Goal: Task Accomplishment & Management: Complete application form

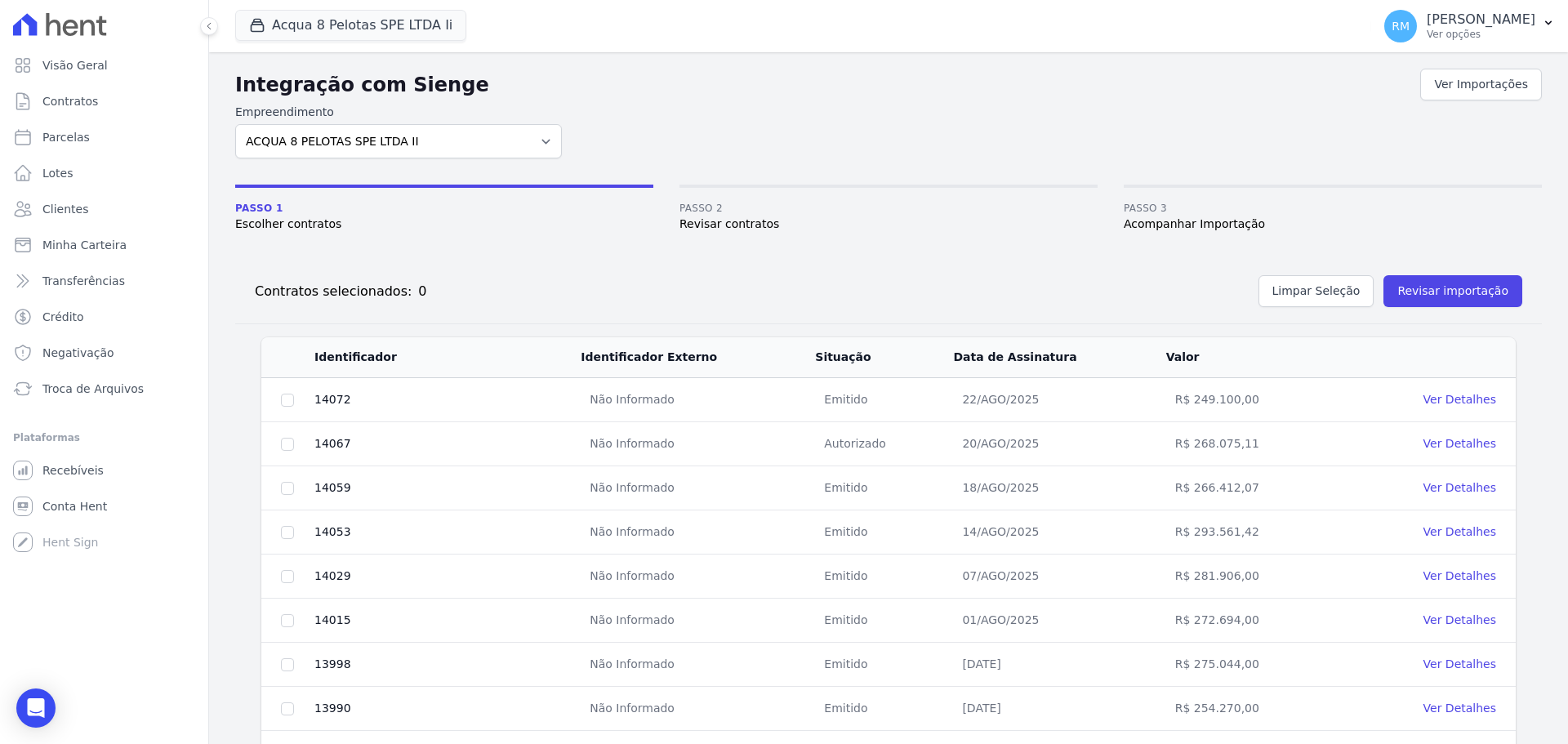
scroll to position [8, 0]
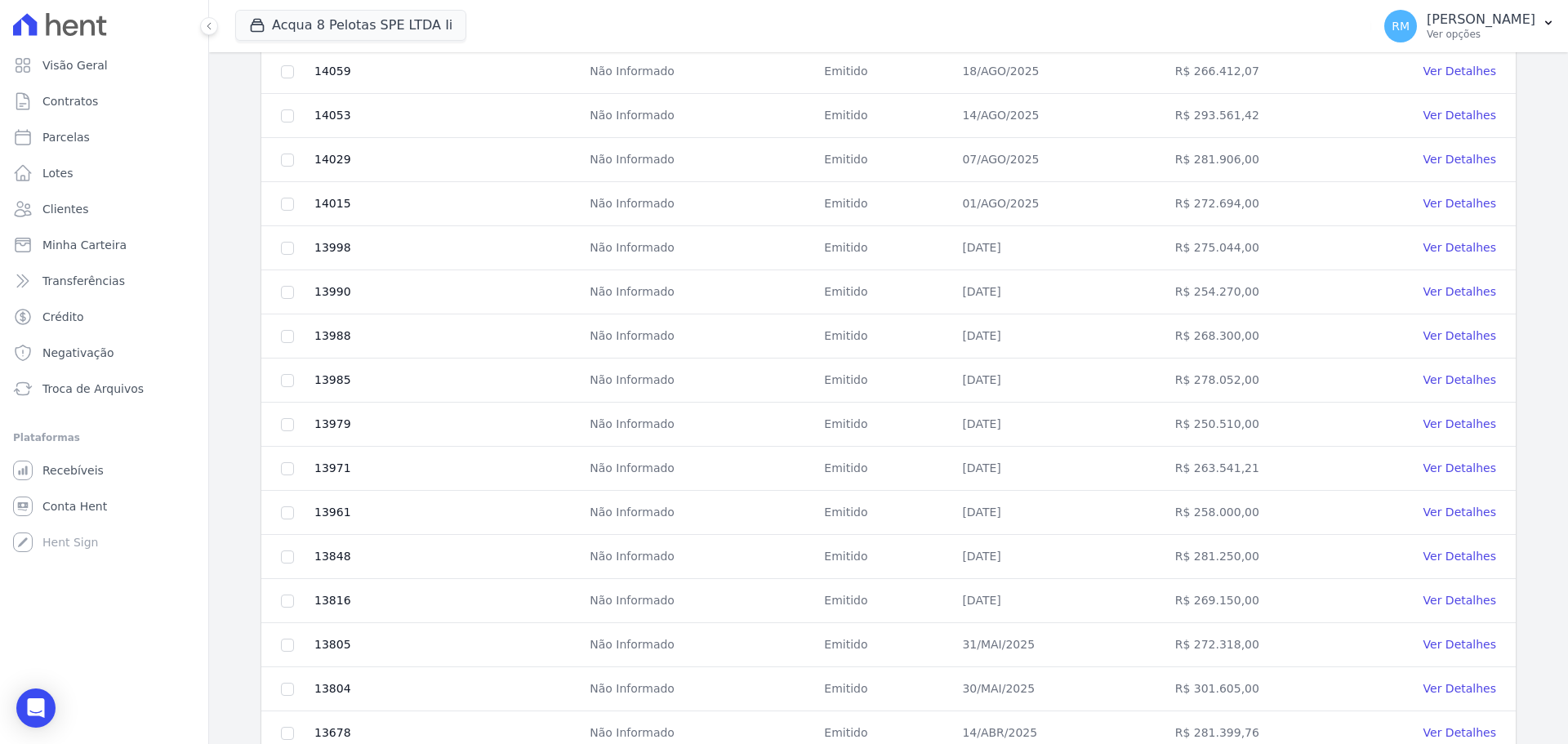
scroll to position [580, 0]
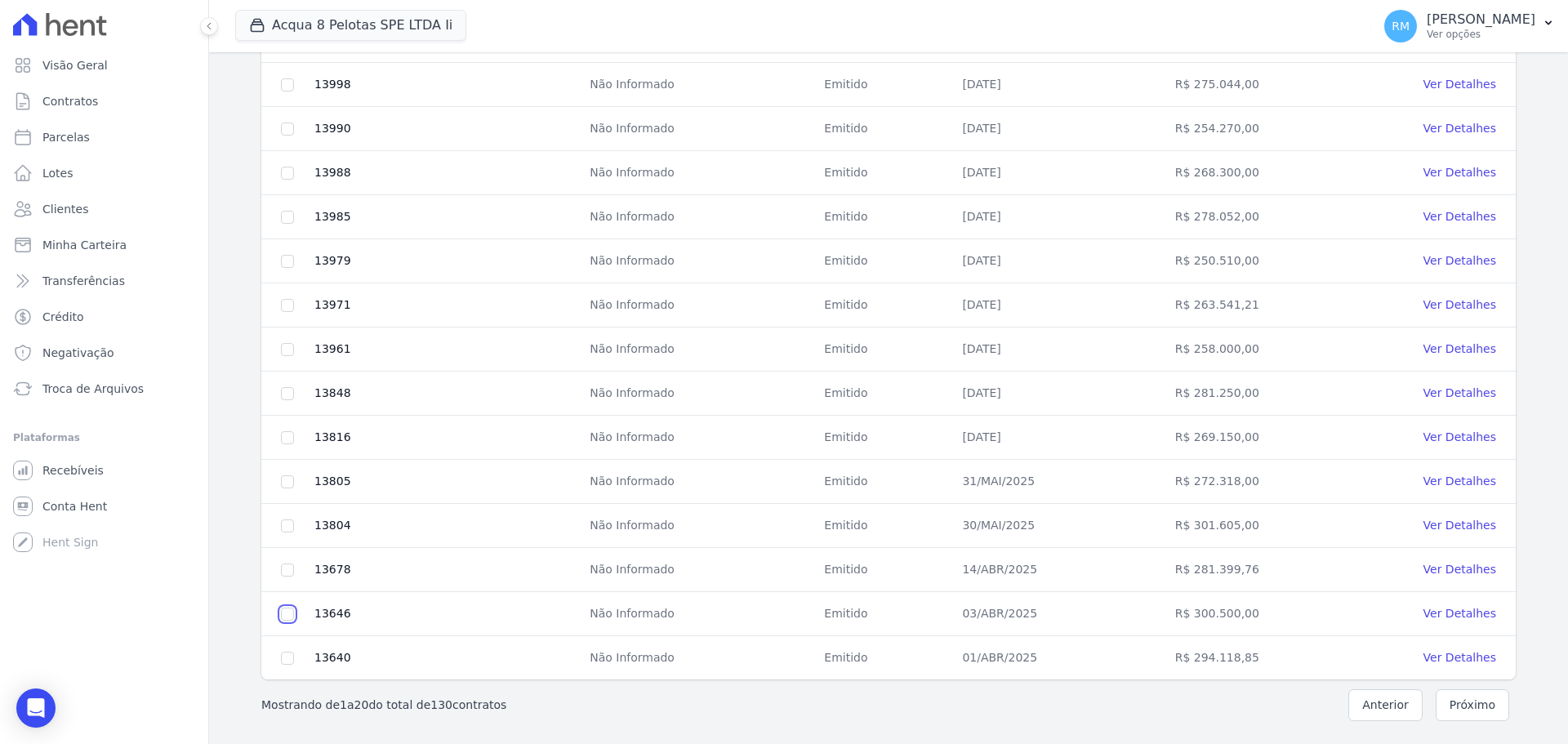
click at [285, 610] on input "checkbox" at bounding box center [287, 614] width 13 height 13
checkbox input "true"
click at [286, 655] on input "checkbox" at bounding box center [287, 658] width 13 height 13
click at [290, 656] on input "checkbox" at bounding box center [287, 658] width 13 height 13
checkbox input "false"
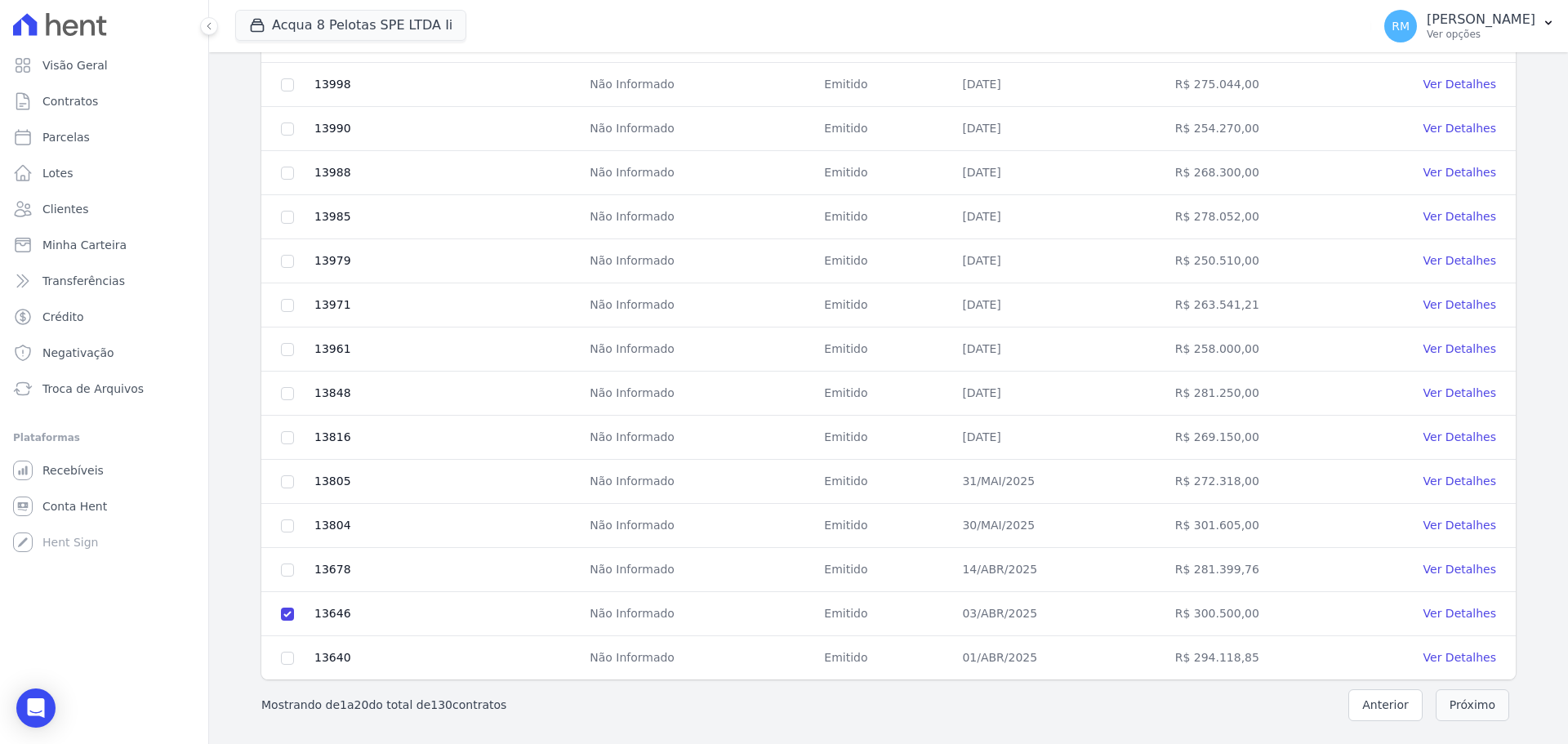
click at [1470, 706] on button "Próximo" at bounding box center [1472, 704] width 73 height 32
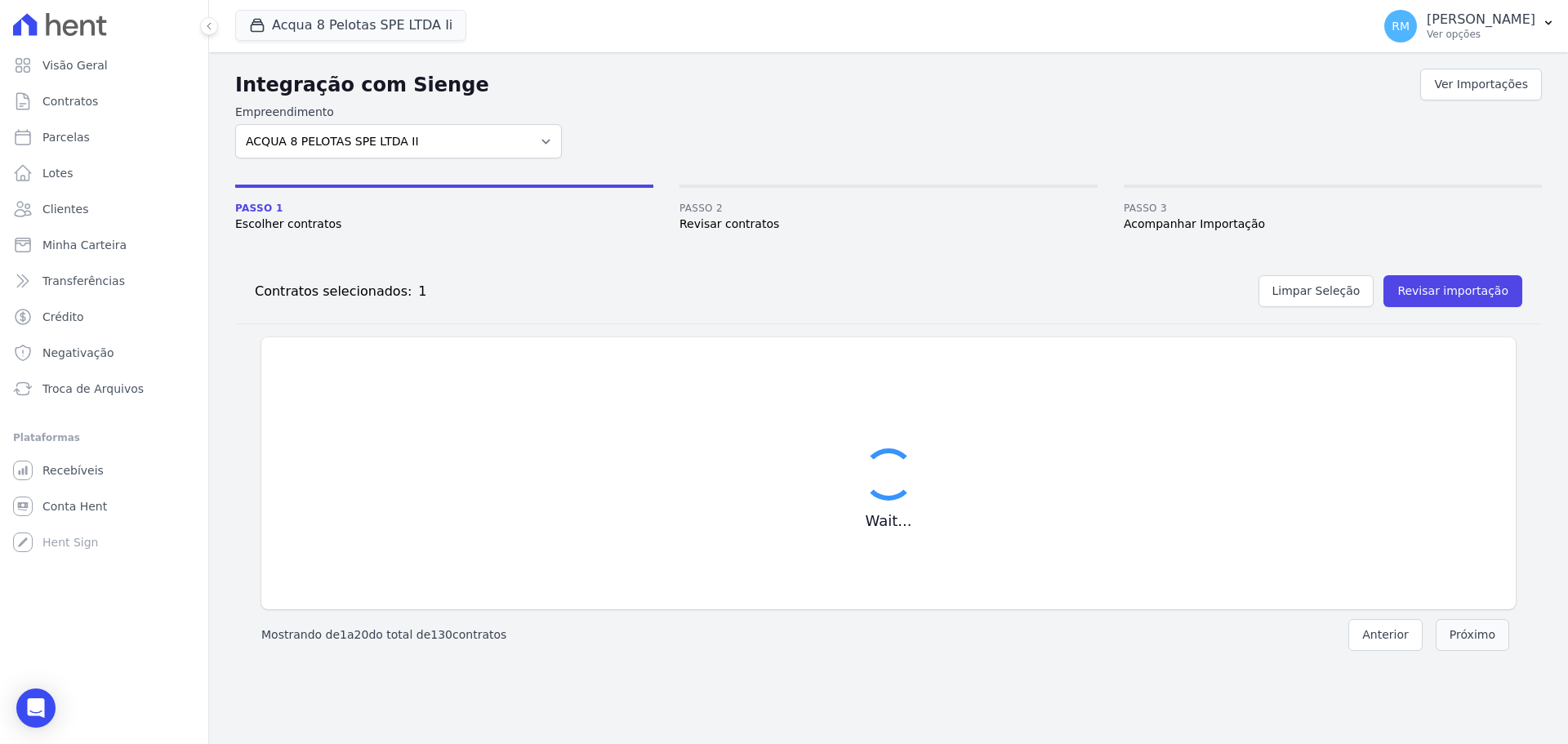
scroll to position [0, 0]
checkbox input "false"
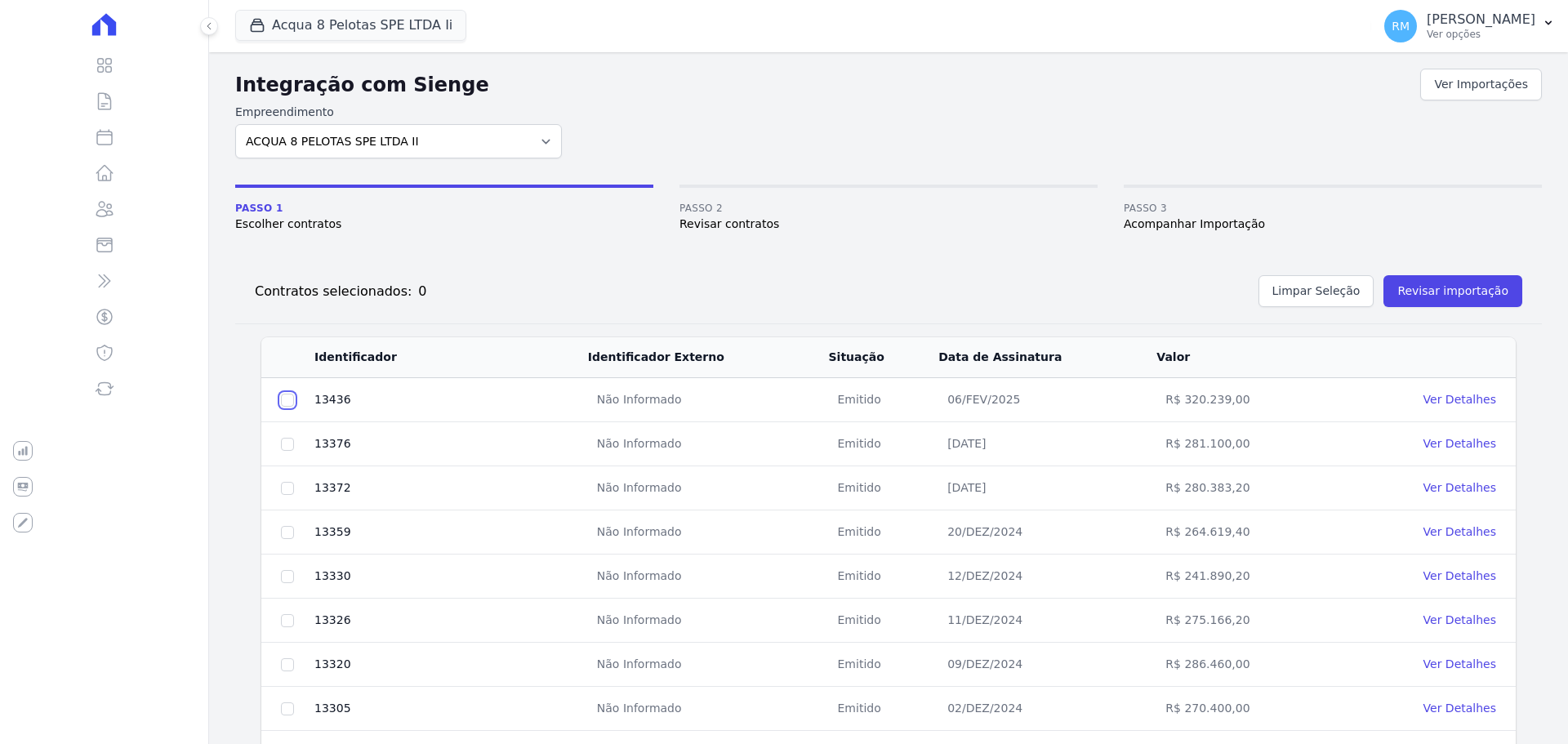
click at [285, 400] on input "checkbox" at bounding box center [287, 400] width 13 height 13
checkbox input "true"
click at [286, 492] on input "checkbox" at bounding box center [287, 488] width 13 height 13
checkbox input "true"
click at [289, 535] on input "checkbox" at bounding box center [287, 532] width 13 height 13
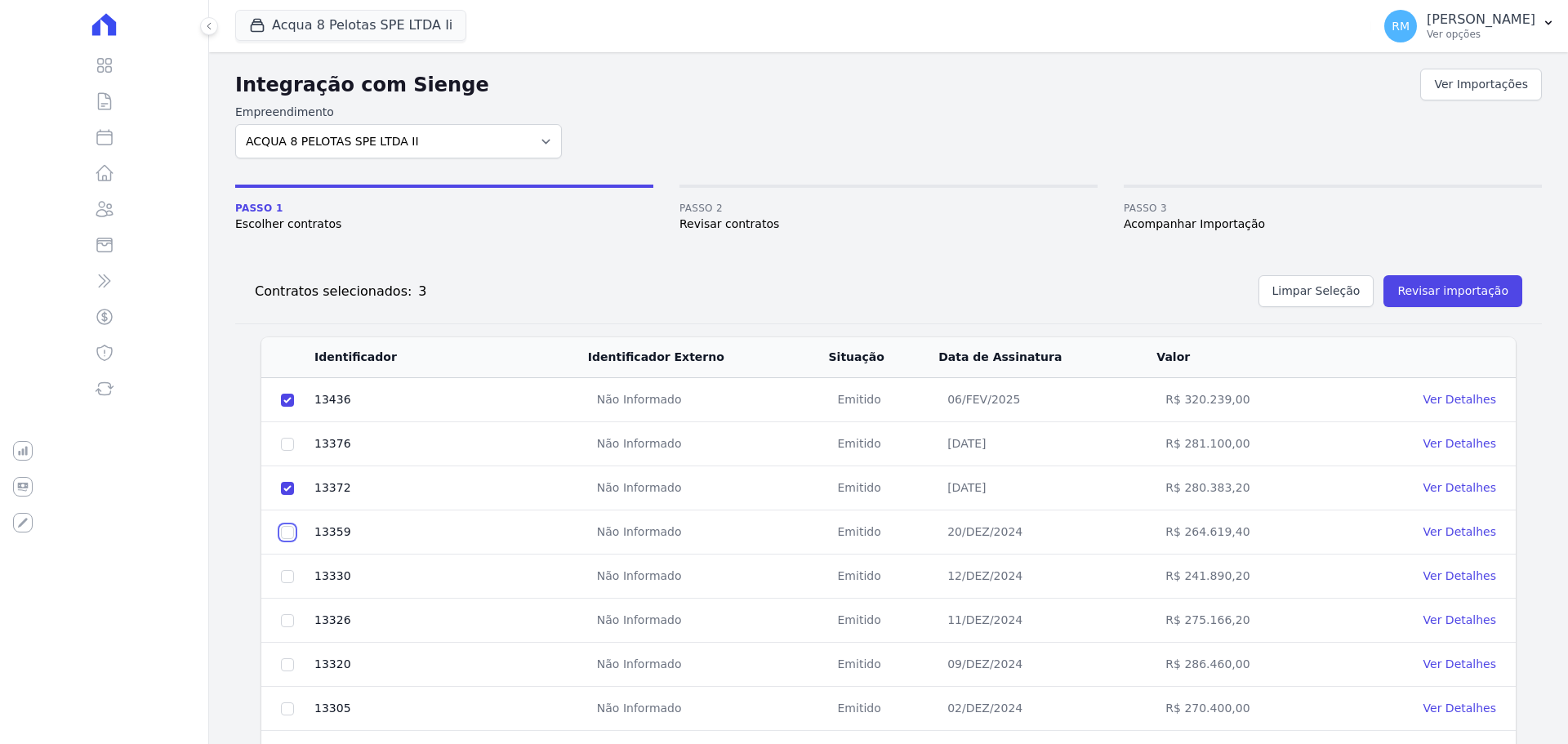
checkbox input "true"
click at [288, 581] on input "checkbox" at bounding box center [287, 576] width 13 height 13
checkbox input "true"
click at [286, 617] on input "checkbox" at bounding box center [287, 620] width 13 height 13
checkbox input "true"
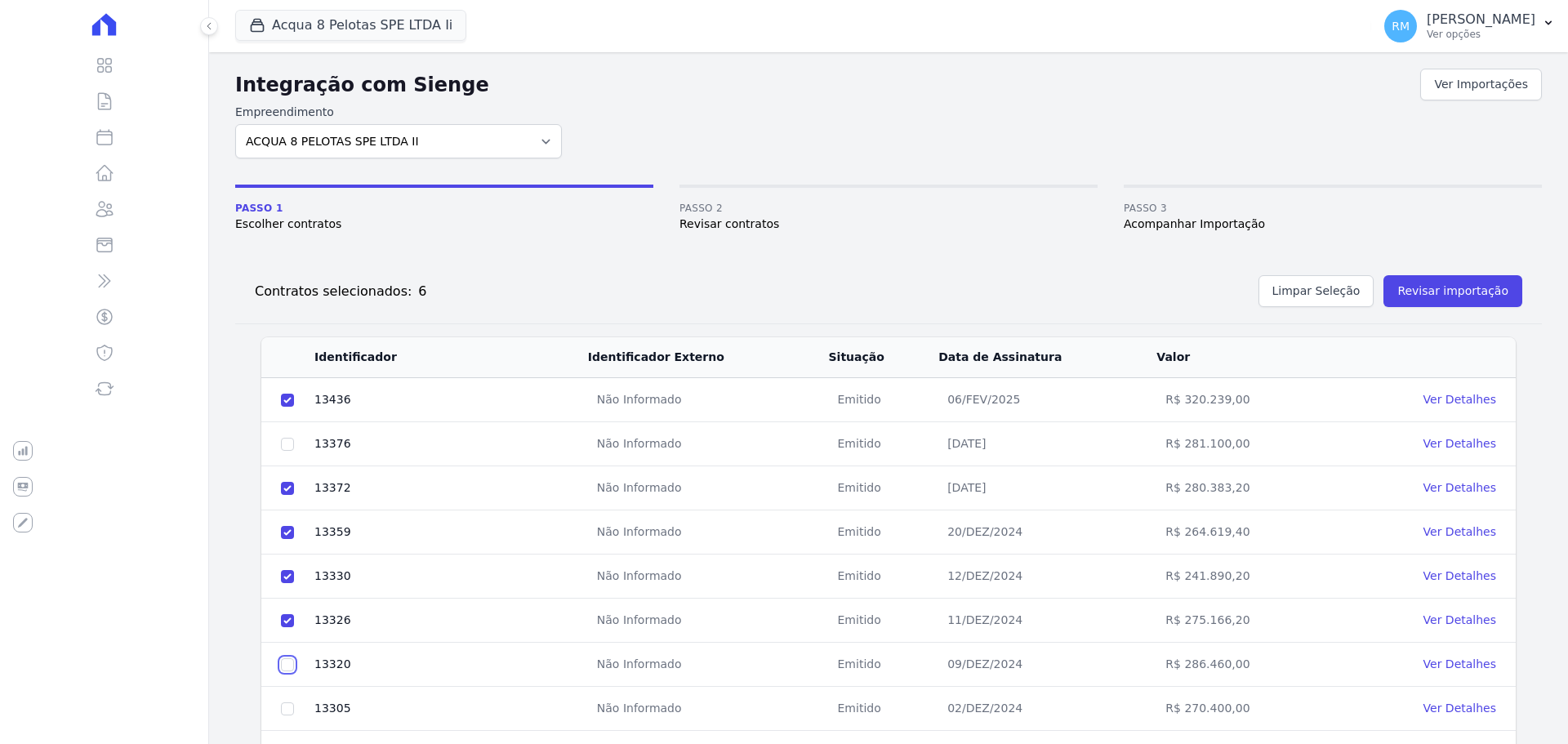
click at [278, 661] on td at bounding box center [287, 665] width 52 height 44
drag, startPoint x: 285, startPoint y: 663, endPoint x: 298, endPoint y: 700, distance: 39.2
click at [285, 665] on input "checkbox" at bounding box center [287, 665] width 13 height 13
checkbox input "true"
click at [294, 712] on input "checkbox" at bounding box center [287, 709] width 13 height 13
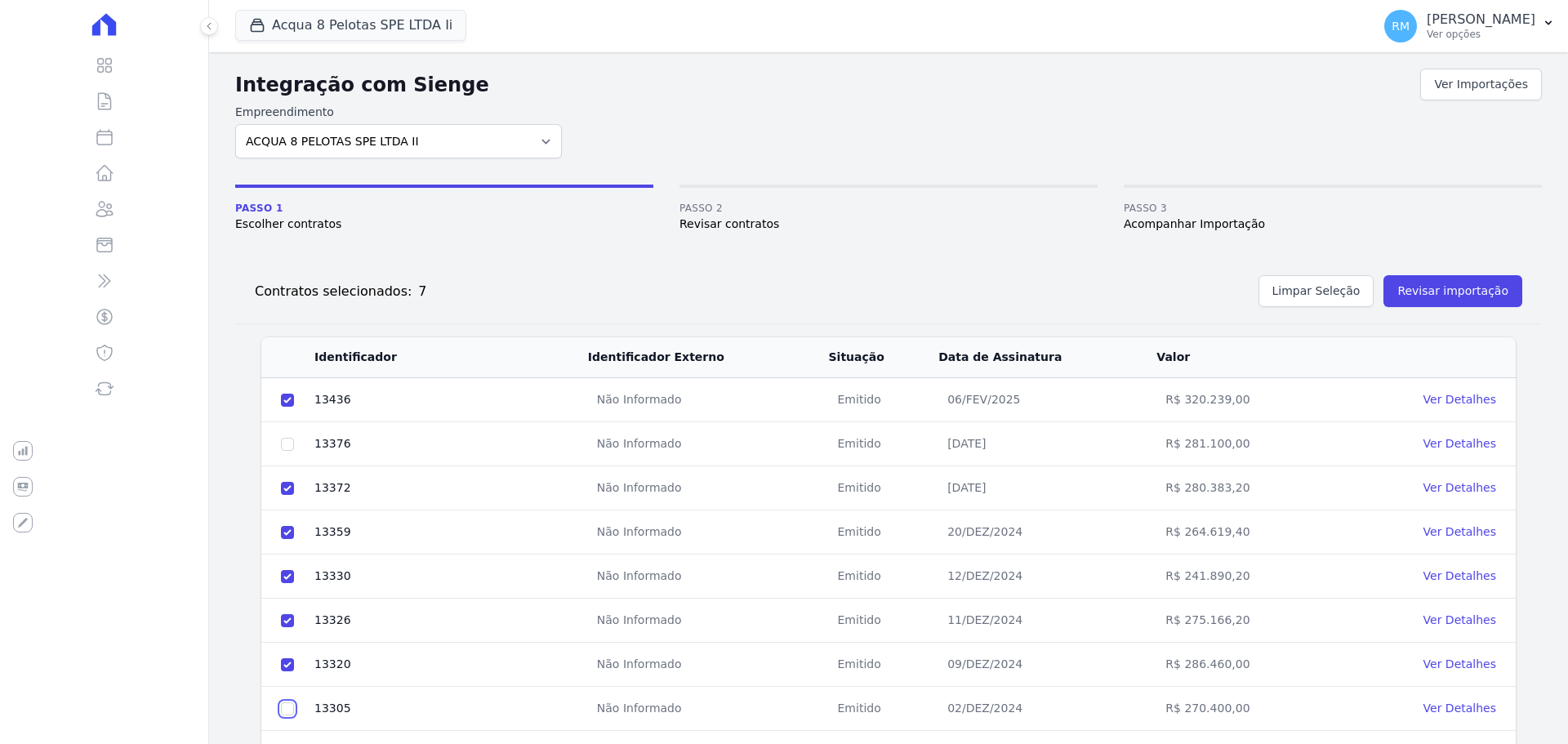
checkbox input "true"
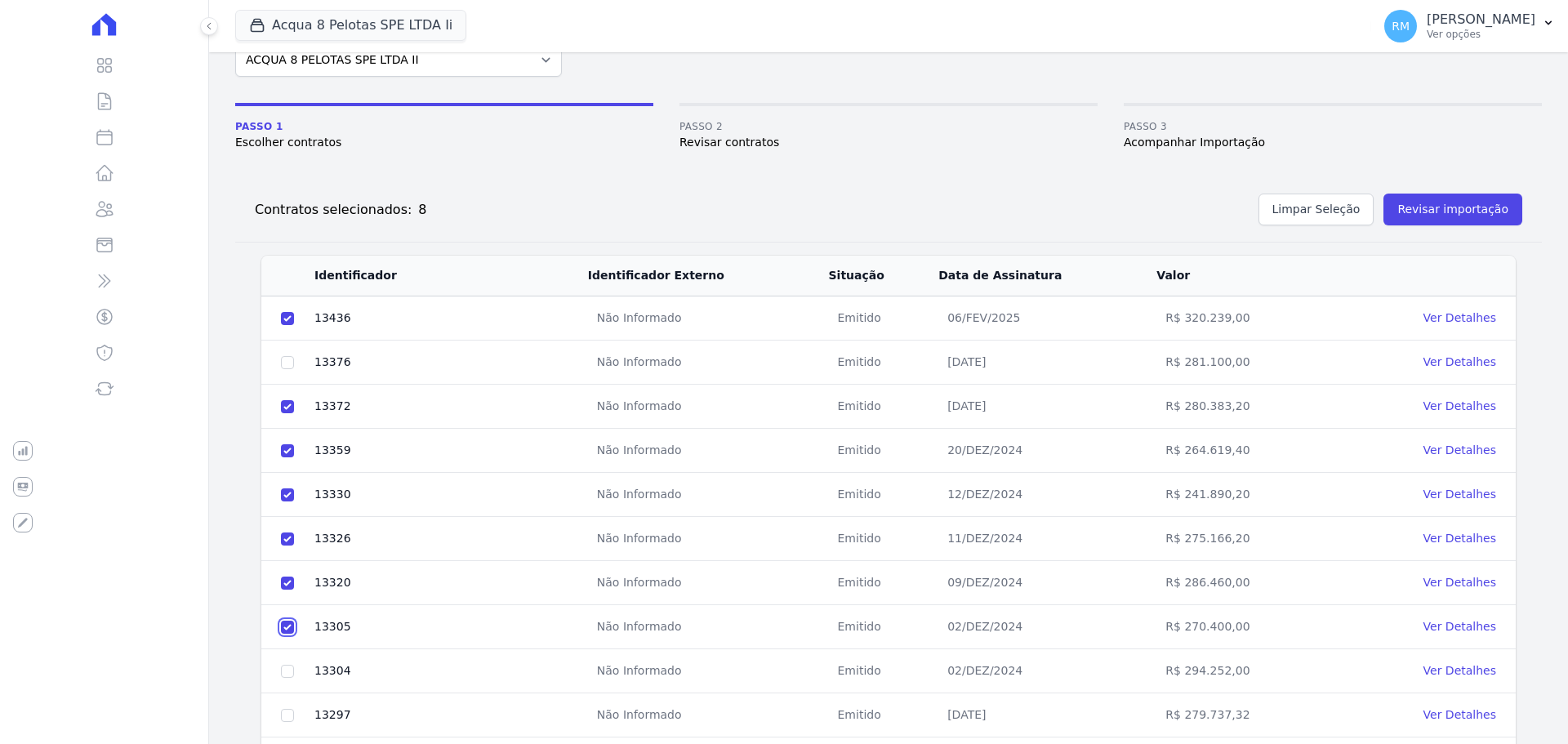
scroll to position [163, 0]
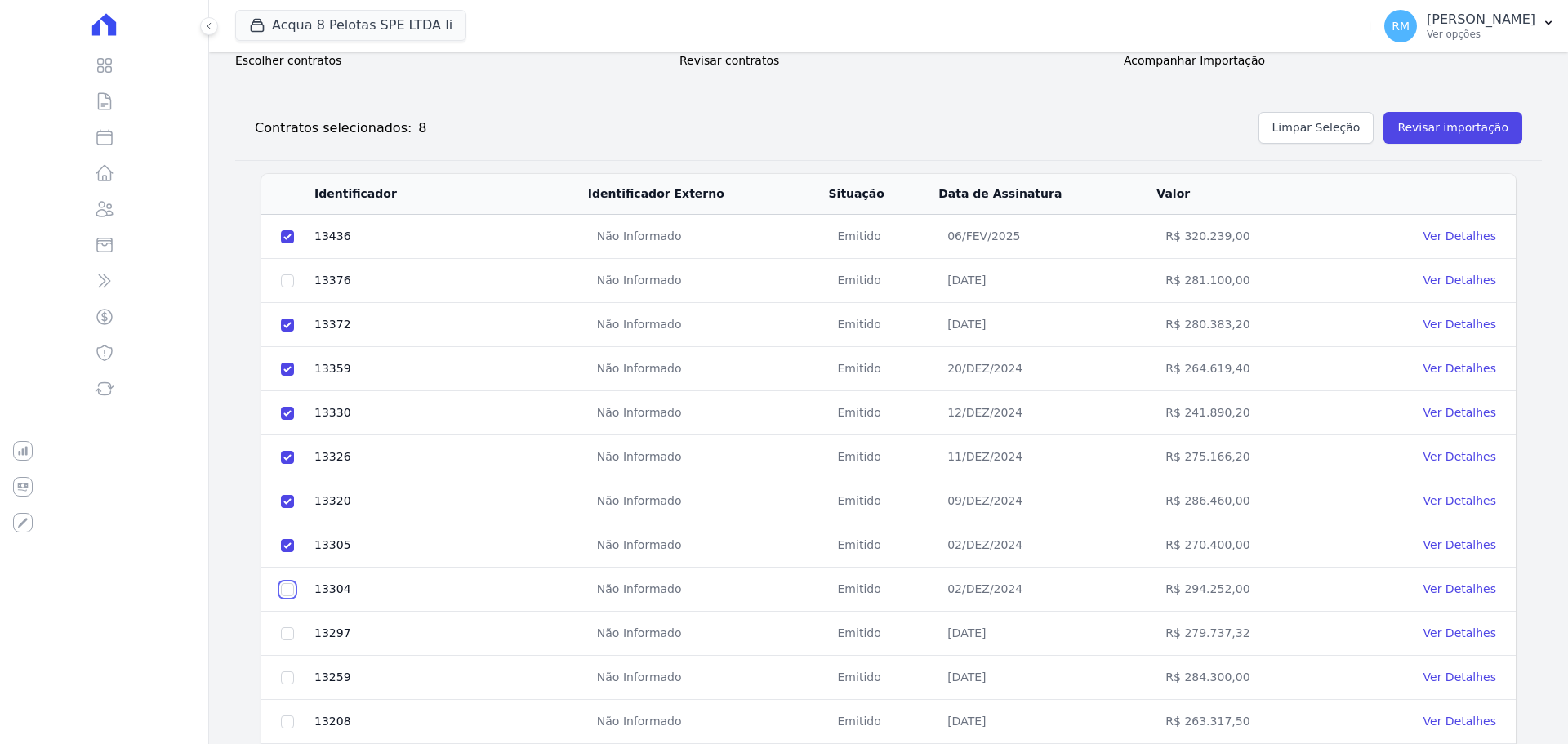
drag, startPoint x: 291, startPoint y: 584, endPoint x: 297, endPoint y: 604, distance: 20.9
click at [291, 586] on input "checkbox" at bounding box center [287, 590] width 13 height 13
checkbox input "true"
click at [284, 634] on input "checkbox" at bounding box center [287, 633] width 13 height 13
checkbox input "true"
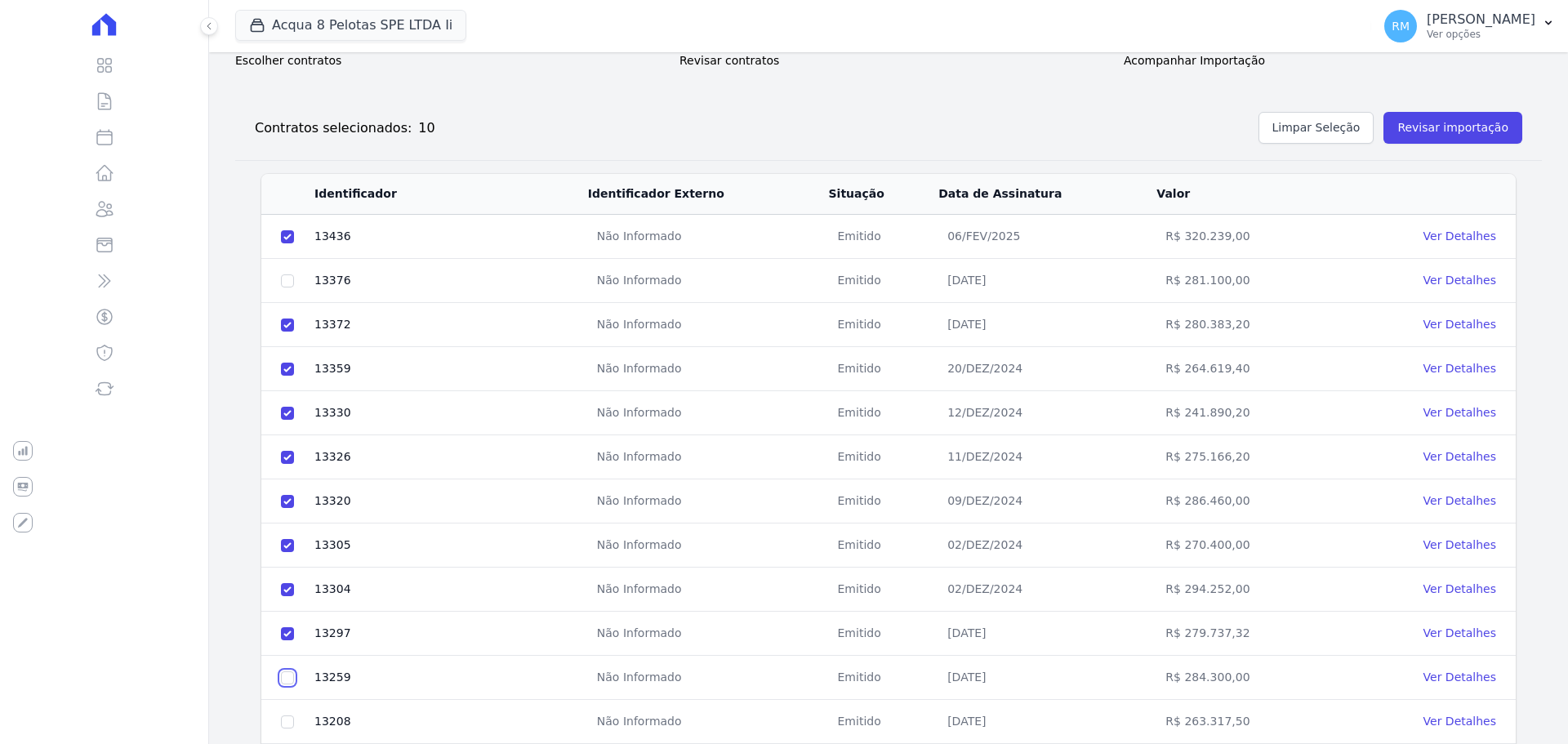
click at [286, 674] on input "checkbox" at bounding box center [287, 677] width 13 height 13
checkbox input "true"
click at [290, 721] on input "checkbox" at bounding box center [287, 721] width 13 height 13
checkbox input "true"
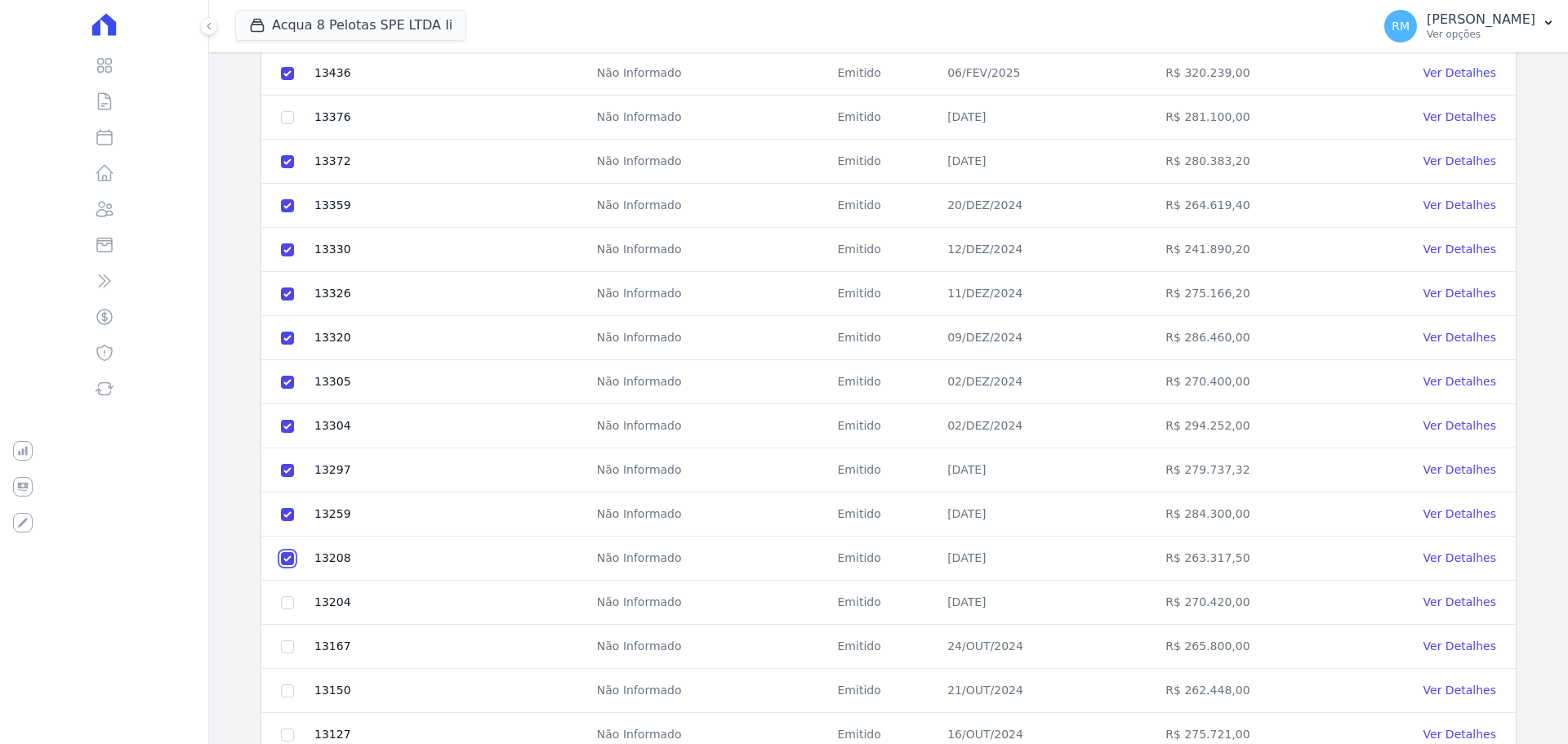
scroll to position [408, 0]
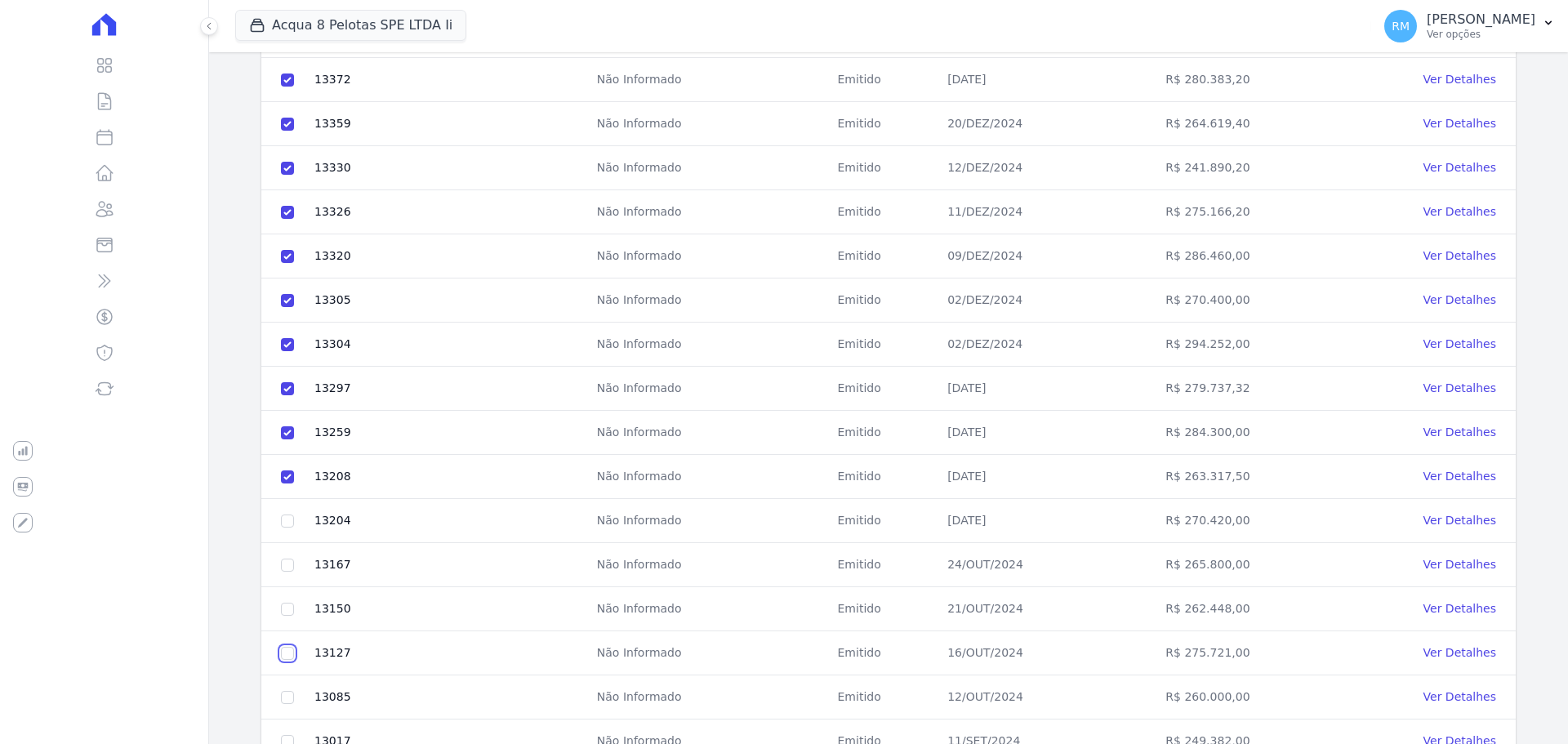
click at [289, 648] on input "checkbox" at bounding box center [287, 653] width 13 height 13
checkbox input "true"
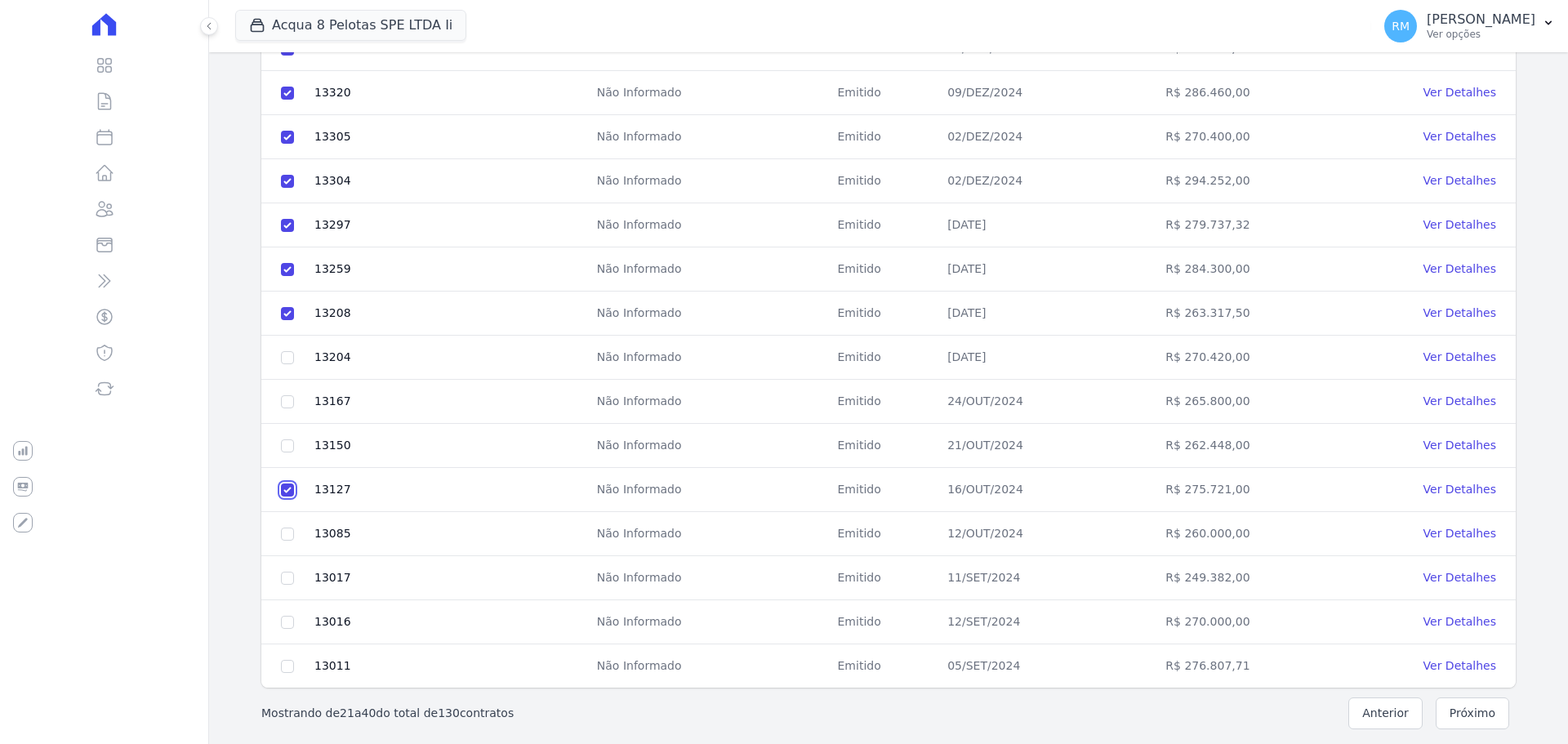
scroll to position [580, 0]
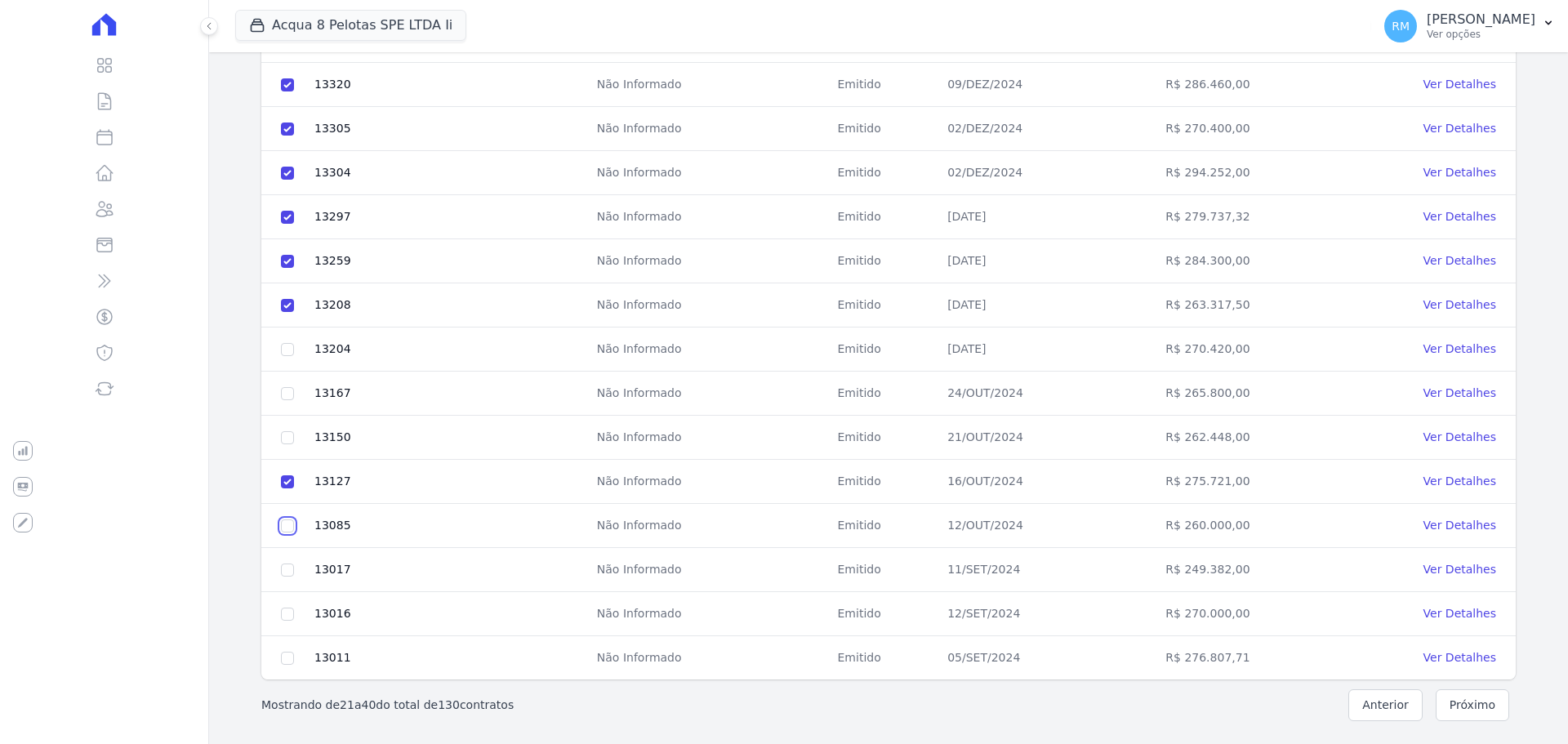
click at [286, 532] on input "checkbox" at bounding box center [287, 525] width 13 height 13
checkbox input "true"
click at [285, 571] on input "checkbox" at bounding box center [287, 570] width 13 height 13
checkbox input "true"
click at [286, 604] on td at bounding box center [287, 614] width 52 height 44
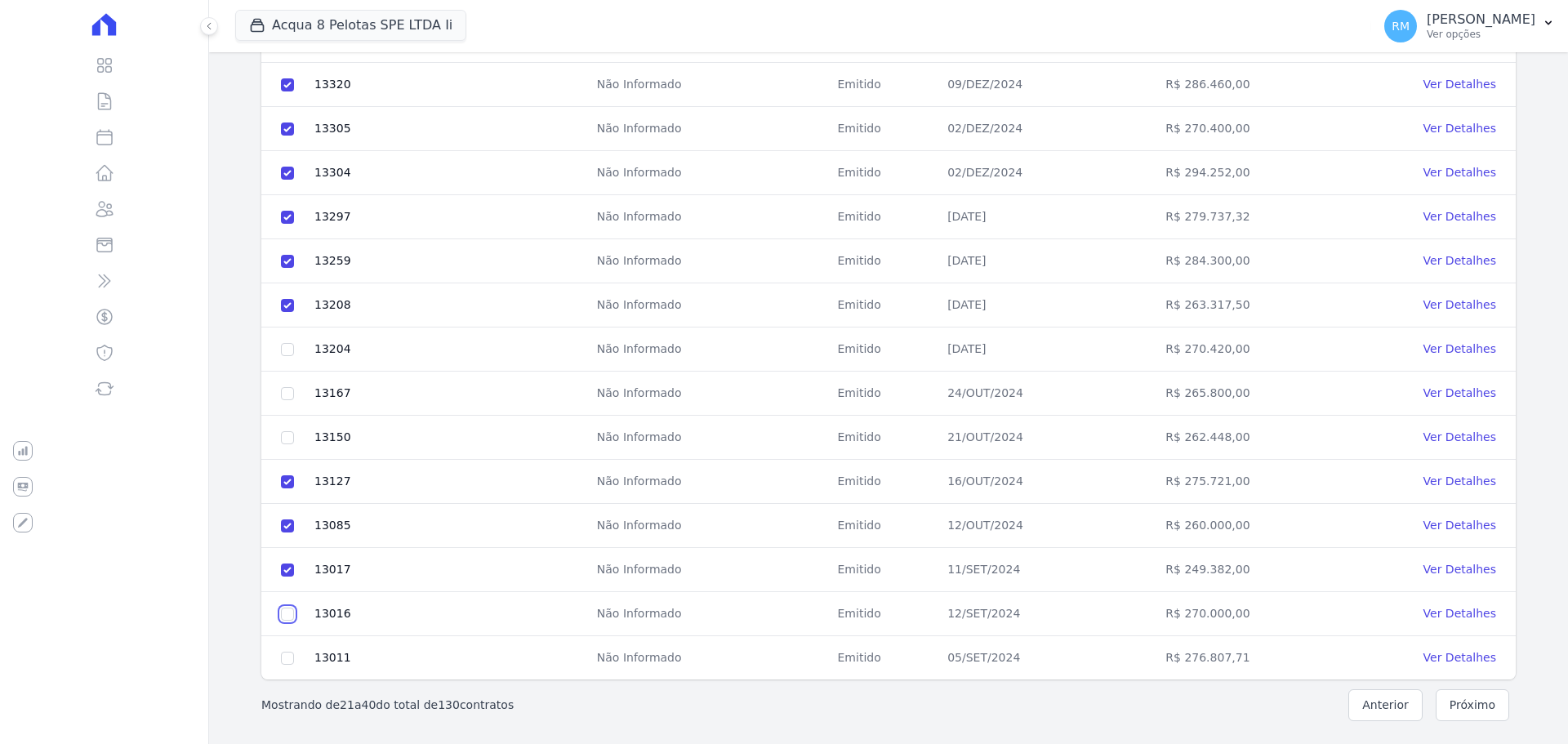
drag, startPoint x: 287, startPoint y: 611, endPoint x: 285, endPoint y: 632, distance: 21.1
click at [287, 612] on input "checkbox" at bounding box center [287, 614] width 13 height 13
checkbox input "true"
drag, startPoint x: 289, startPoint y: 656, endPoint x: 516, endPoint y: 729, distance: 238.4
click at [288, 656] on input "checkbox" at bounding box center [287, 658] width 13 height 13
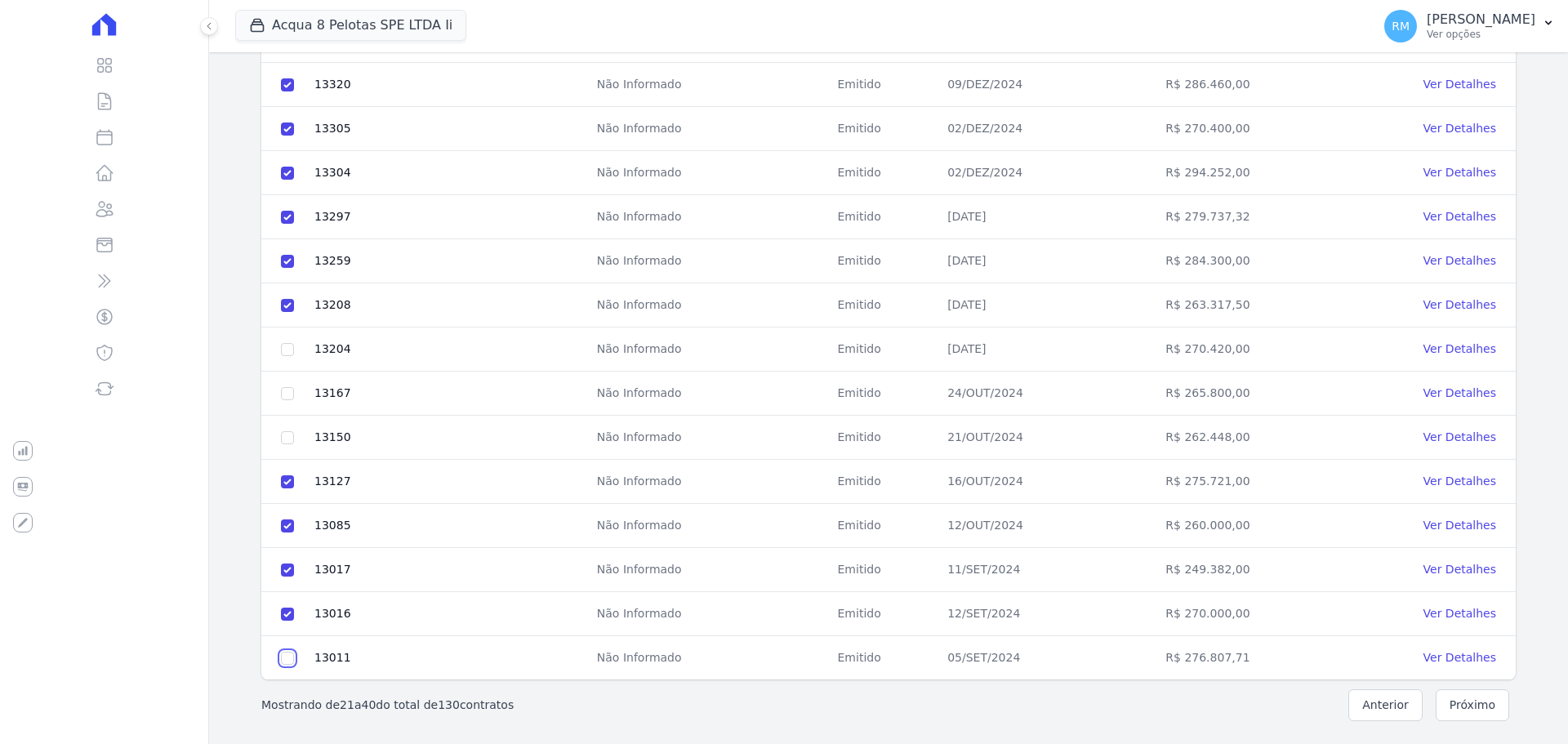
checkbox input "true"
click at [1488, 711] on button "Próximo" at bounding box center [1472, 704] width 73 height 32
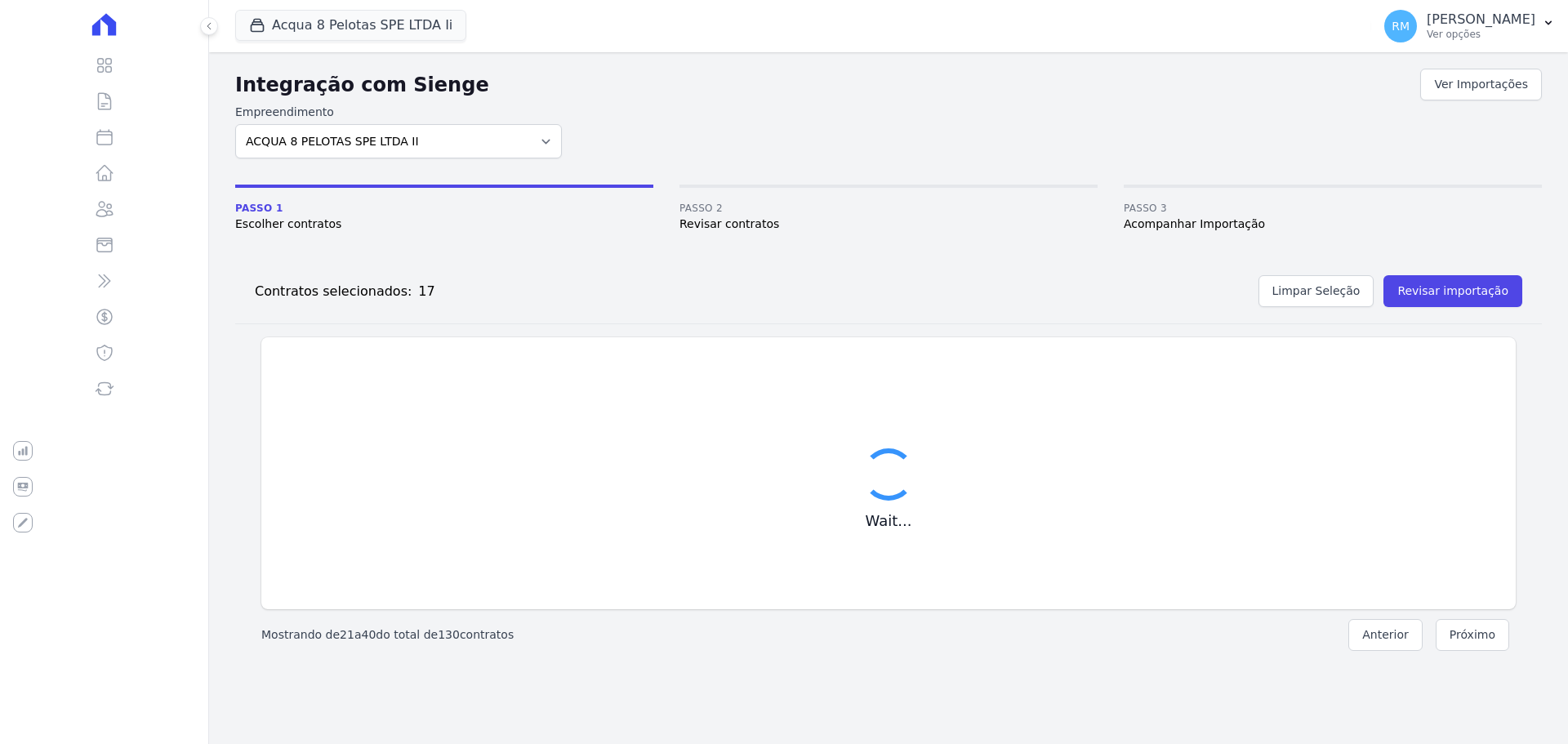
checkbox input "false"
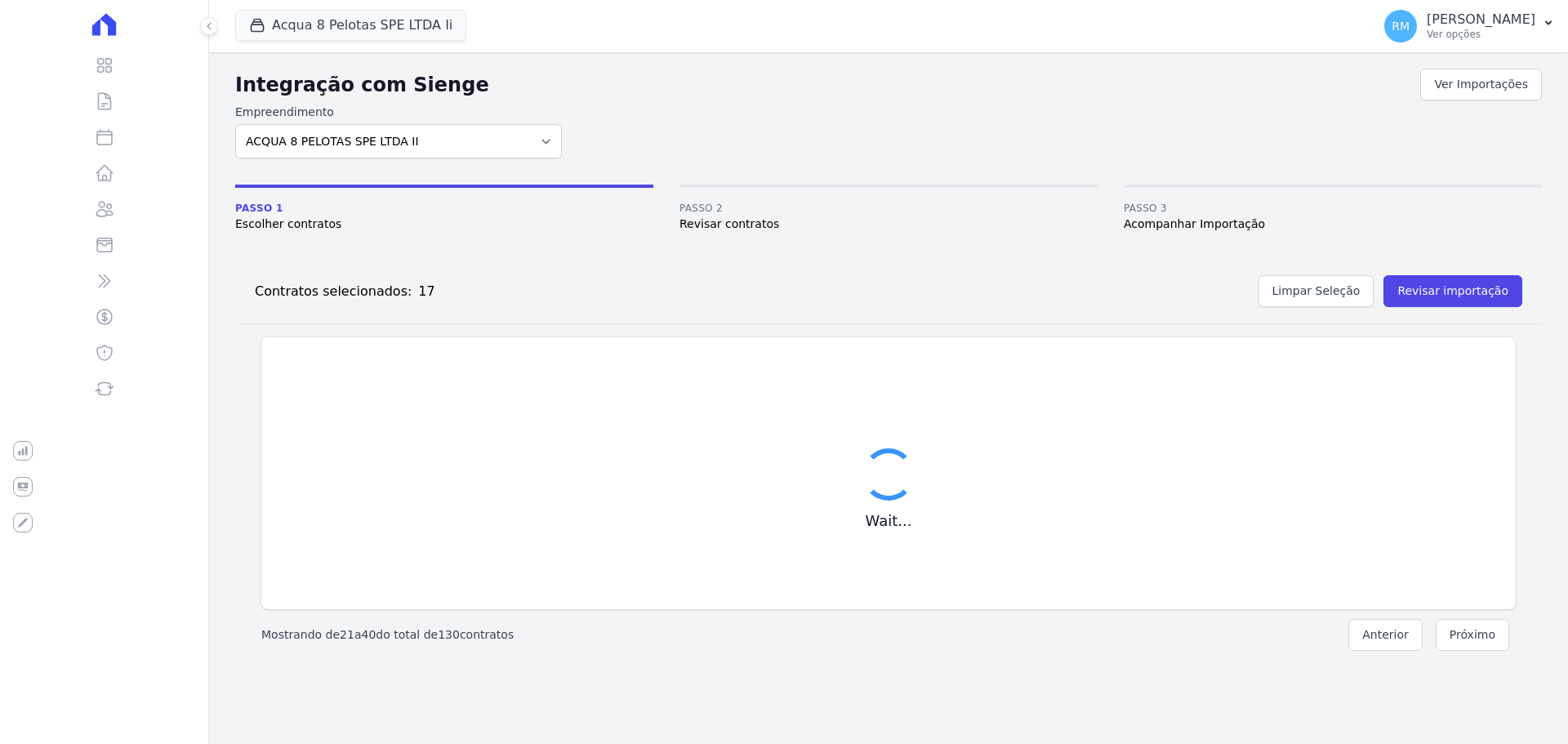
checkbox input "false"
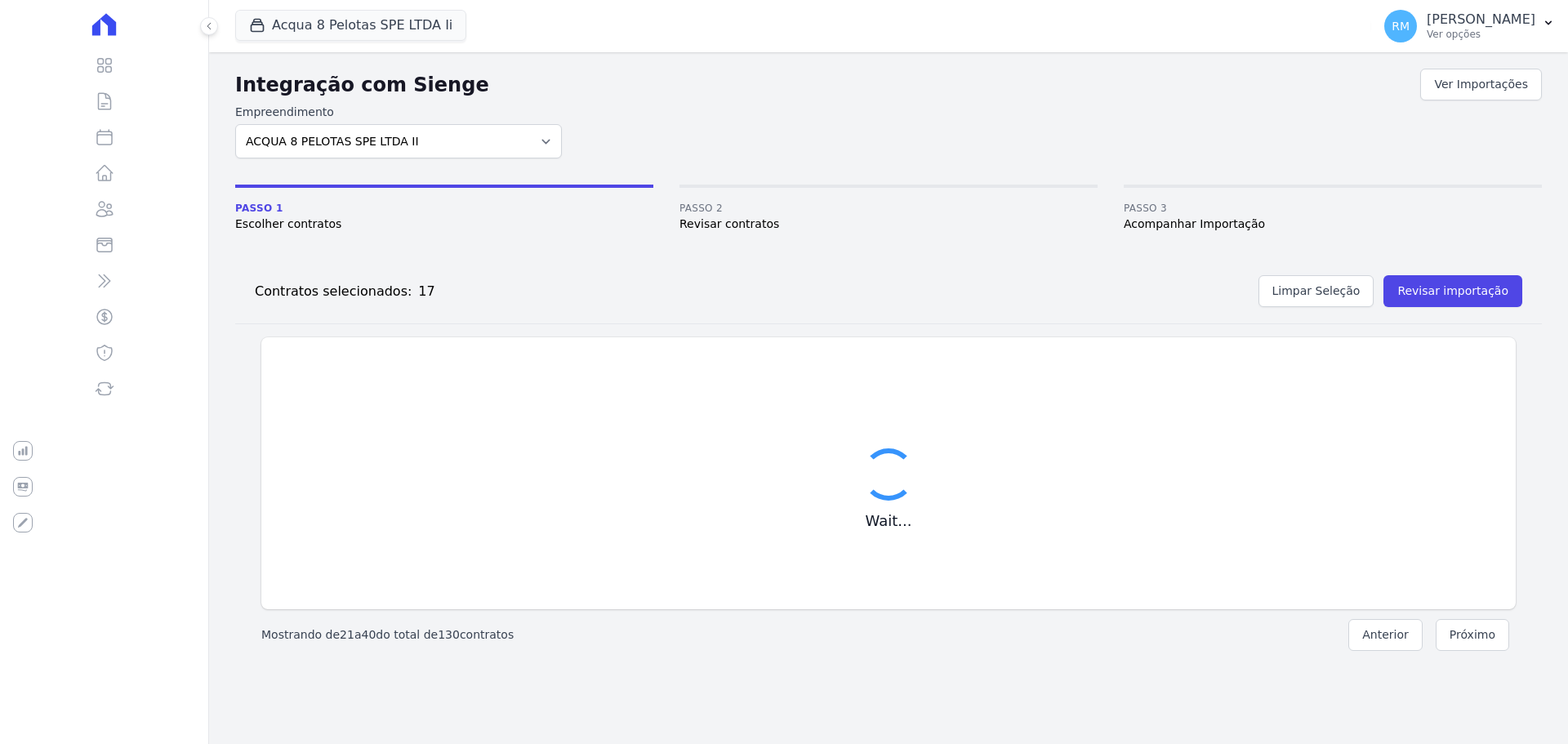
checkbox input "false"
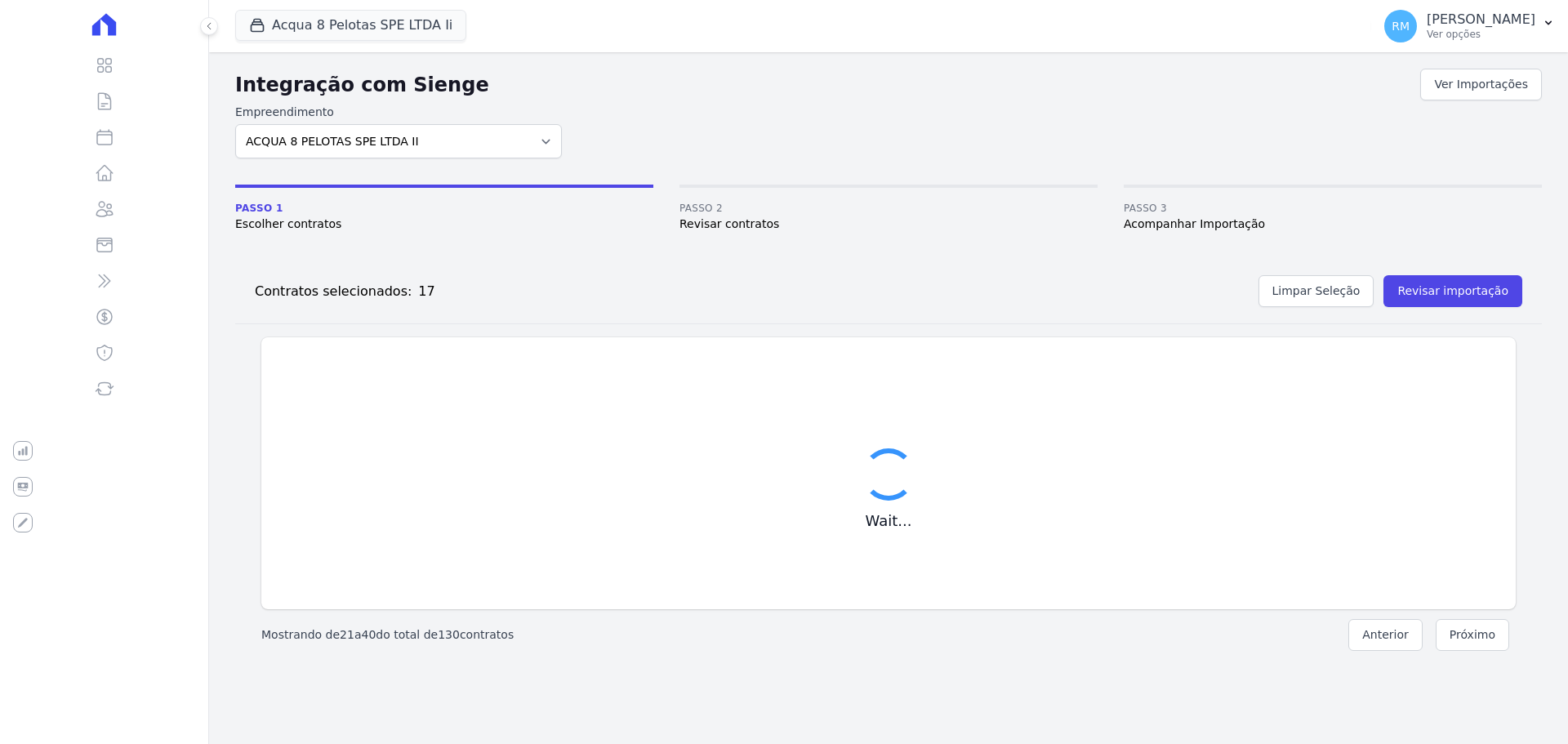
checkbox input "false"
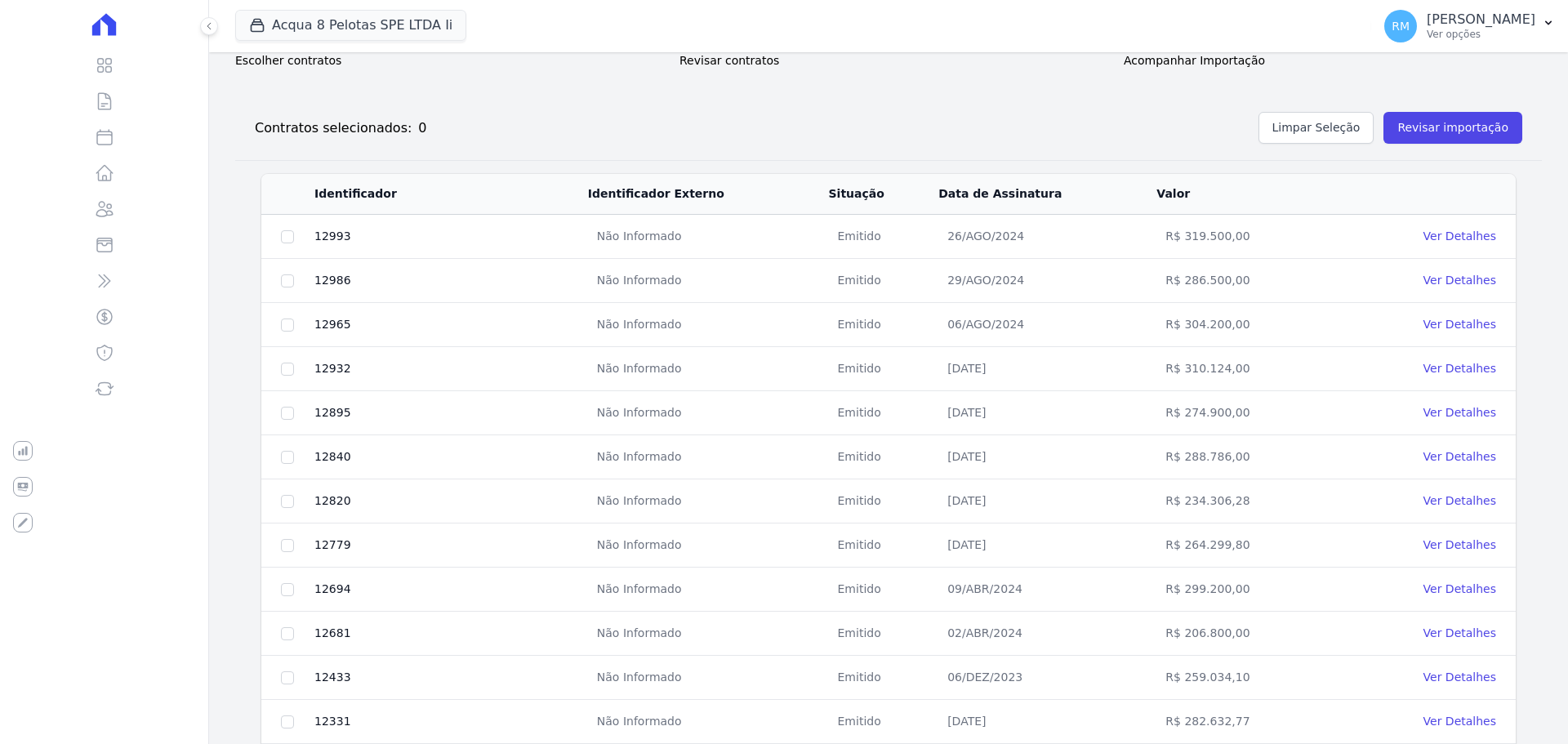
scroll to position [245, 0]
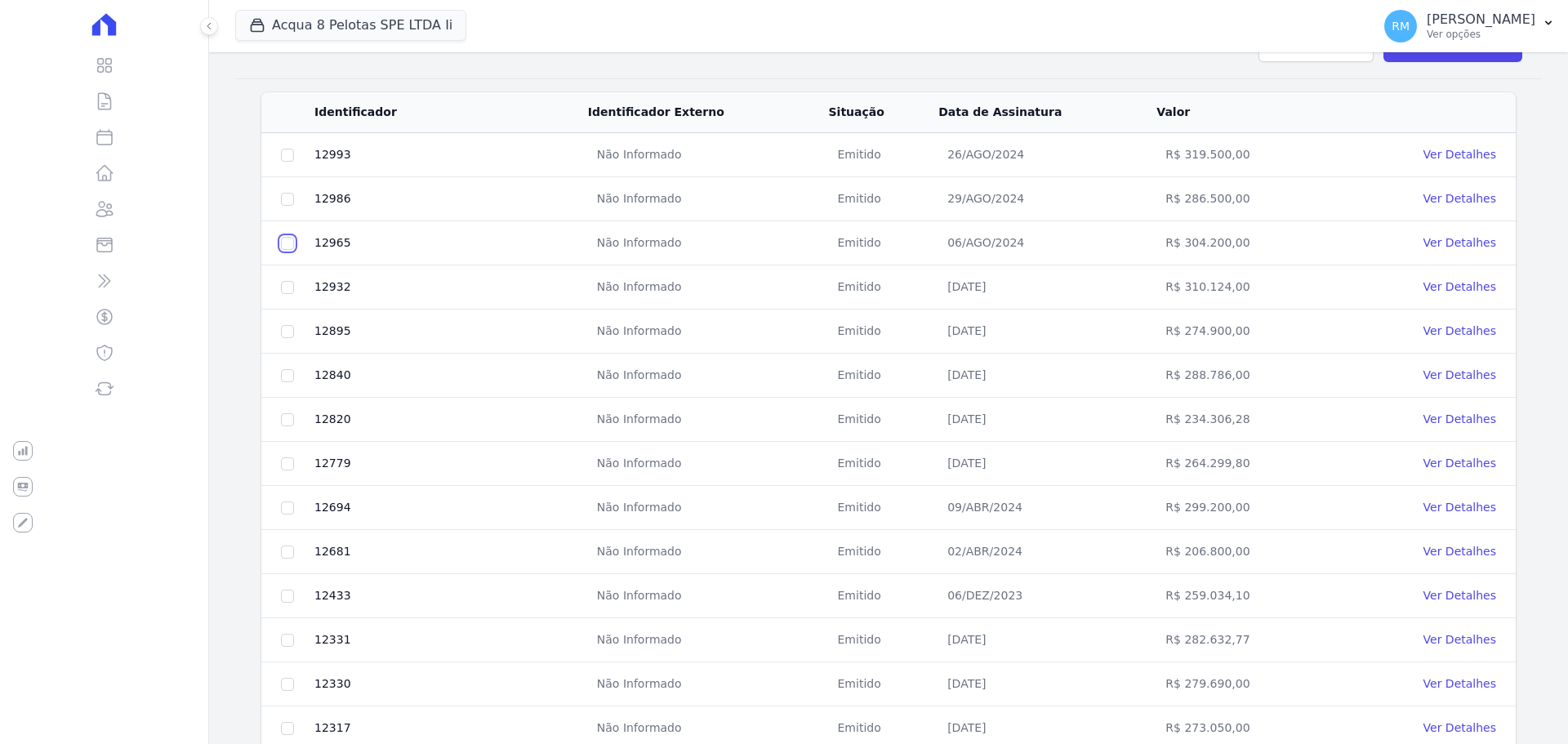
click at [286, 245] on input "checkbox" at bounding box center [287, 243] width 13 height 13
checkbox input "true"
click at [288, 288] on input "checkbox" at bounding box center [287, 287] width 13 height 13
checkbox input "true"
click at [288, 337] on input "checkbox" at bounding box center [287, 331] width 13 height 13
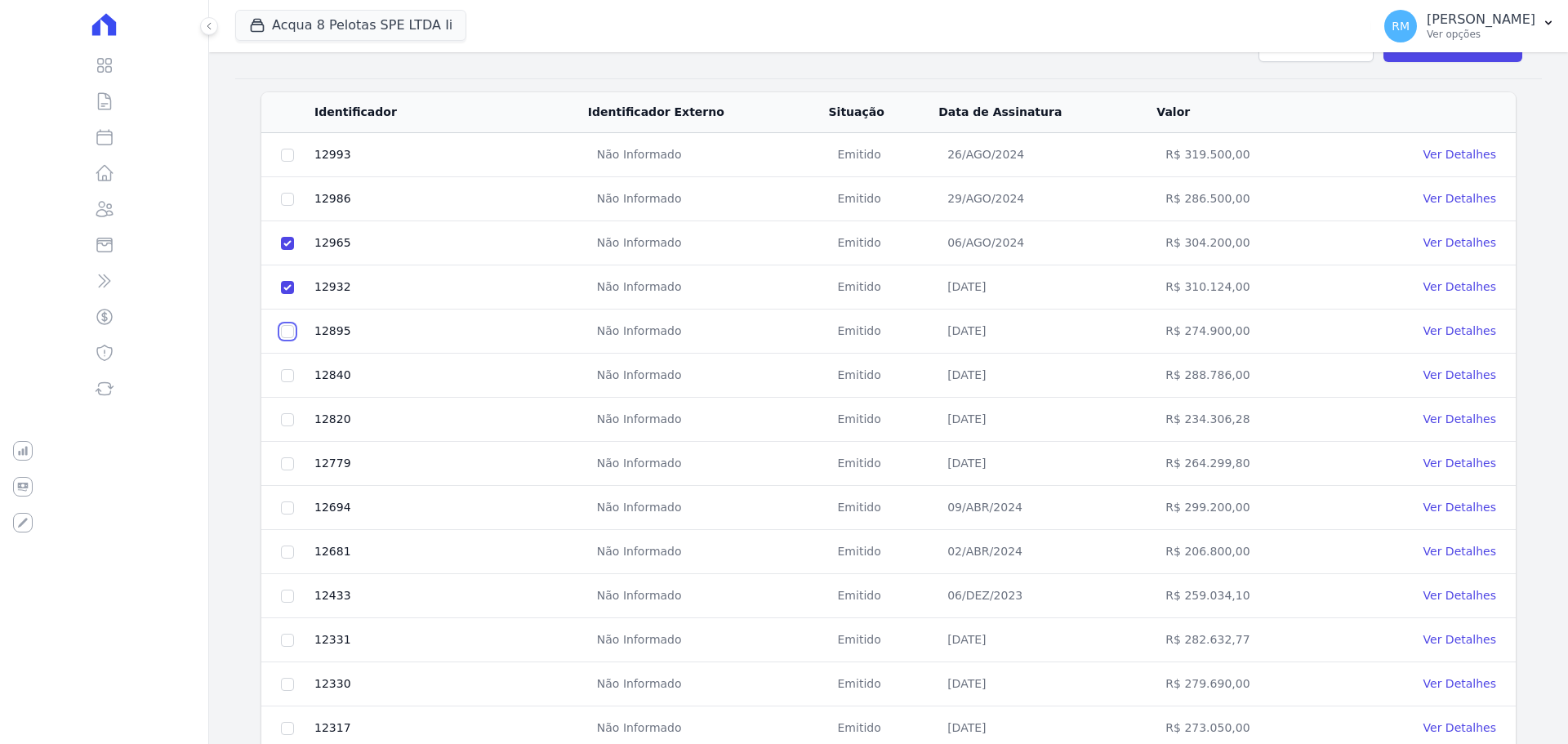
checkbox input "true"
click at [287, 379] on input "checkbox" at bounding box center [287, 376] width 13 height 13
checkbox input "true"
click at [283, 420] on input "checkbox" at bounding box center [287, 420] width 13 height 13
checkbox input "true"
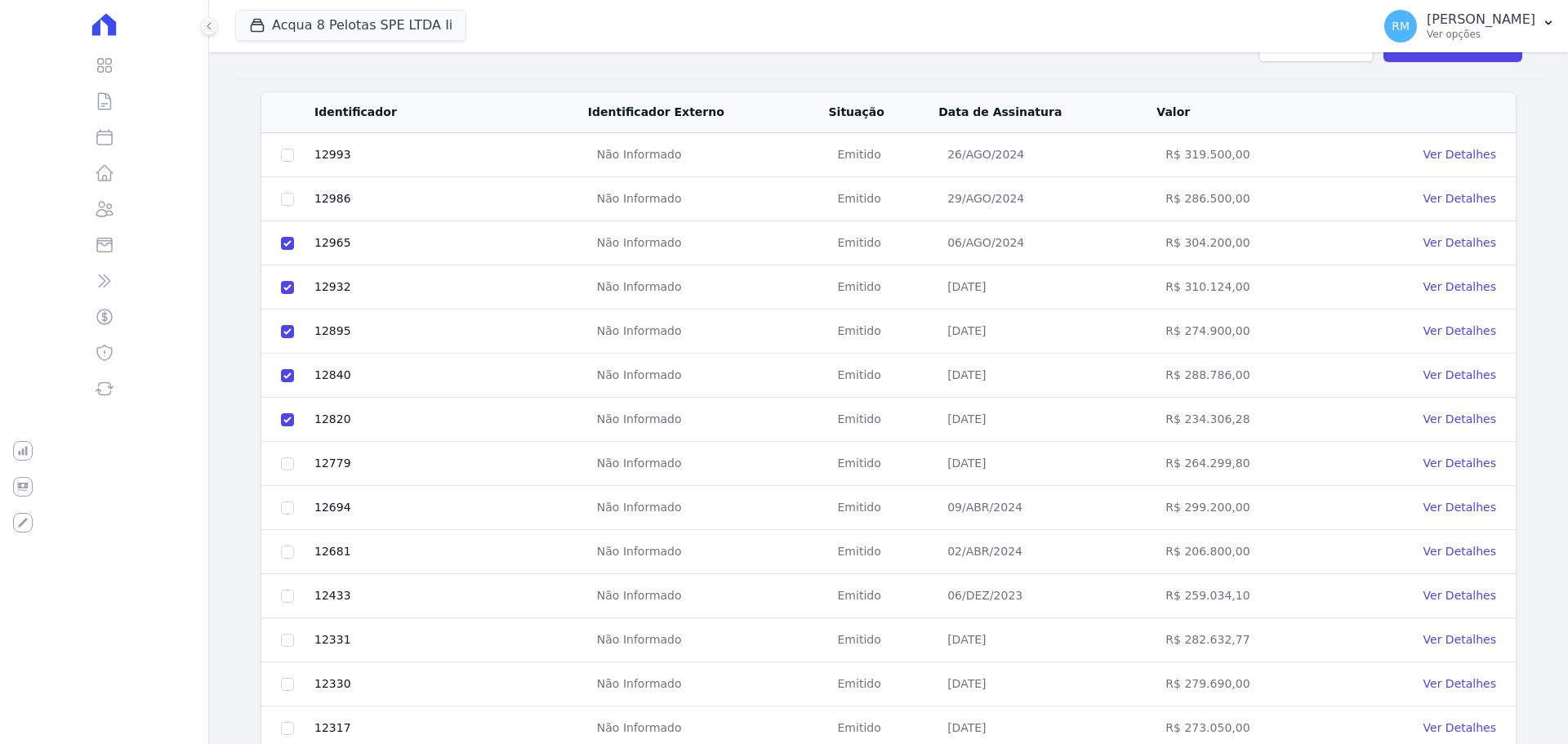
click at [294, 464] on td at bounding box center [287, 463] width 52 height 44
drag, startPoint x: 287, startPoint y: 468, endPoint x: 285, endPoint y: 476, distance: 8.2
click at [288, 468] on input "checkbox" at bounding box center [287, 463] width 13 height 13
checkbox input "true"
click at [289, 507] on input "checkbox" at bounding box center [287, 507] width 13 height 13
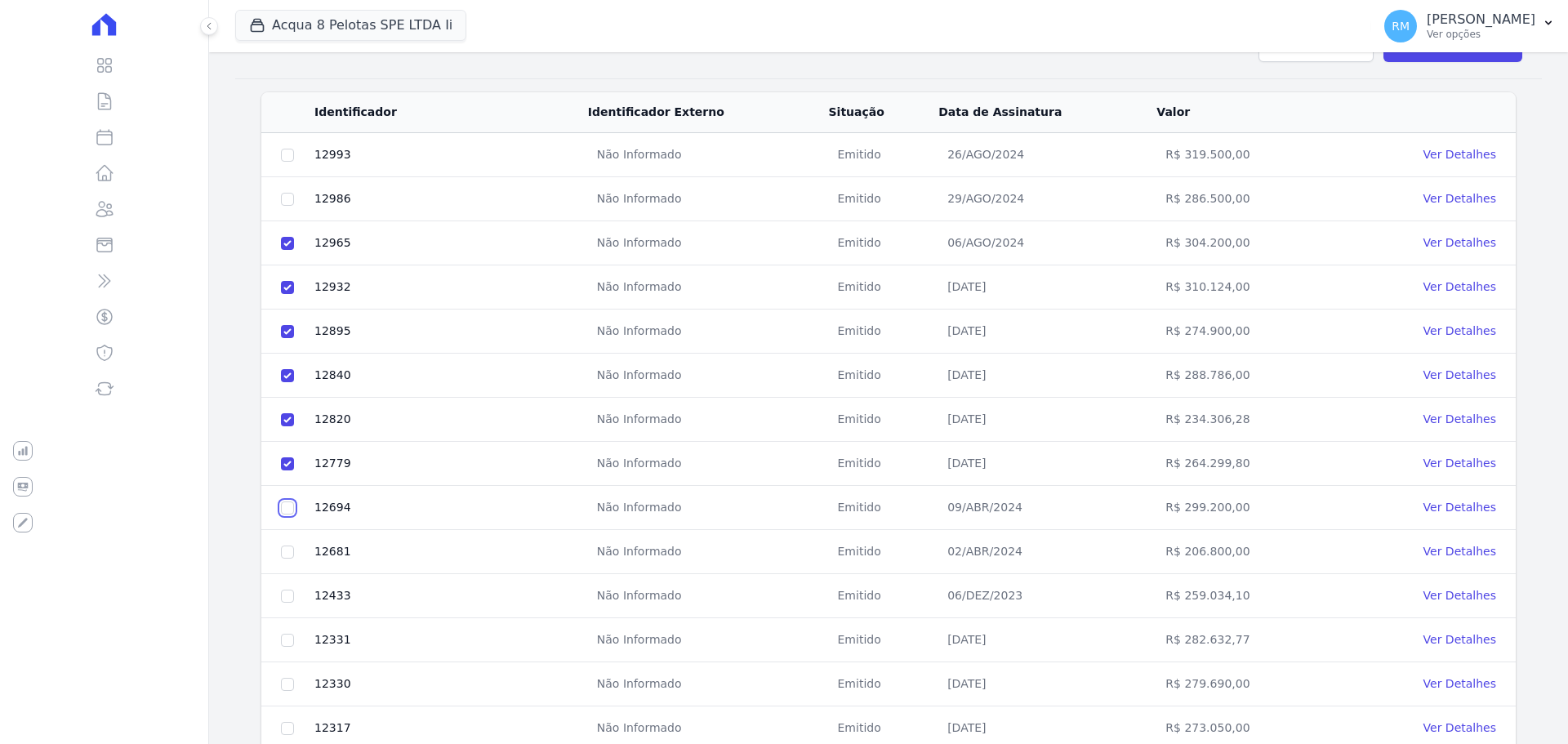
checkbox input "true"
click at [292, 642] on input "checkbox" at bounding box center [287, 640] width 13 height 13
checkbox input "true"
click at [287, 596] on input "checkbox" at bounding box center [287, 596] width 13 height 13
checkbox input "true"
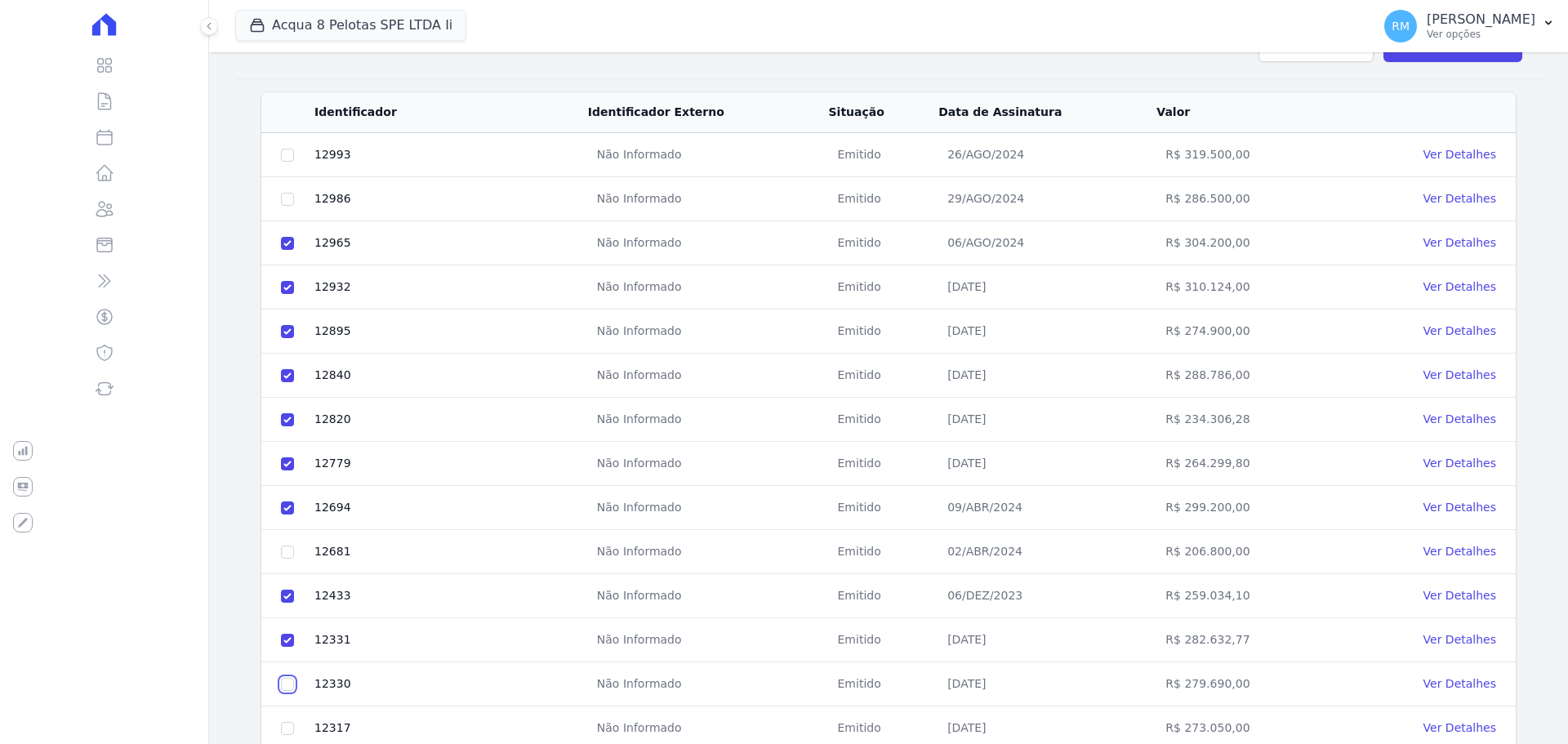
click at [284, 686] on input "checkbox" at bounding box center [287, 684] width 13 height 13
checkbox input "true"
click at [289, 725] on input "checkbox" at bounding box center [287, 728] width 13 height 13
checkbox input "true"
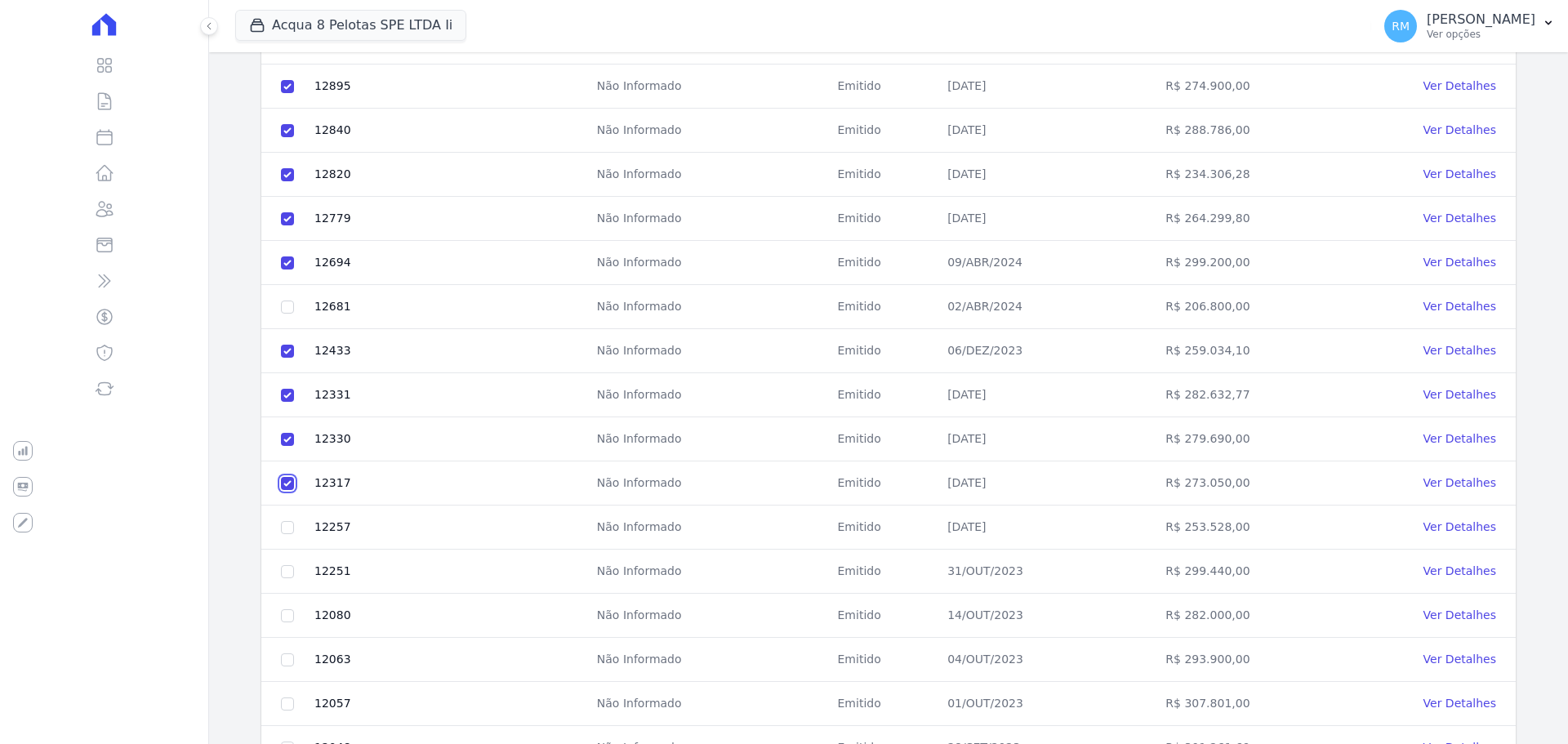
scroll to position [572, 0]
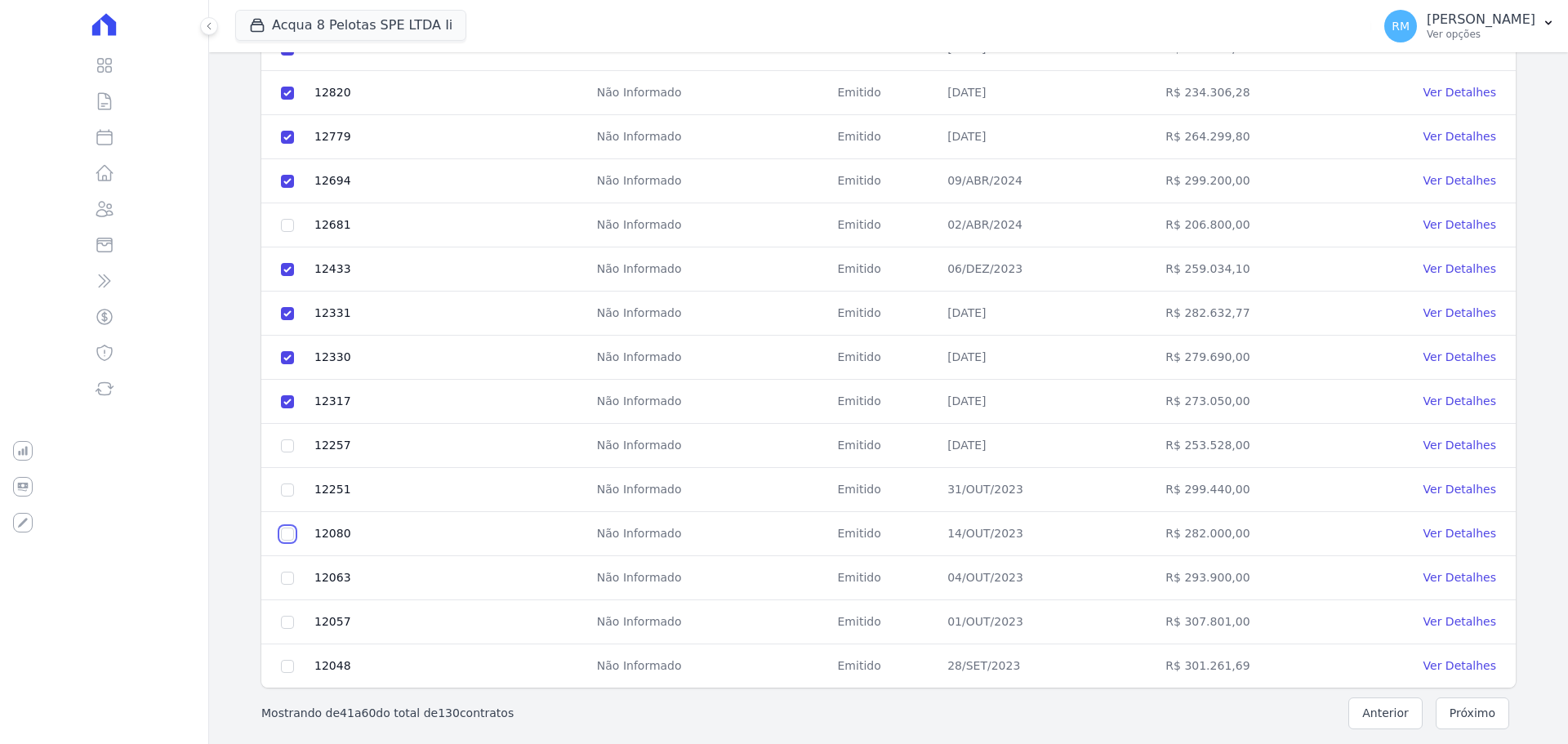
click at [287, 527] on input "checkbox" at bounding box center [287, 534] width 13 height 13
checkbox input "true"
click at [285, 447] on input "checkbox" at bounding box center [287, 445] width 13 height 13
checkbox input "true"
click at [286, 483] on input "checkbox" at bounding box center [287, 489] width 13 height 13
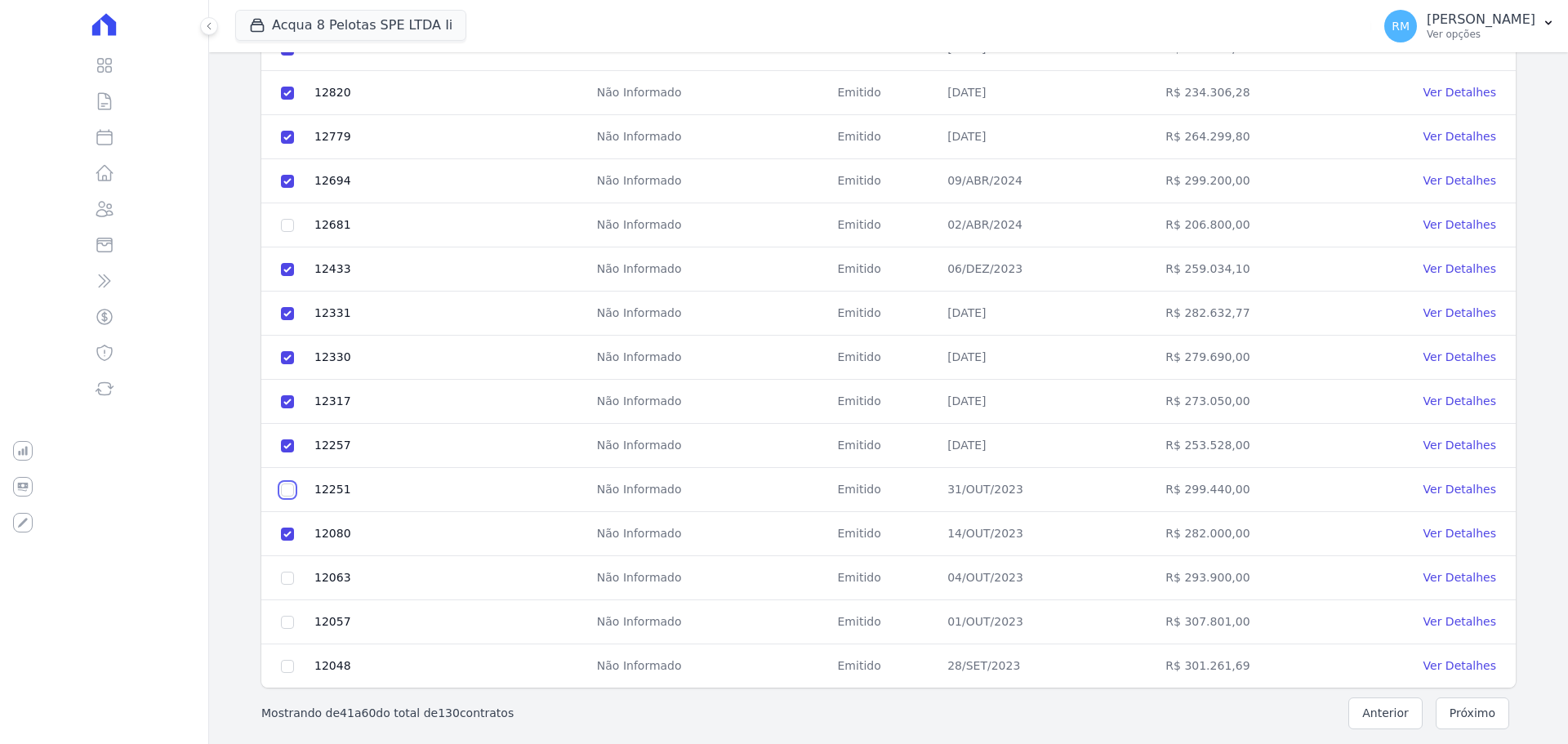
checkbox input "true"
click at [286, 584] on td at bounding box center [287, 578] width 52 height 44
click at [292, 575] on input "checkbox" at bounding box center [287, 578] width 13 height 13
checkbox input "true"
click at [285, 613] on td at bounding box center [287, 622] width 52 height 44
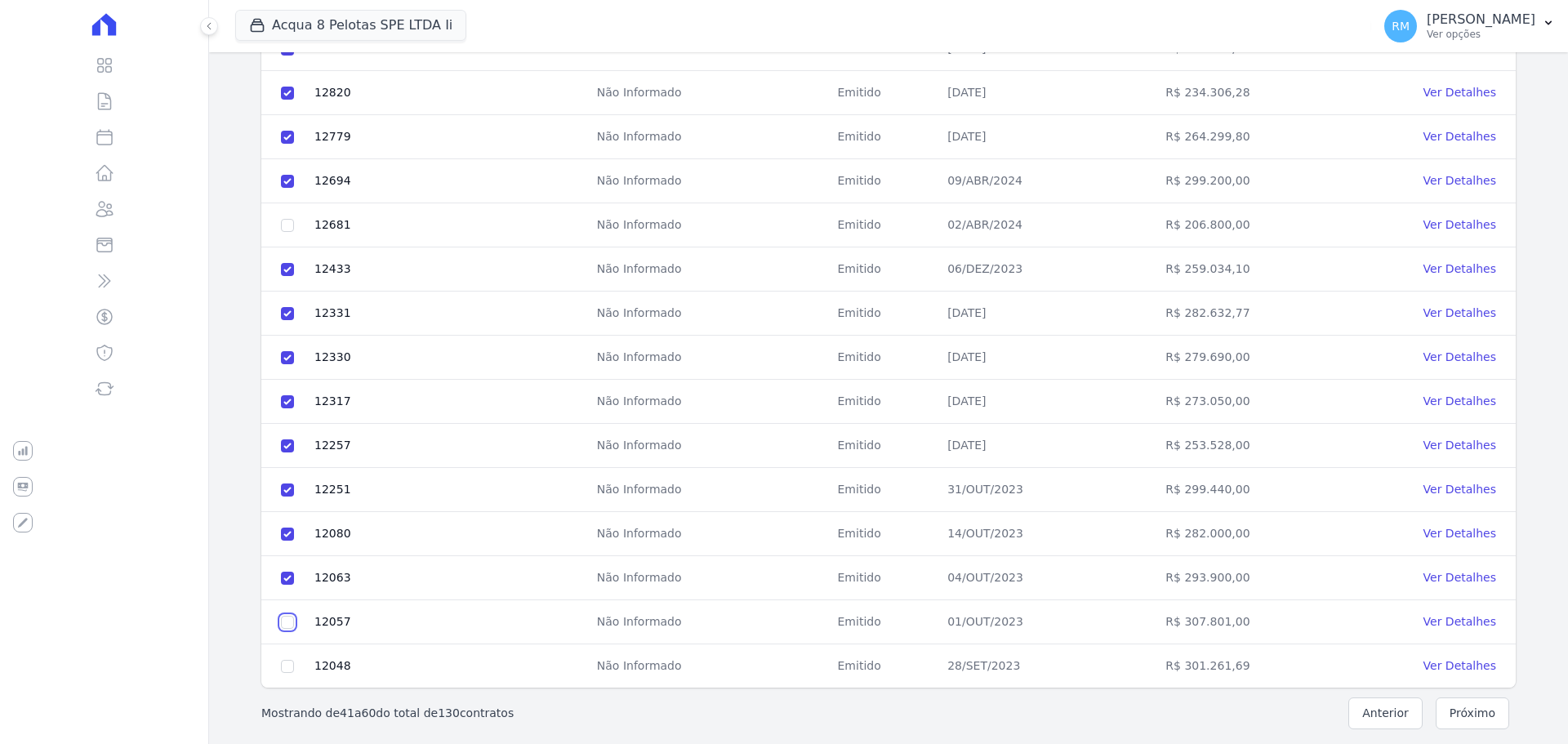
click at [282, 618] on input "checkbox" at bounding box center [287, 622] width 13 height 13
checkbox input "true"
click at [287, 663] on input "checkbox" at bounding box center [287, 666] width 13 height 13
checkbox input "true"
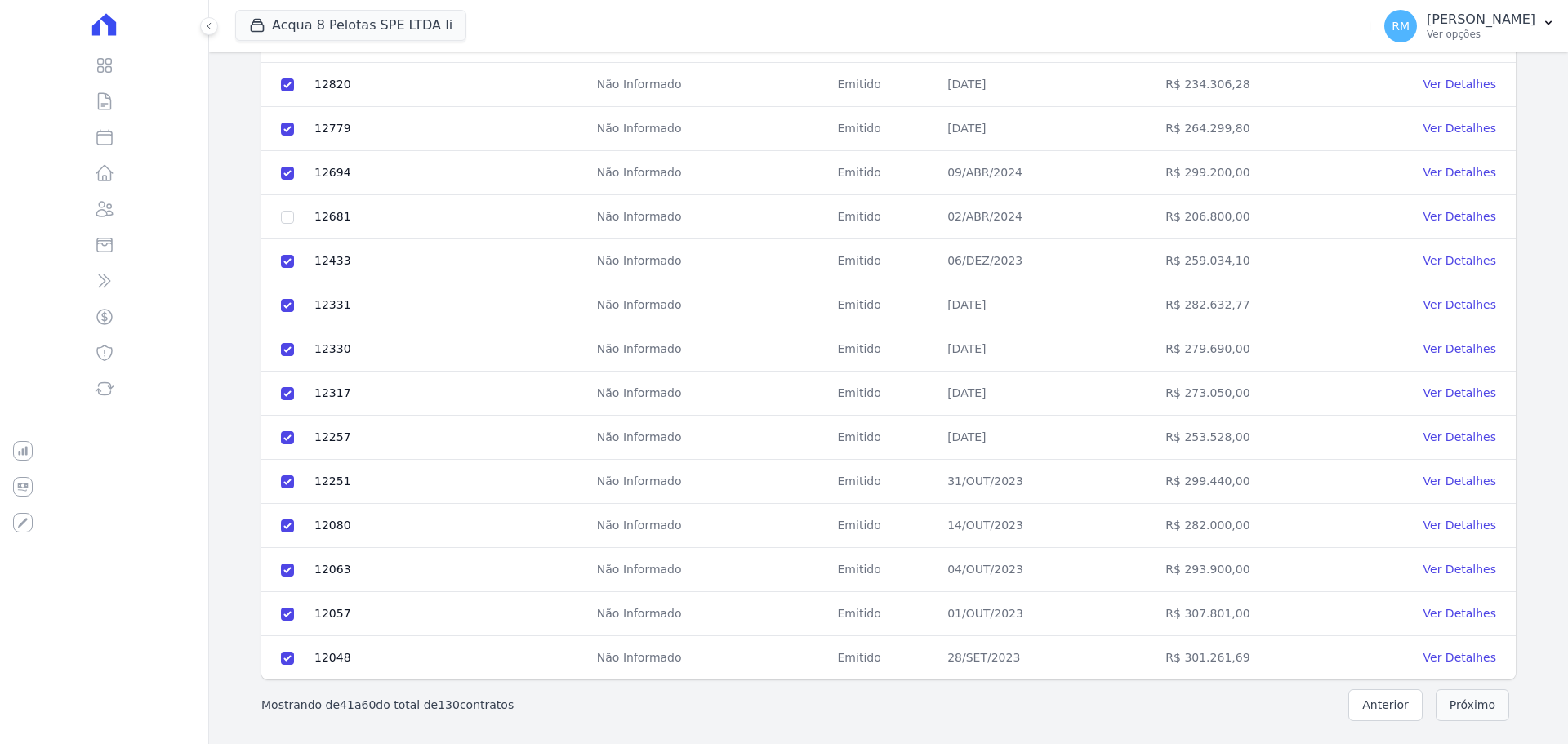
click at [1463, 705] on button "Próximo" at bounding box center [1472, 704] width 73 height 32
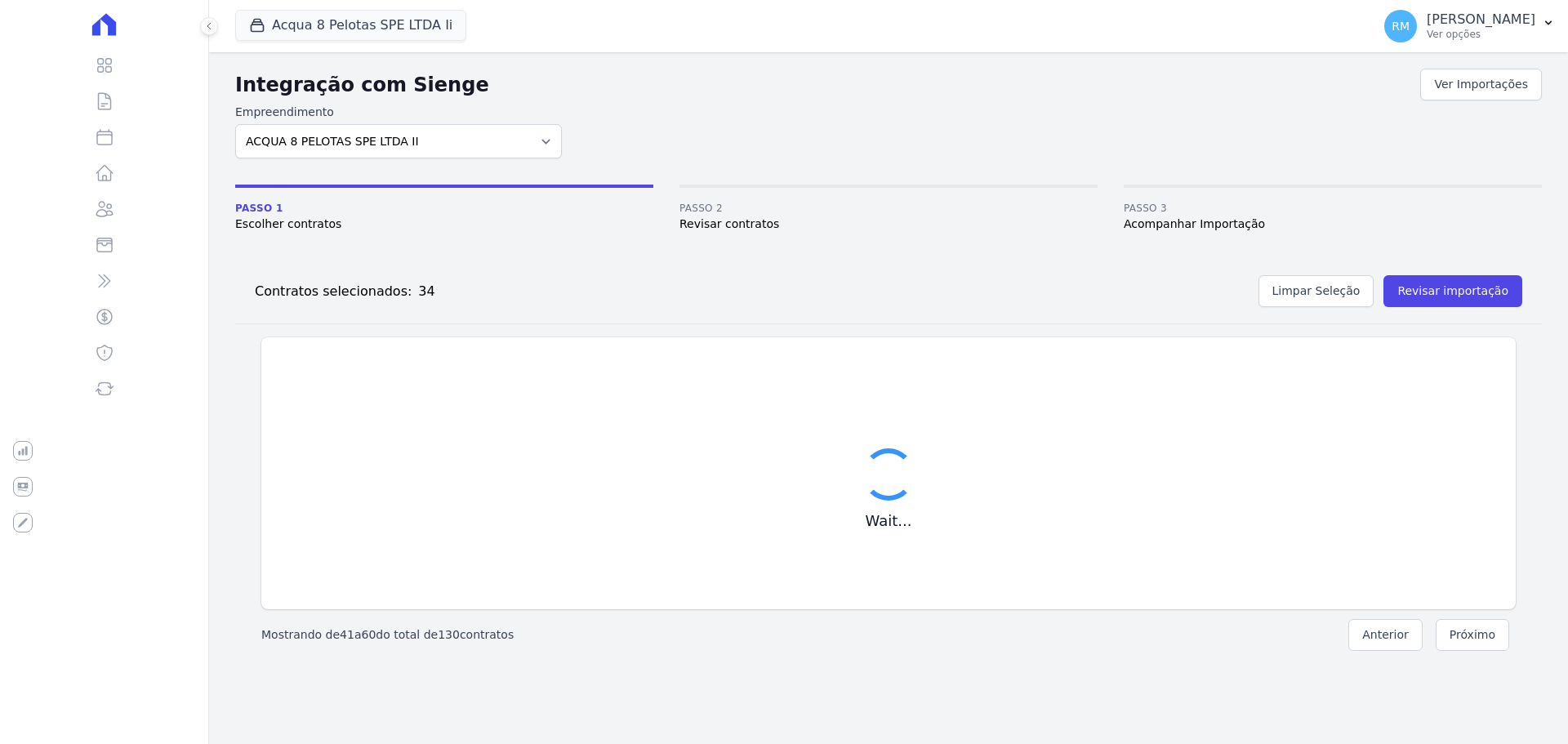
checkbox input "false"
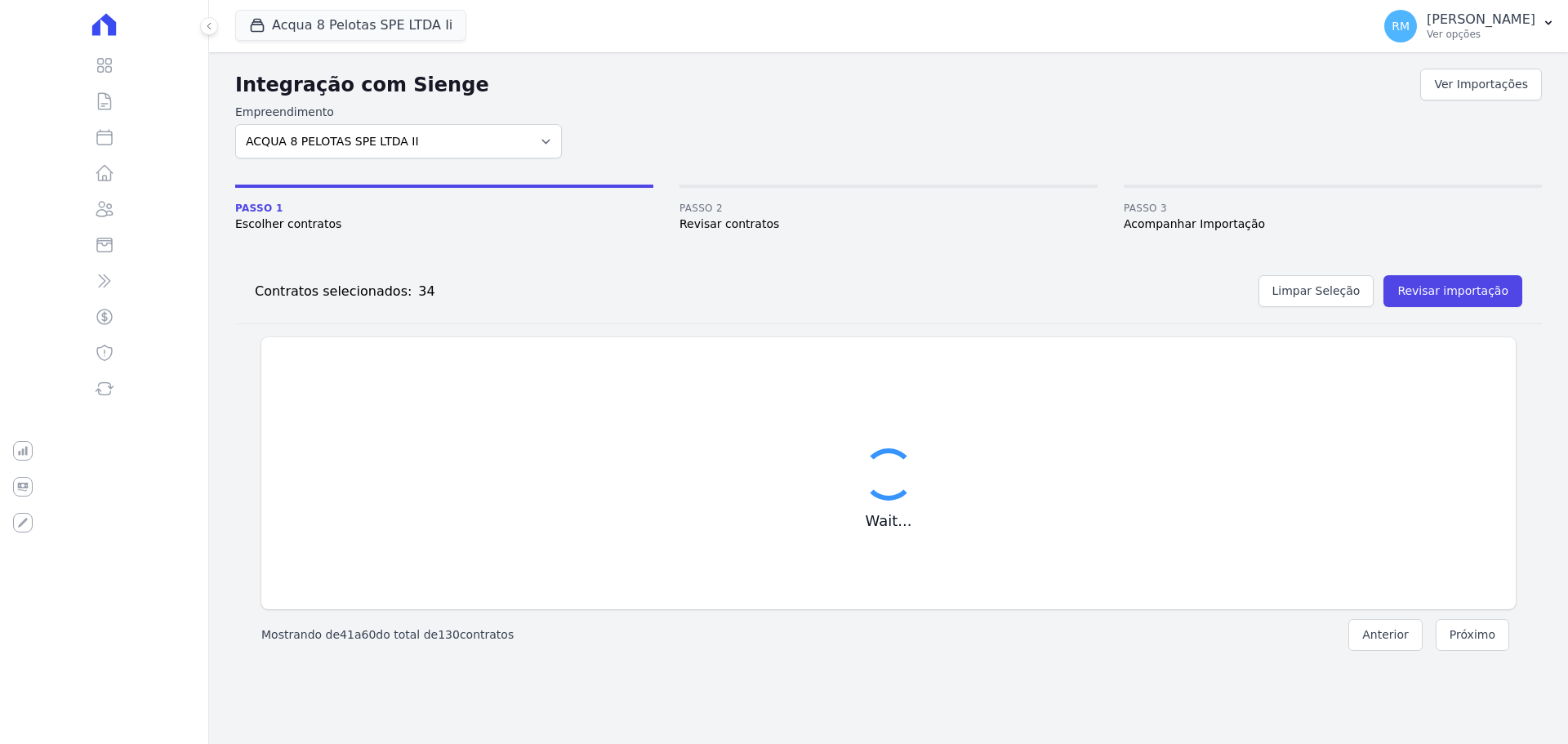
checkbox input "false"
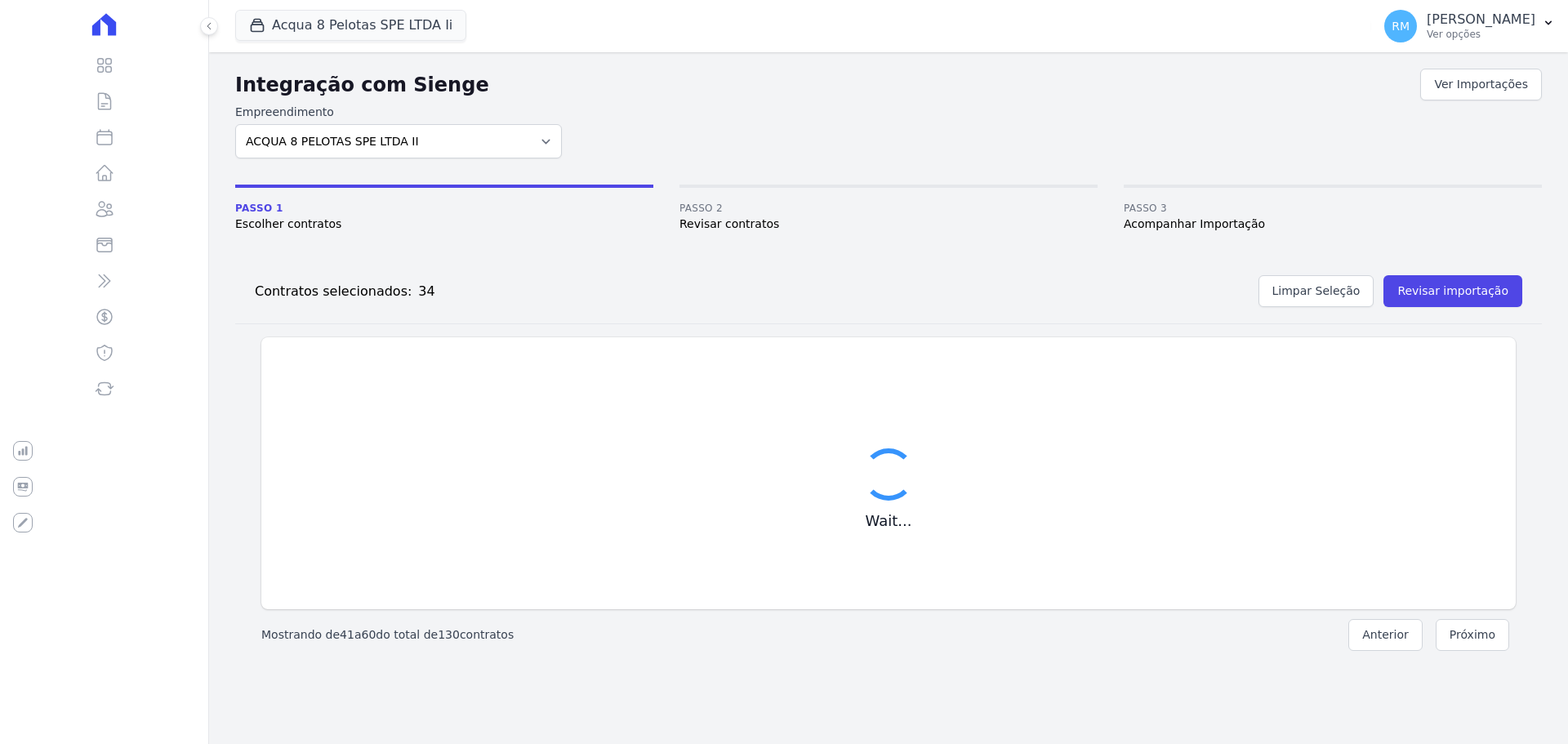
checkbox input "false"
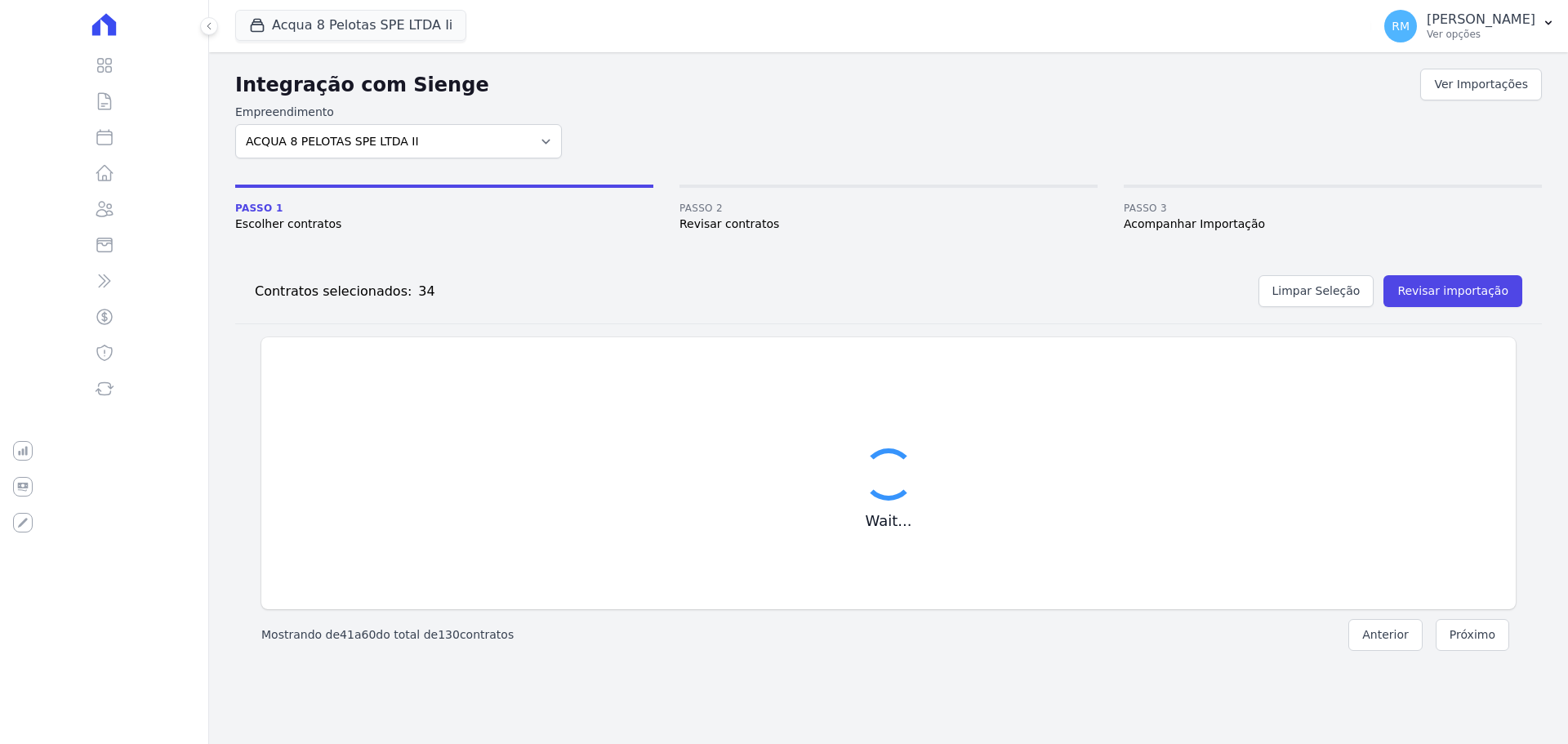
checkbox input "false"
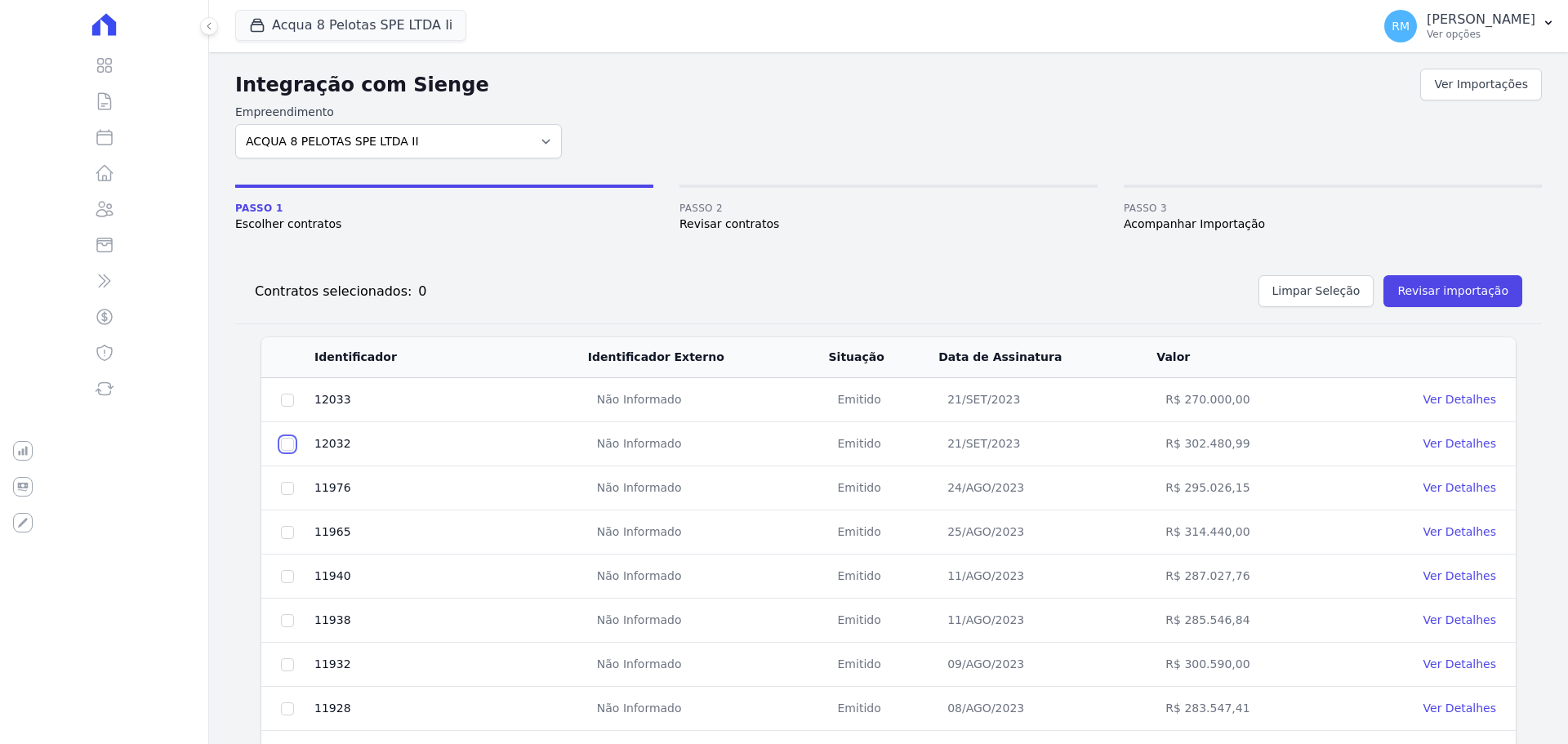
drag, startPoint x: 287, startPoint y: 445, endPoint x: 285, endPoint y: 458, distance: 13.2
click at [286, 446] on input "checkbox" at bounding box center [287, 444] width 13 height 13
checkbox input "true"
click at [294, 485] on td at bounding box center [287, 488] width 52 height 44
click at [289, 494] on input "checkbox" at bounding box center [287, 488] width 13 height 13
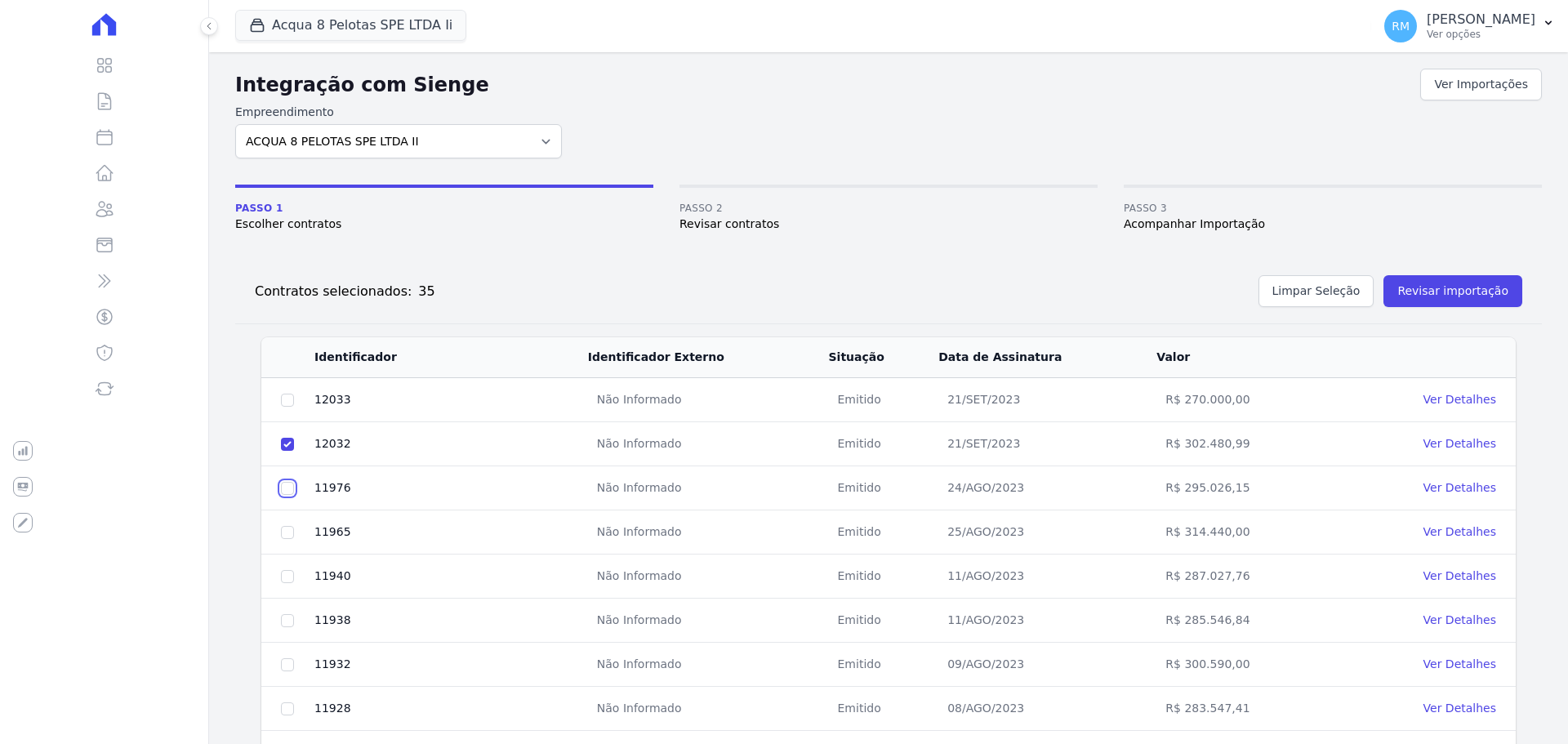
checkbox input "true"
click at [292, 533] on input "checkbox" at bounding box center [287, 532] width 13 height 13
checkbox input "true"
click at [285, 575] on input "checkbox" at bounding box center [287, 576] width 13 height 13
checkbox input "true"
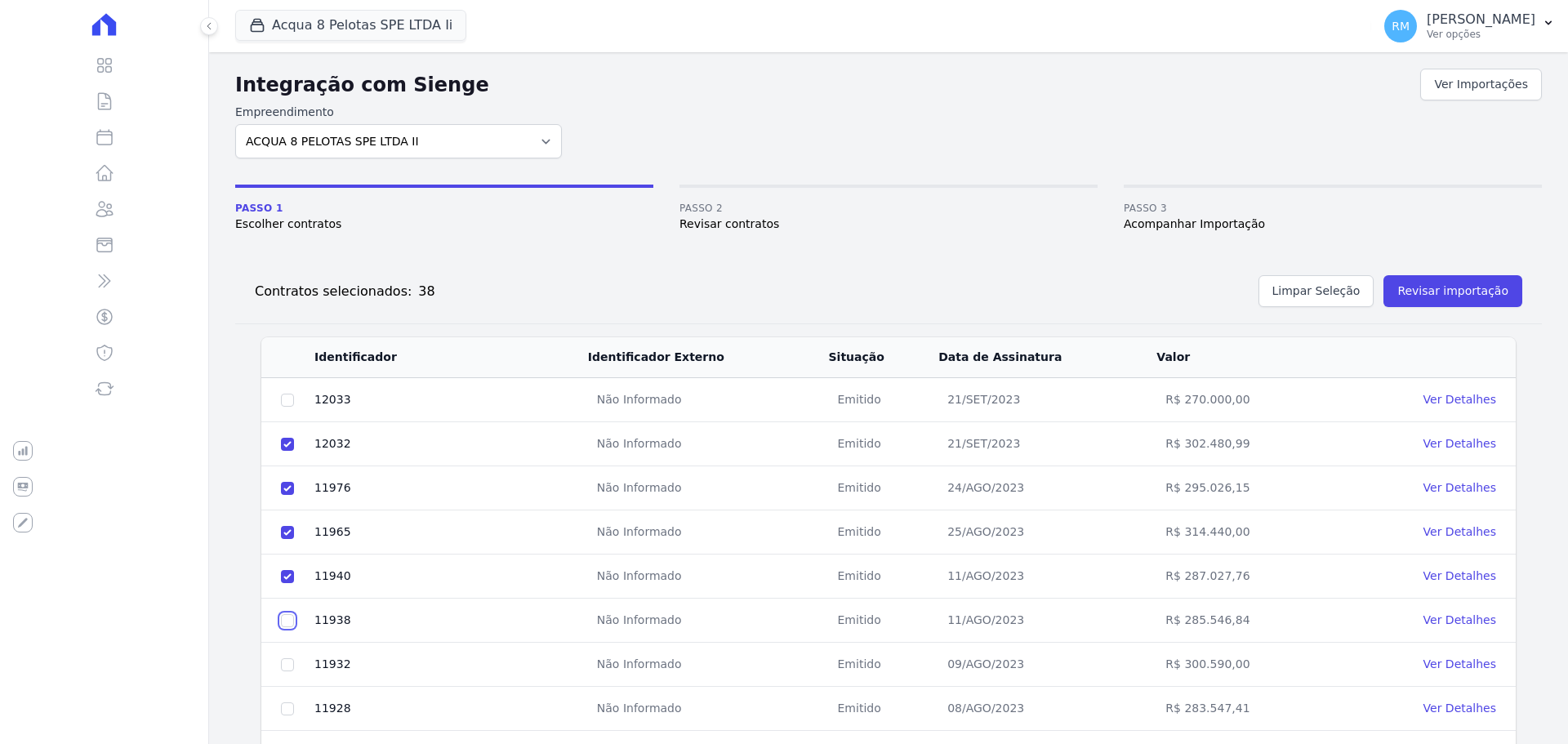
click at [282, 618] on input "checkbox" at bounding box center [287, 620] width 13 height 13
checkbox input "true"
click at [294, 666] on input "checkbox" at bounding box center [287, 665] width 13 height 13
checkbox input "true"
click at [289, 710] on input "checkbox" at bounding box center [287, 709] width 13 height 13
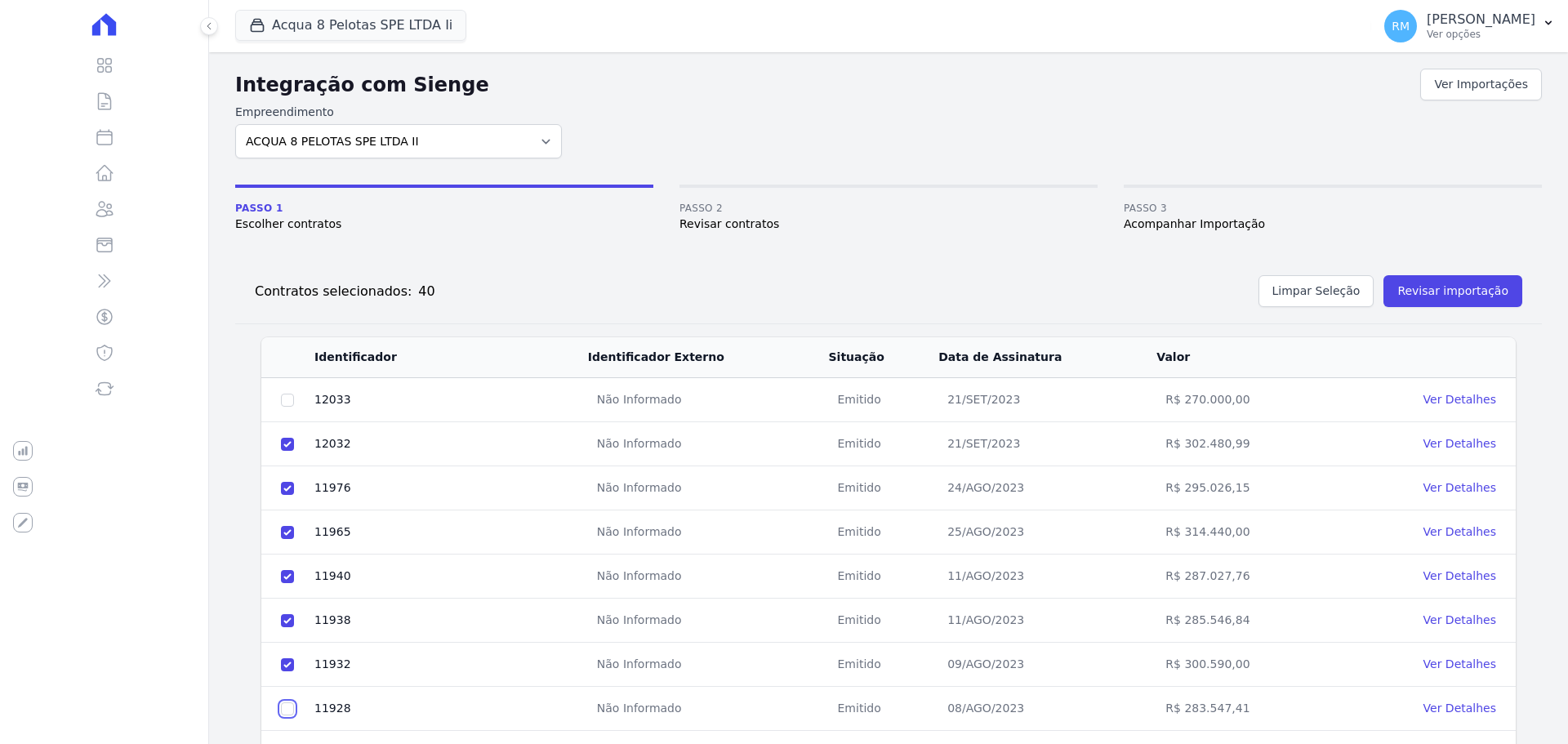
checkbox input "true"
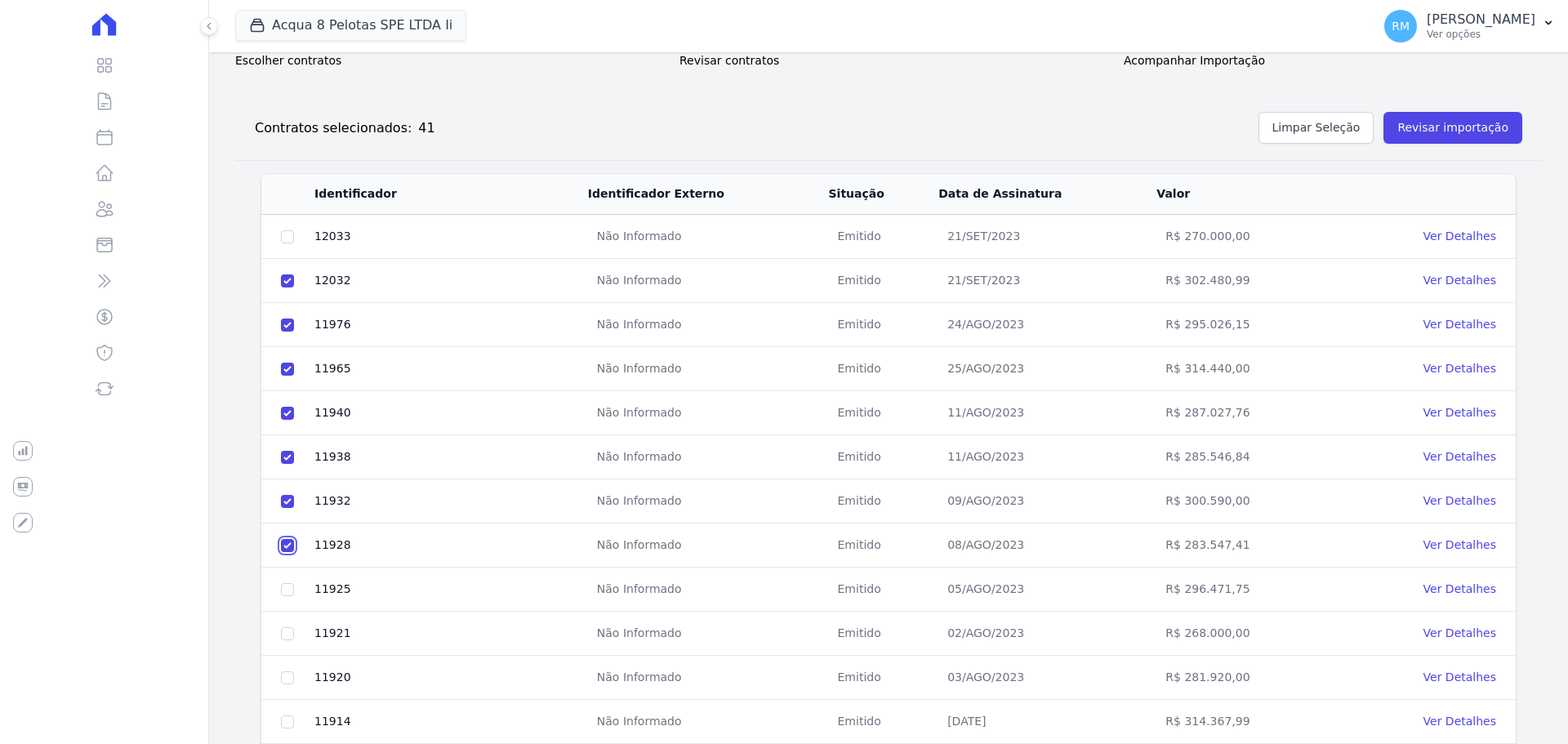
scroll to position [245, 0]
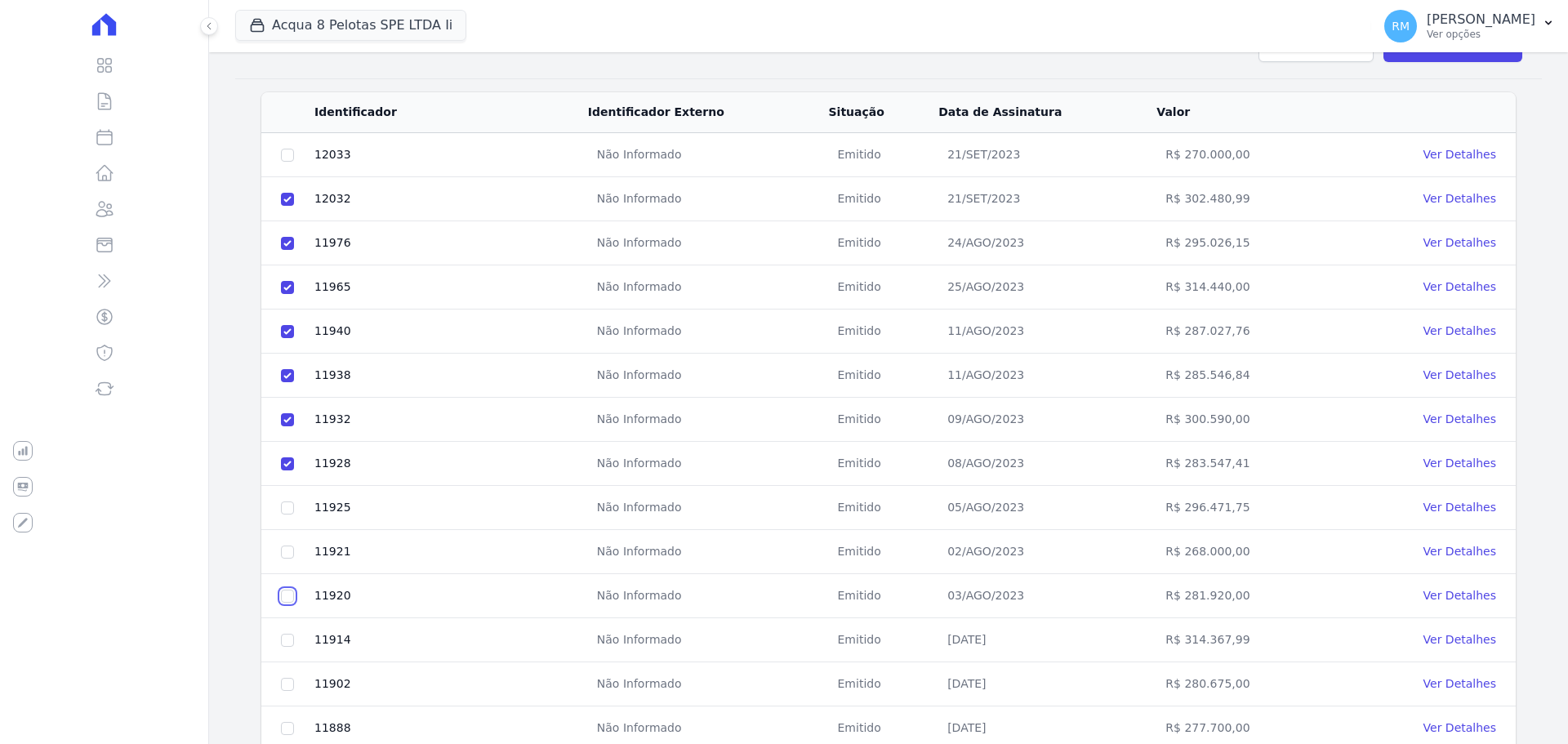
click at [289, 595] on input "checkbox" at bounding box center [287, 596] width 13 height 13
click at [285, 595] on input "checkbox" at bounding box center [287, 596] width 13 height 13
checkbox input "false"
click at [285, 504] on input "checkbox" at bounding box center [287, 507] width 13 height 13
checkbox input "true"
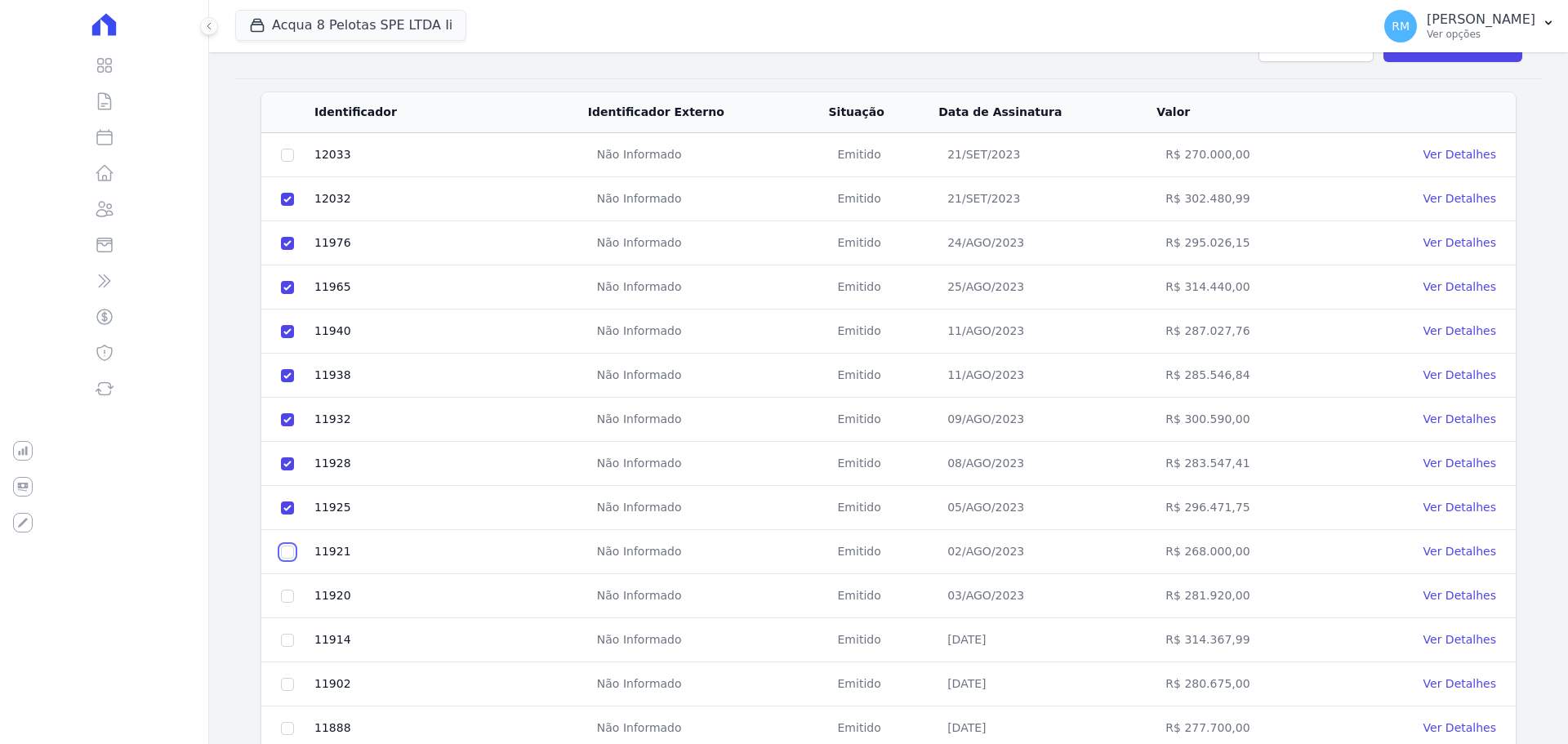
click at [287, 550] on input "checkbox" at bounding box center [287, 552] width 13 height 13
checkbox input "true"
drag, startPoint x: 293, startPoint y: 598, endPoint x: 282, endPoint y: 621, distance: 25.5
click at [291, 600] on input "checkbox" at bounding box center [287, 596] width 13 height 13
checkbox input "true"
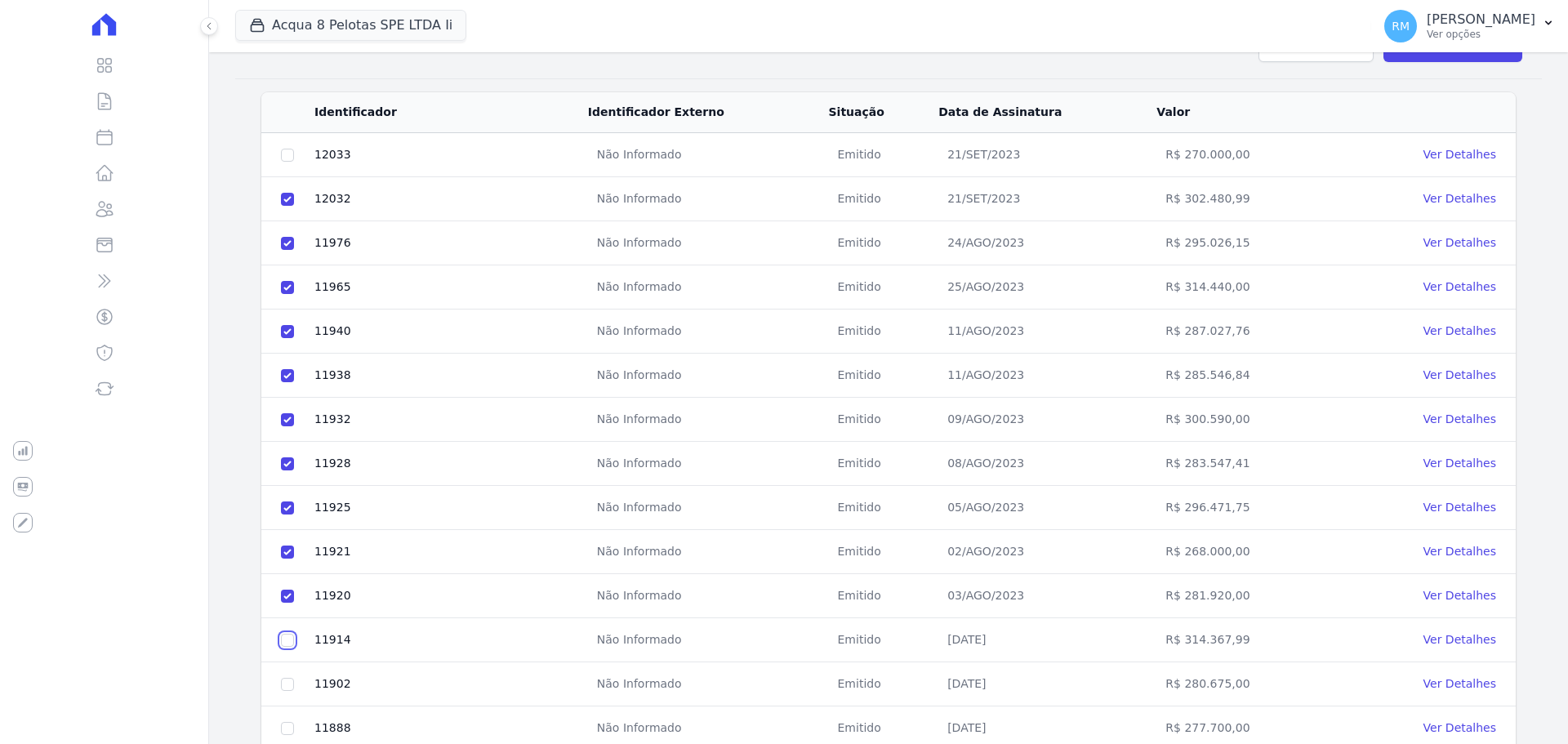
click at [285, 634] on input "checkbox" at bounding box center [287, 640] width 13 height 13
checkbox input "true"
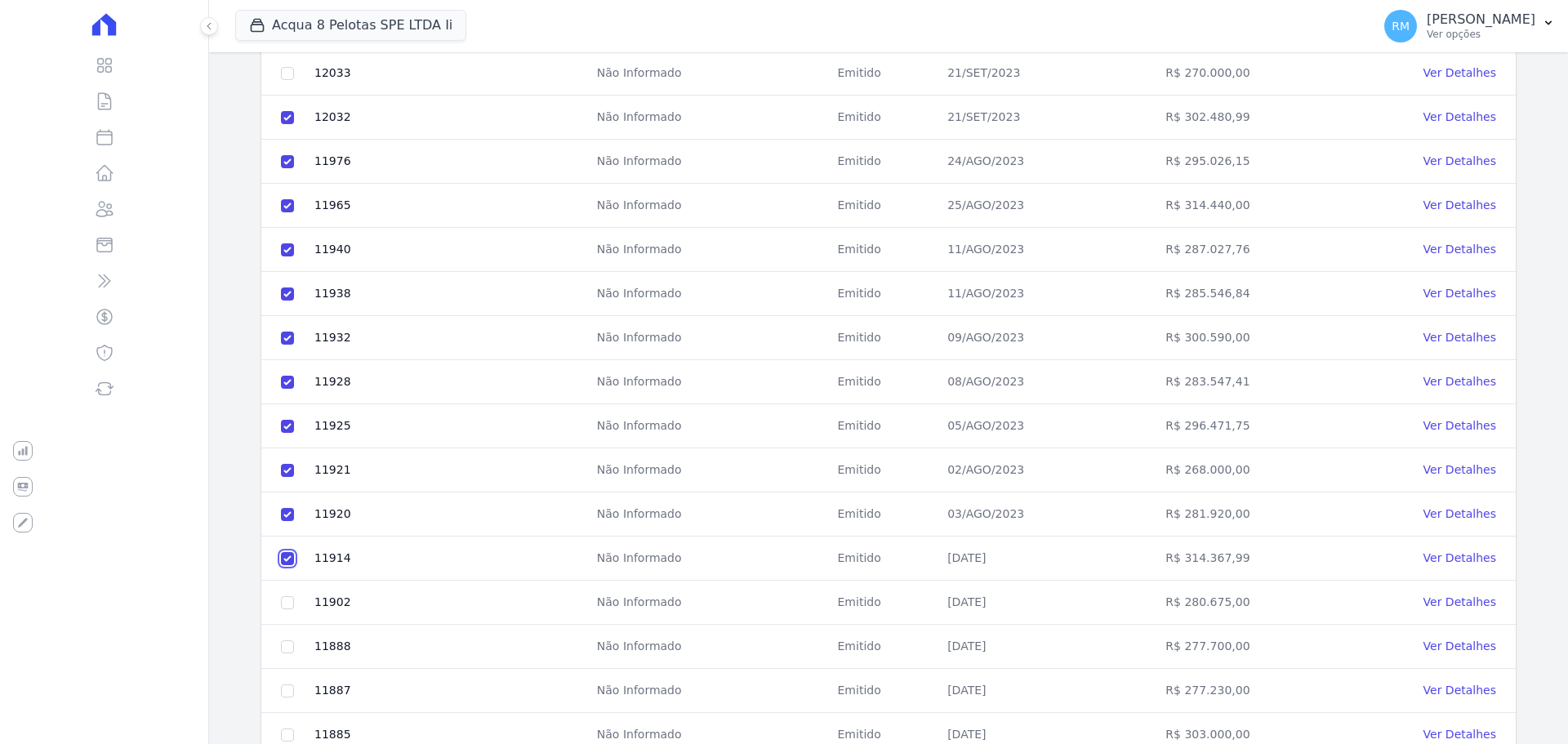
scroll to position [408, 0]
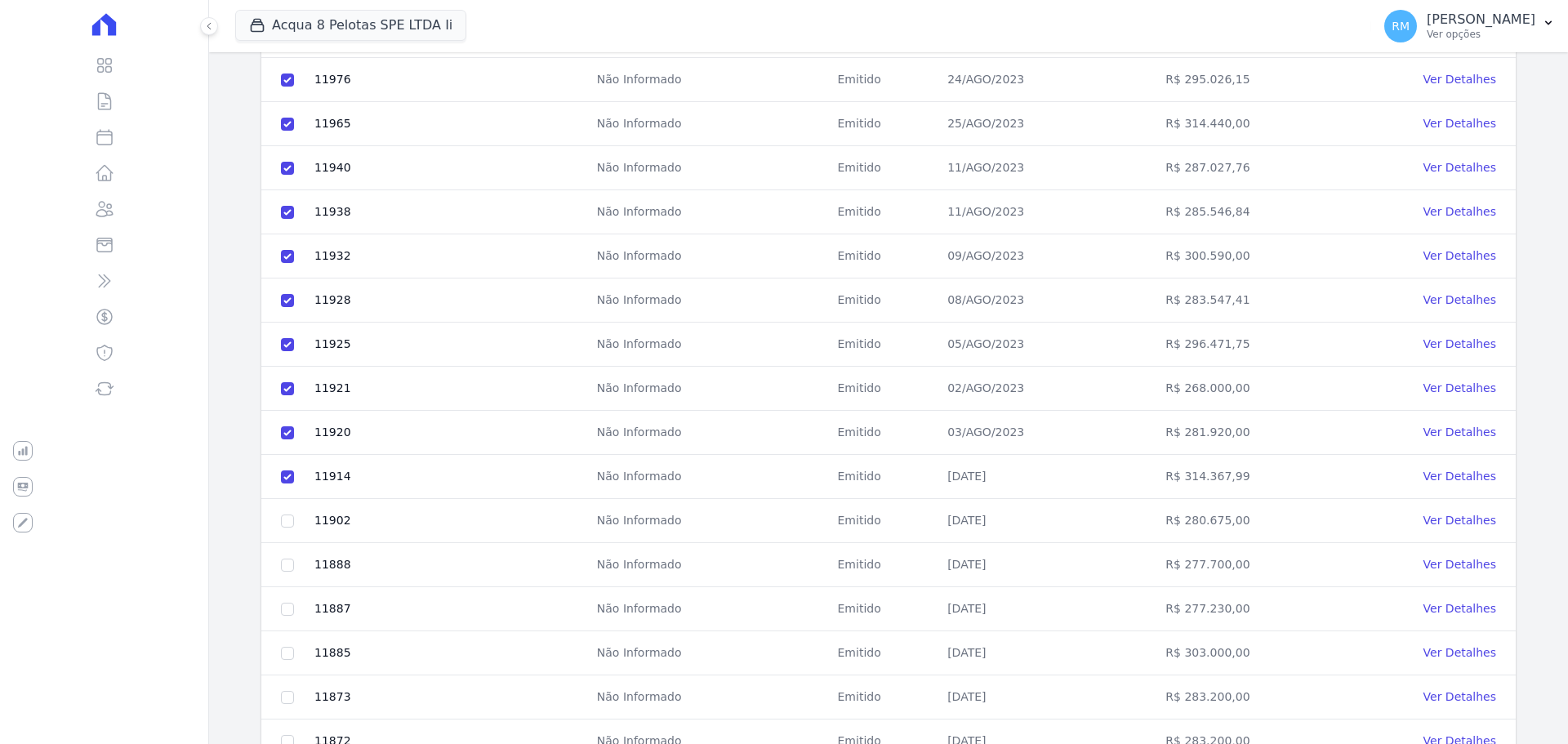
drag, startPoint x: 279, startPoint y: 518, endPoint x: 272, endPoint y: 548, distance: 30.8
click at [279, 519] on td at bounding box center [287, 520] width 52 height 44
drag, startPoint x: 286, startPoint y: 519, endPoint x: 269, endPoint y: 576, distance: 59.5
click at [286, 525] on input "checkbox" at bounding box center [287, 521] width 13 height 13
checkbox input "true"
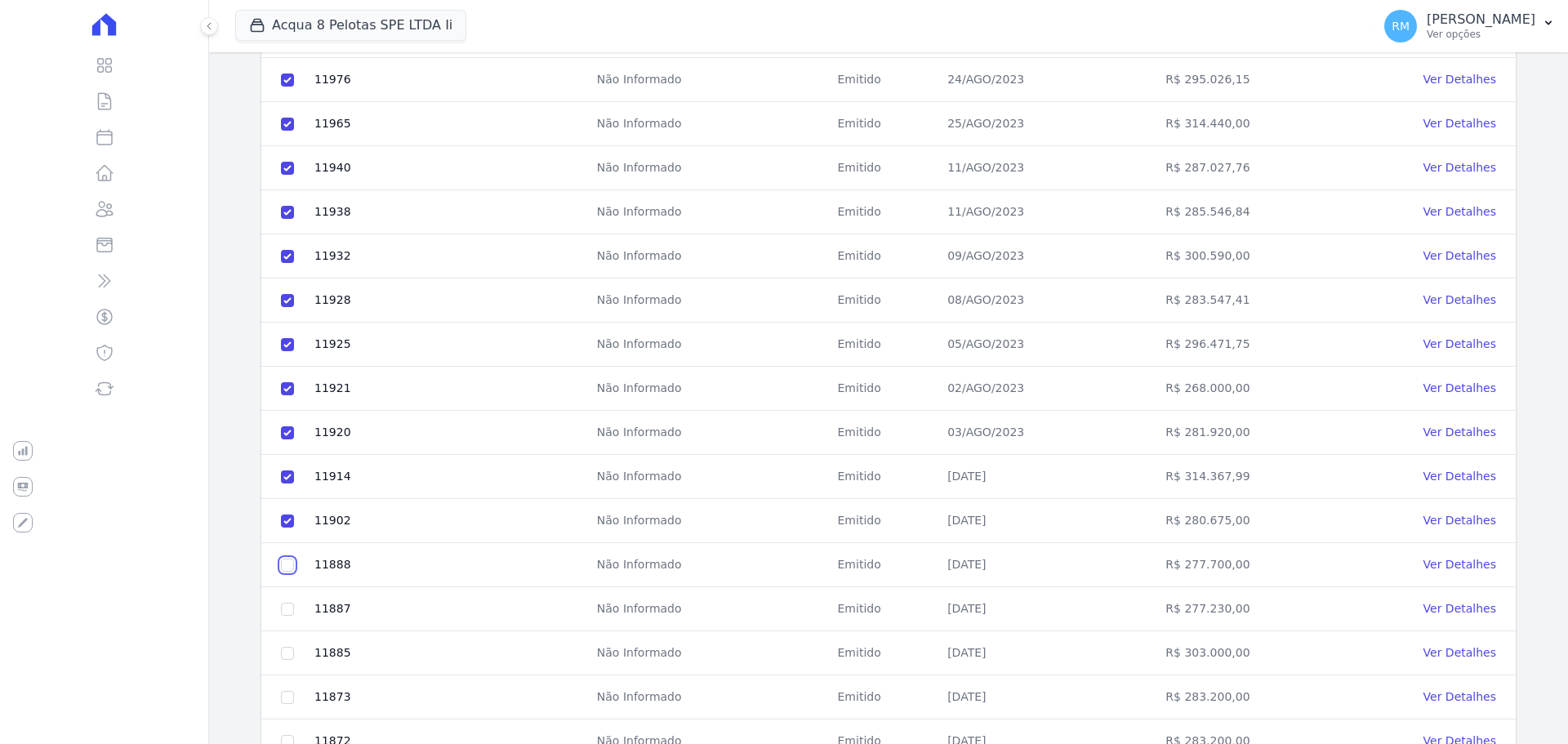
click at [291, 568] on input "checkbox" at bounding box center [287, 564] width 13 height 13
checkbox input "true"
click at [289, 609] on input "checkbox" at bounding box center [287, 609] width 13 height 13
checkbox input "true"
click at [284, 648] on input "checkbox" at bounding box center [287, 653] width 13 height 13
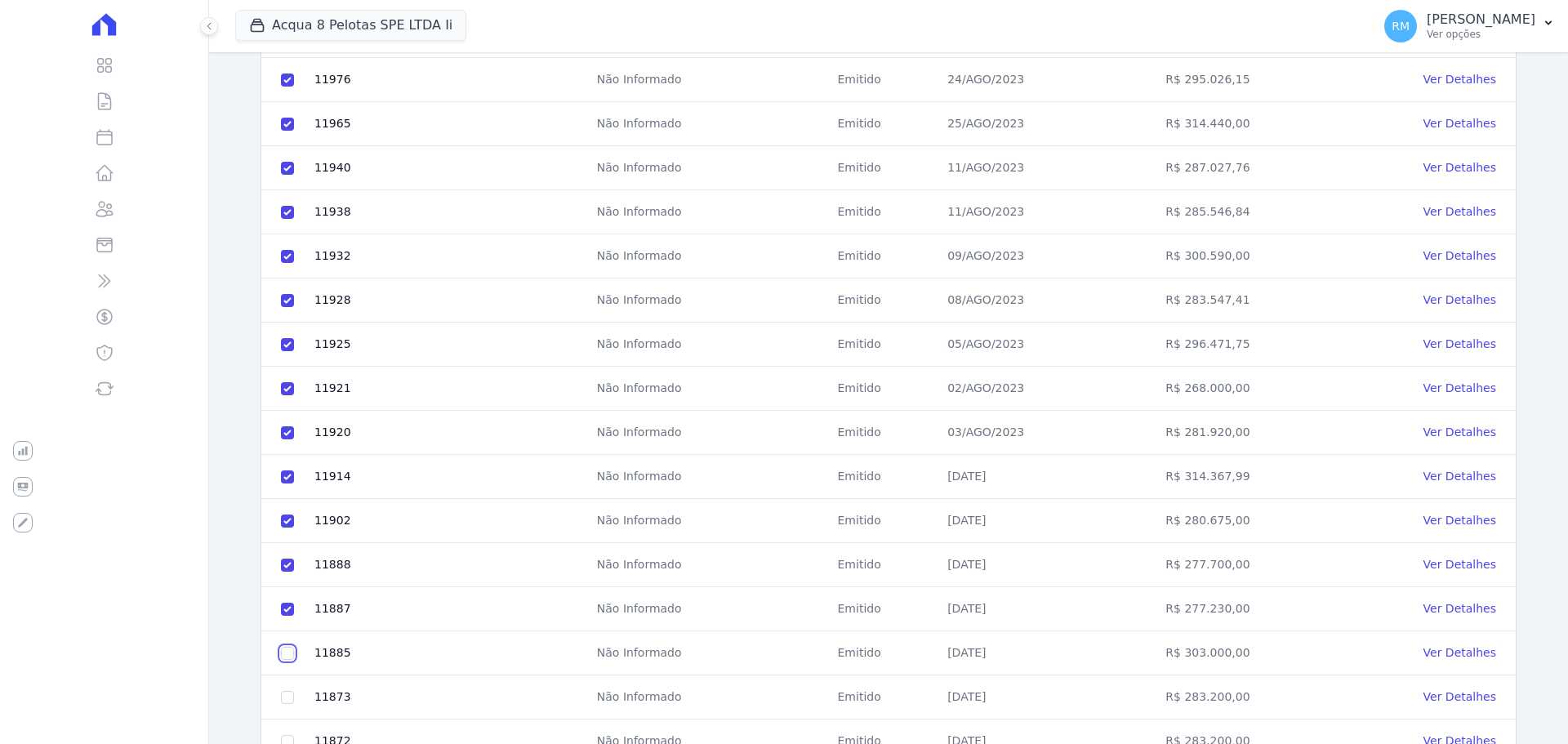
checkbox input "true"
click at [285, 694] on input "checkbox" at bounding box center [287, 697] width 13 height 13
checkbox input "true"
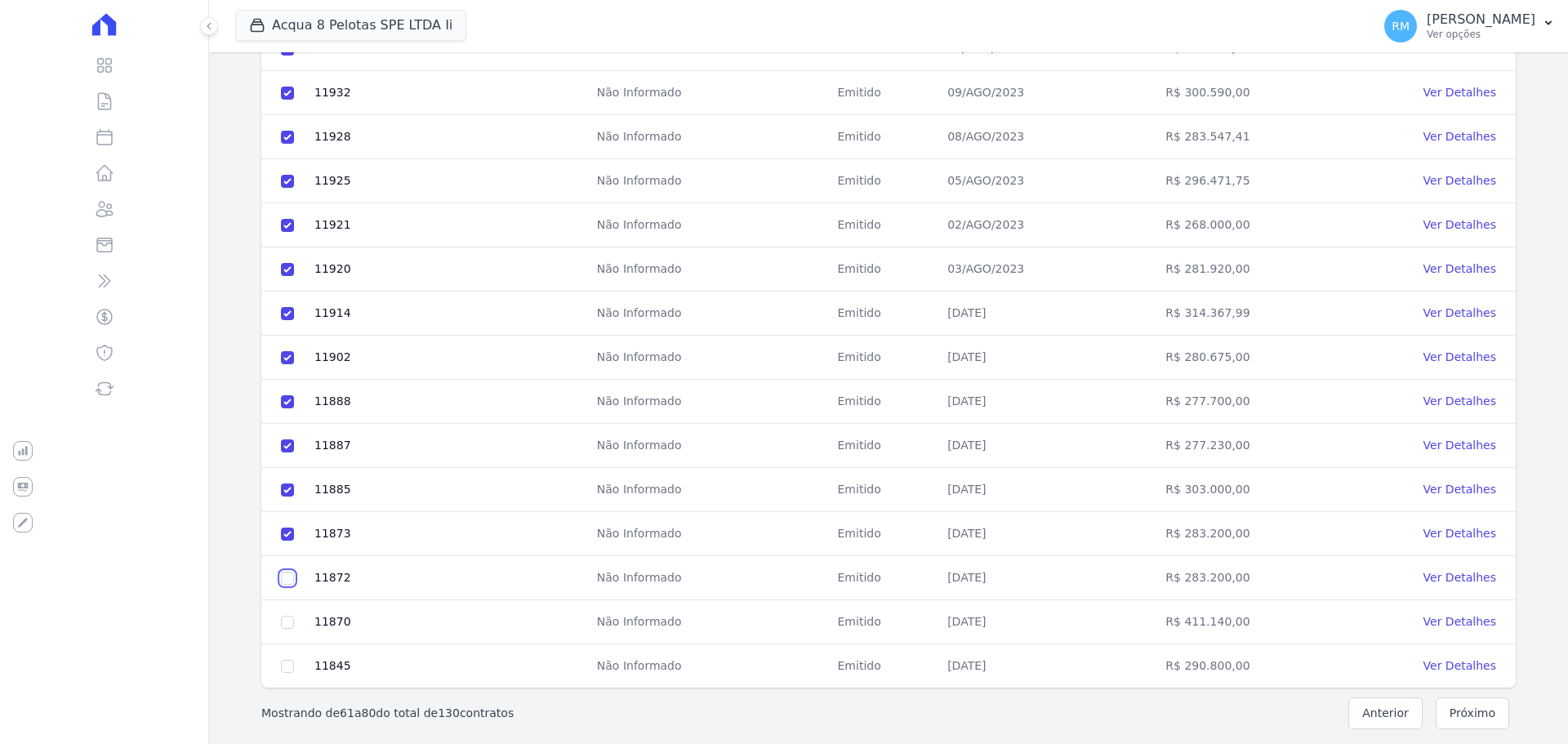
click at [281, 580] on input "checkbox" at bounding box center [287, 578] width 13 height 13
checkbox input "true"
drag, startPoint x: 294, startPoint y: 625, endPoint x: 274, endPoint y: 663, distance: 42.9
click at [292, 627] on td at bounding box center [287, 622] width 52 height 44
click at [283, 620] on input "checkbox" at bounding box center [287, 622] width 13 height 13
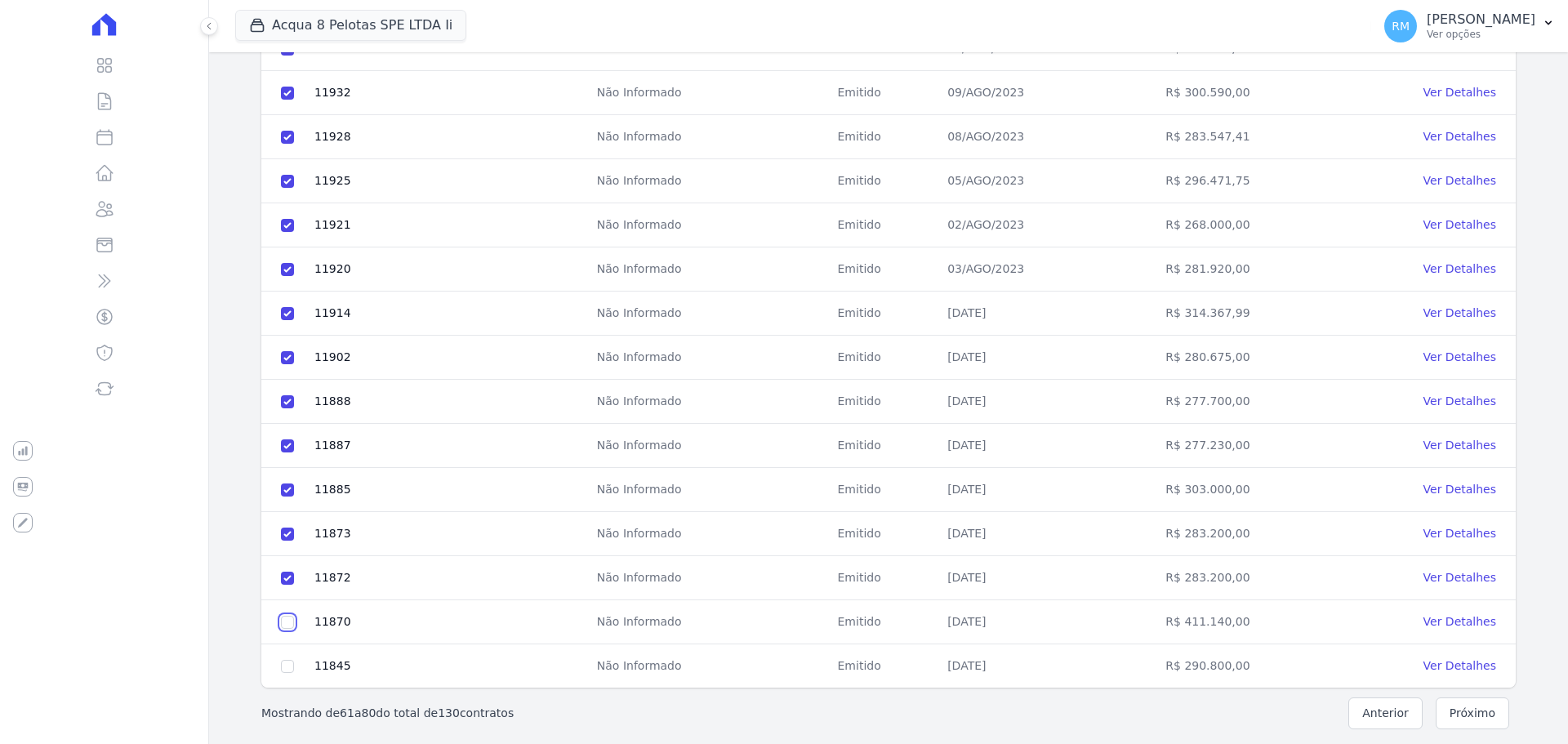
checkbox input "true"
click at [285, 668] on input "checkbox" at bounding box center [287, 666] width 13 height 13
checkbox input "true"
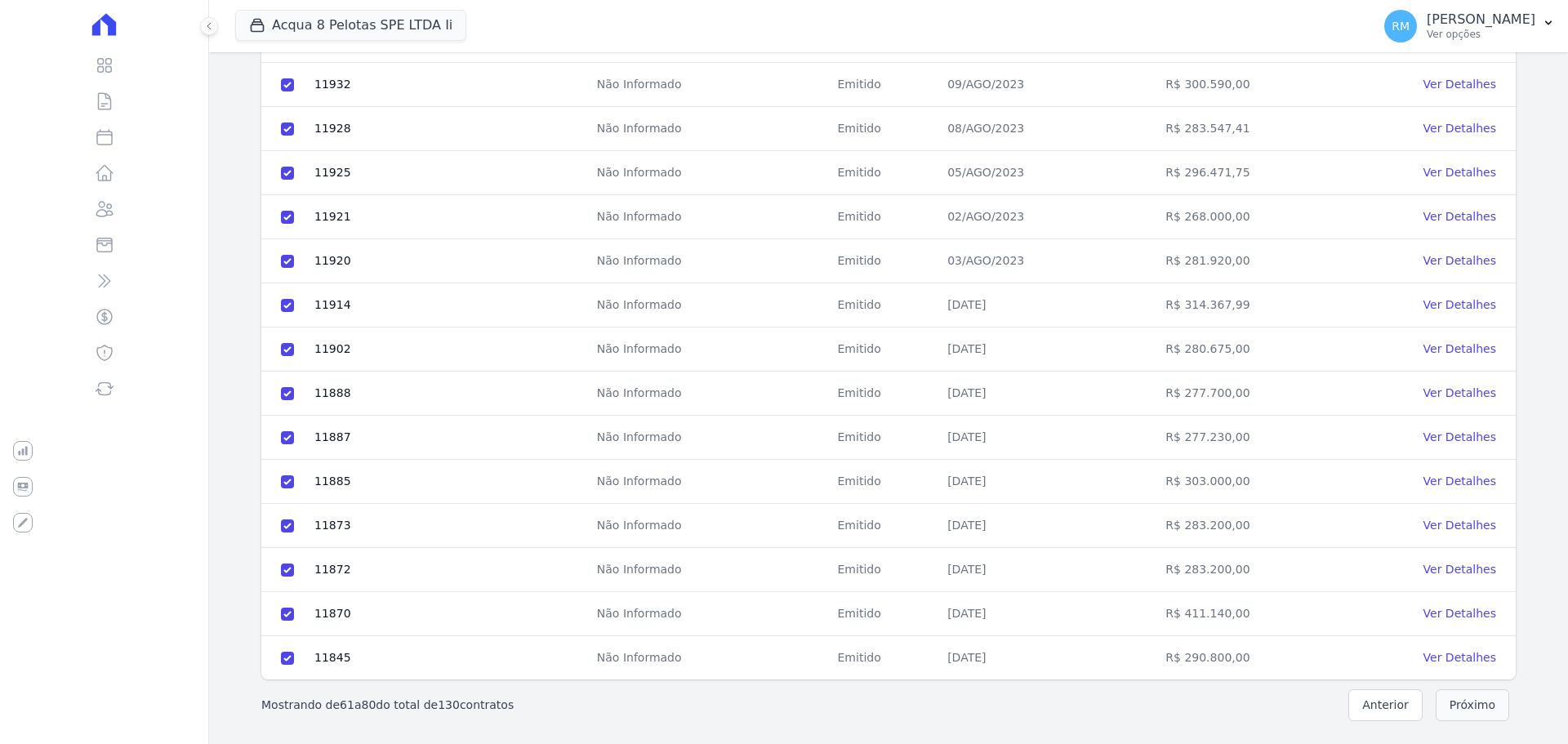
click at [1492, 702] on button "Próximo" at bounding box center [1472, 704] width 73 height 32
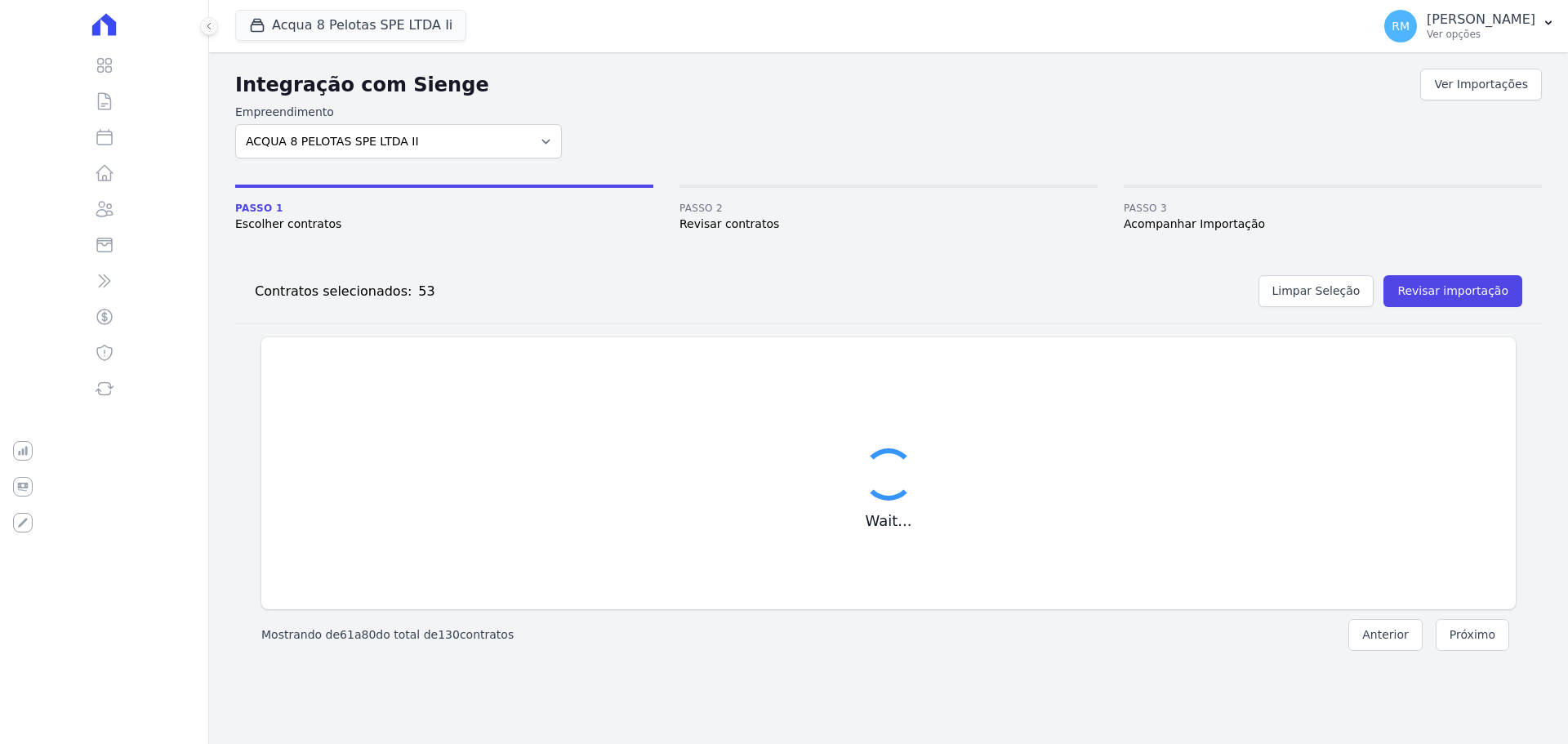
scroll to position [0, 0]
checkbox input "false"
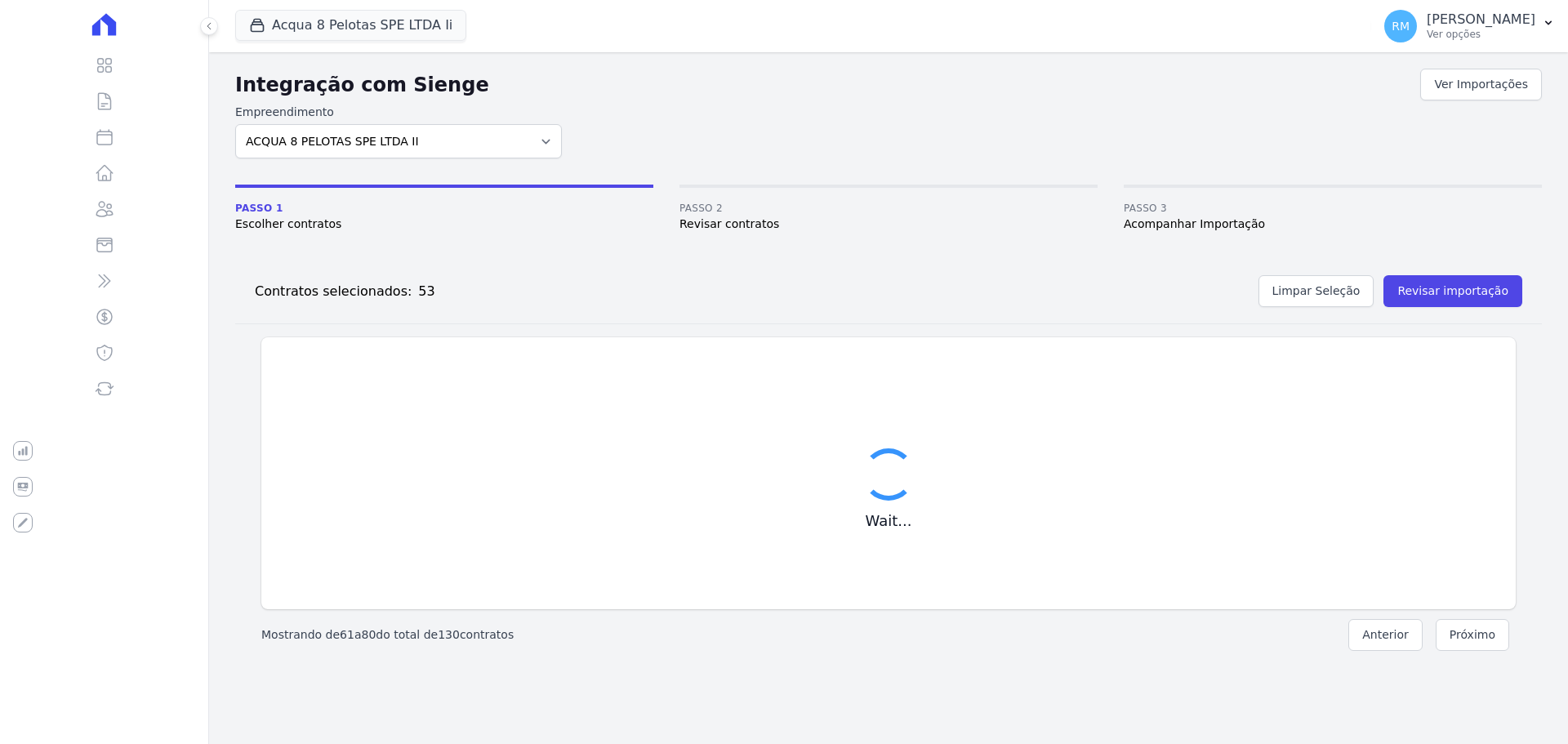
checkbox input "false"
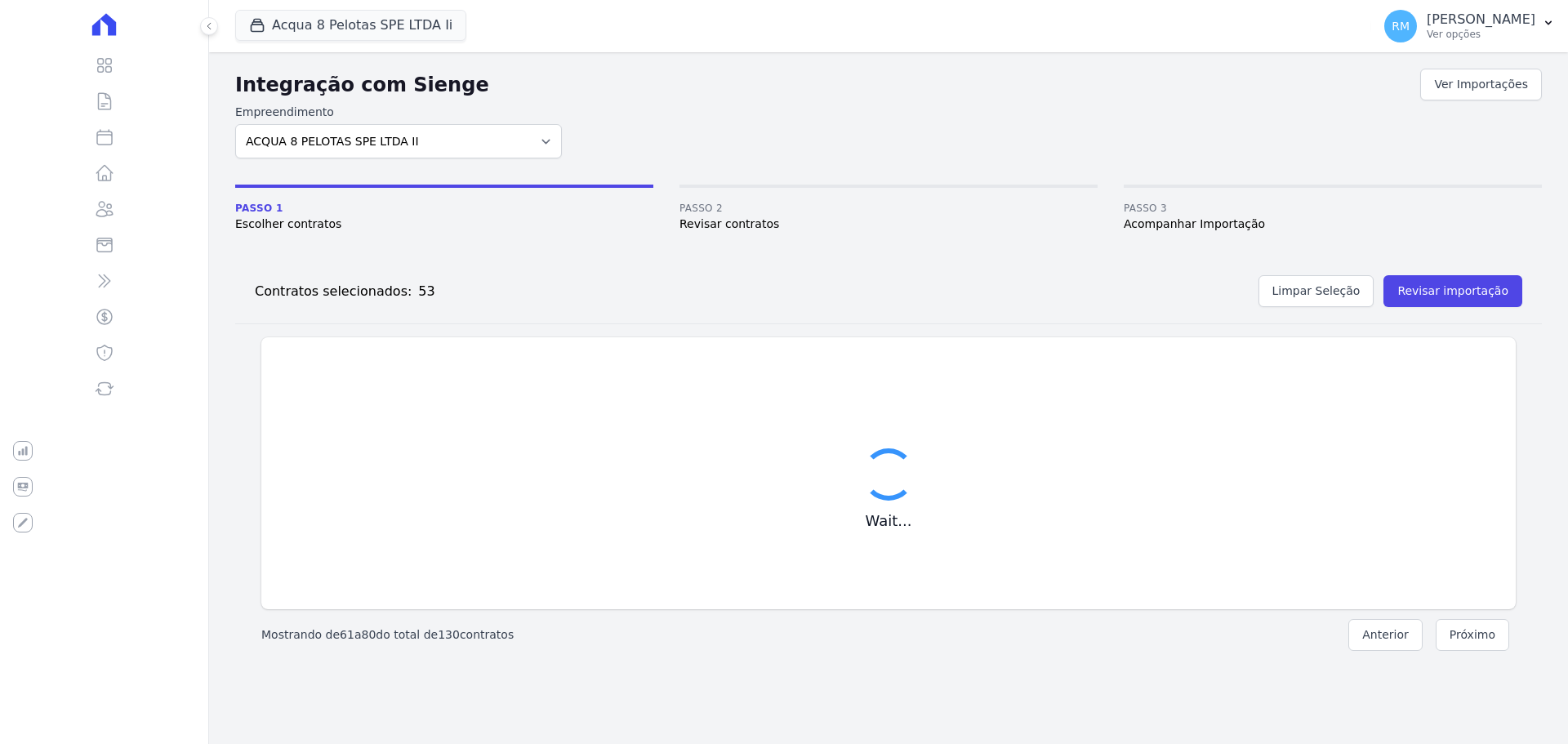
checkbox input "false"
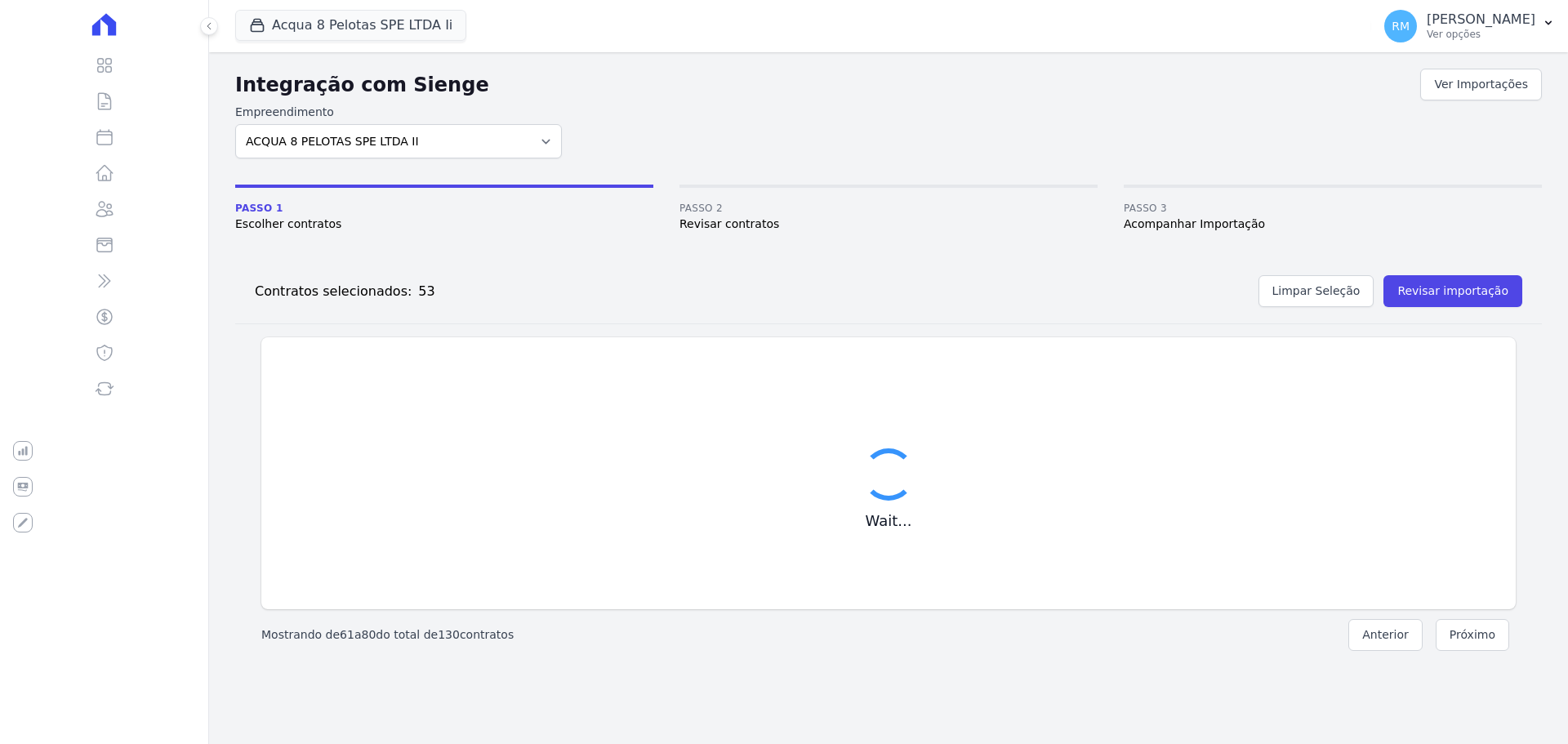
checkbox input "false"
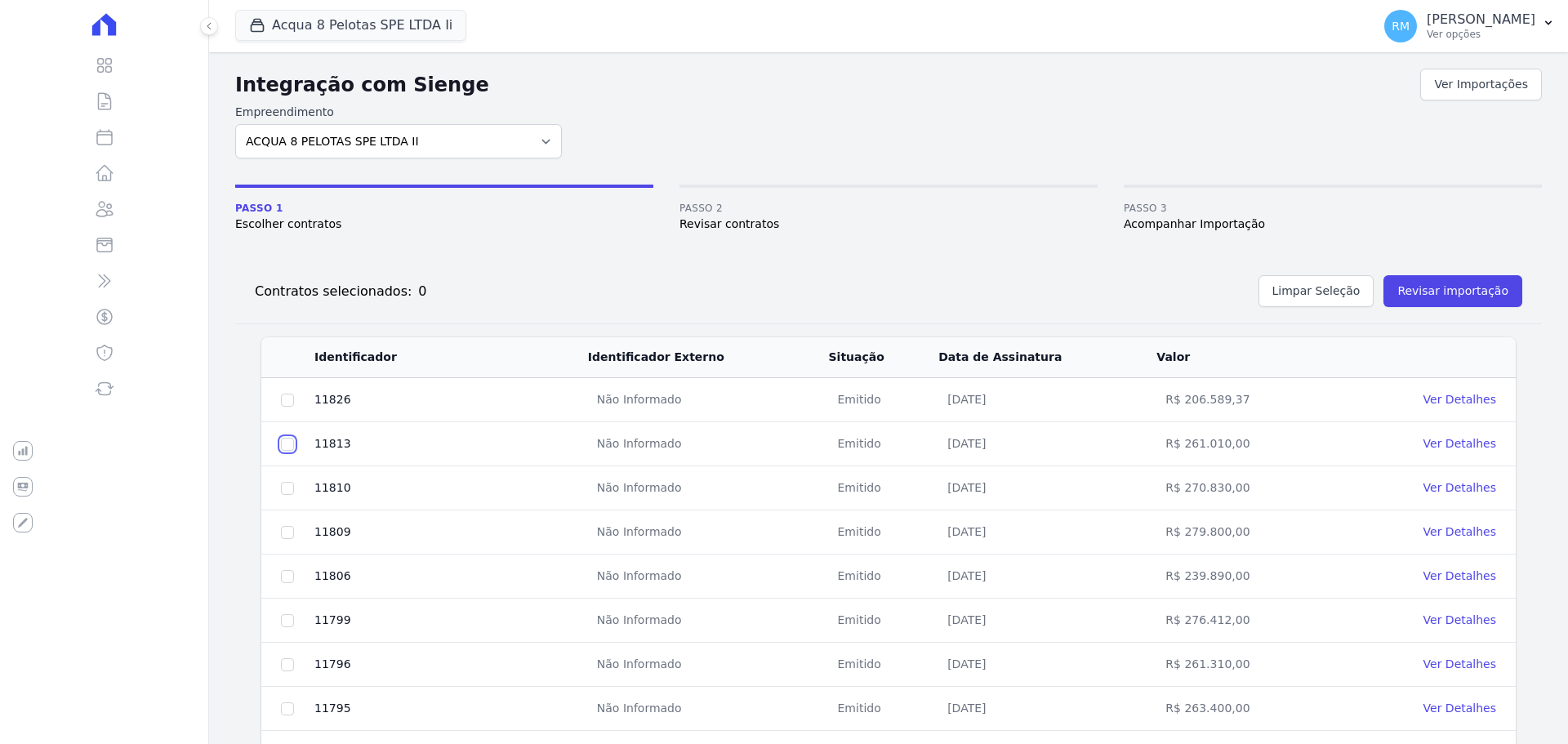
click at [289, 447] on input "checkbox" at bounding box center [287, 444] width 13 height 13
checkbox input "true"
click at [290, 488] on input "checkbox" at bounding box center [287, 488] width 13 height 13
checkbox input "true"
click at [285, 535] on input "checkbox" at bounding box center [287, 532] width 13 height 13
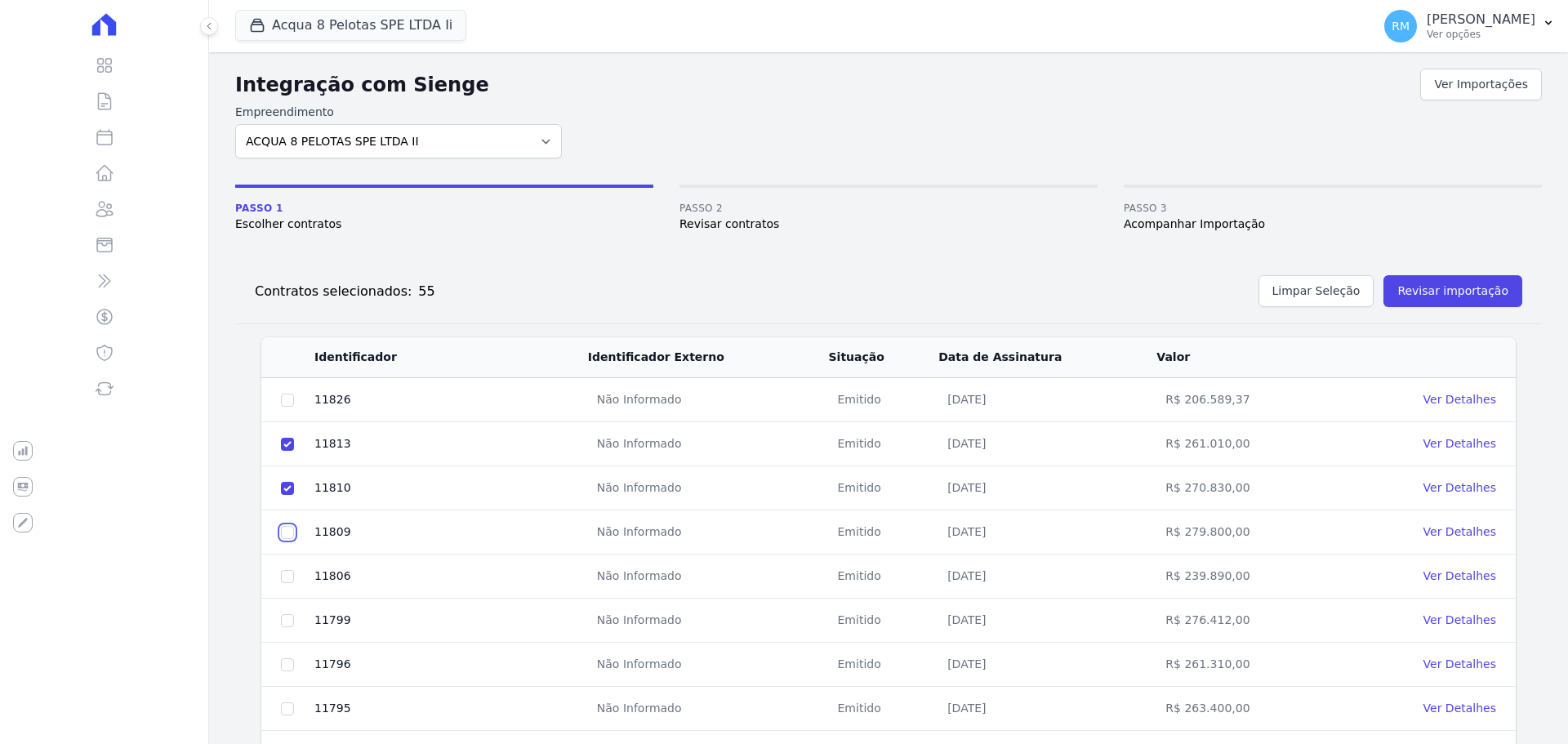
checkbox input "true"
click at [289, 620] on input "checkbox" at bounding box center [287, 620] width 13 height 13
checkbox input "true"
drag, startPoint x: 283, startPoint y: 662, endPoint x: 276, endPoint y: 673, distance: 13.0
click at [283, 663] on input "checkbox" at bounding box center [287, 665] width 13 height 13
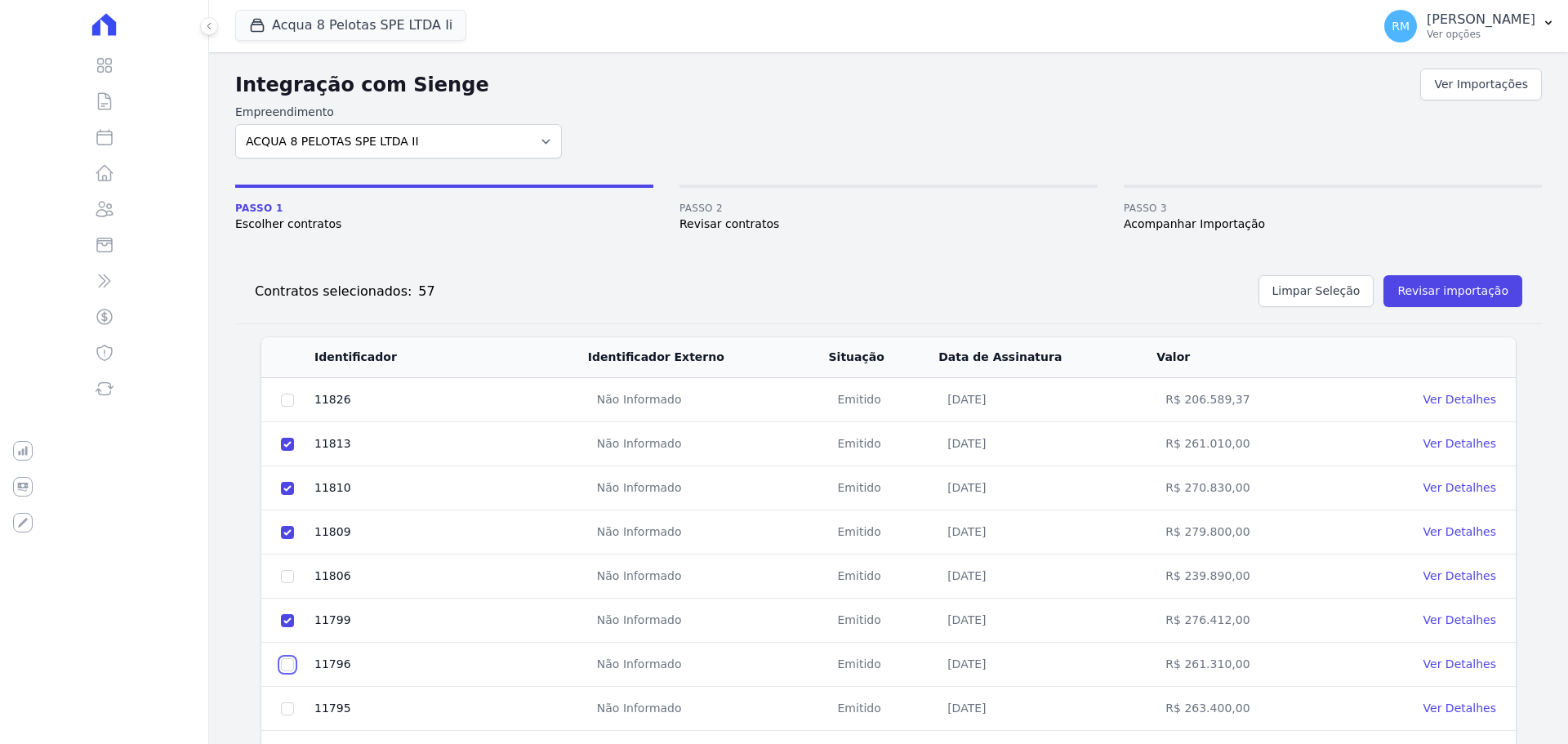
checkbox input "true"
click at [280, 710] on td at bounding box center [287, 708] width 52 height 44
click at [288, 709] on input "checkbox" at bounding box center [287, 709] width 13 height 13
checkbox input "true"
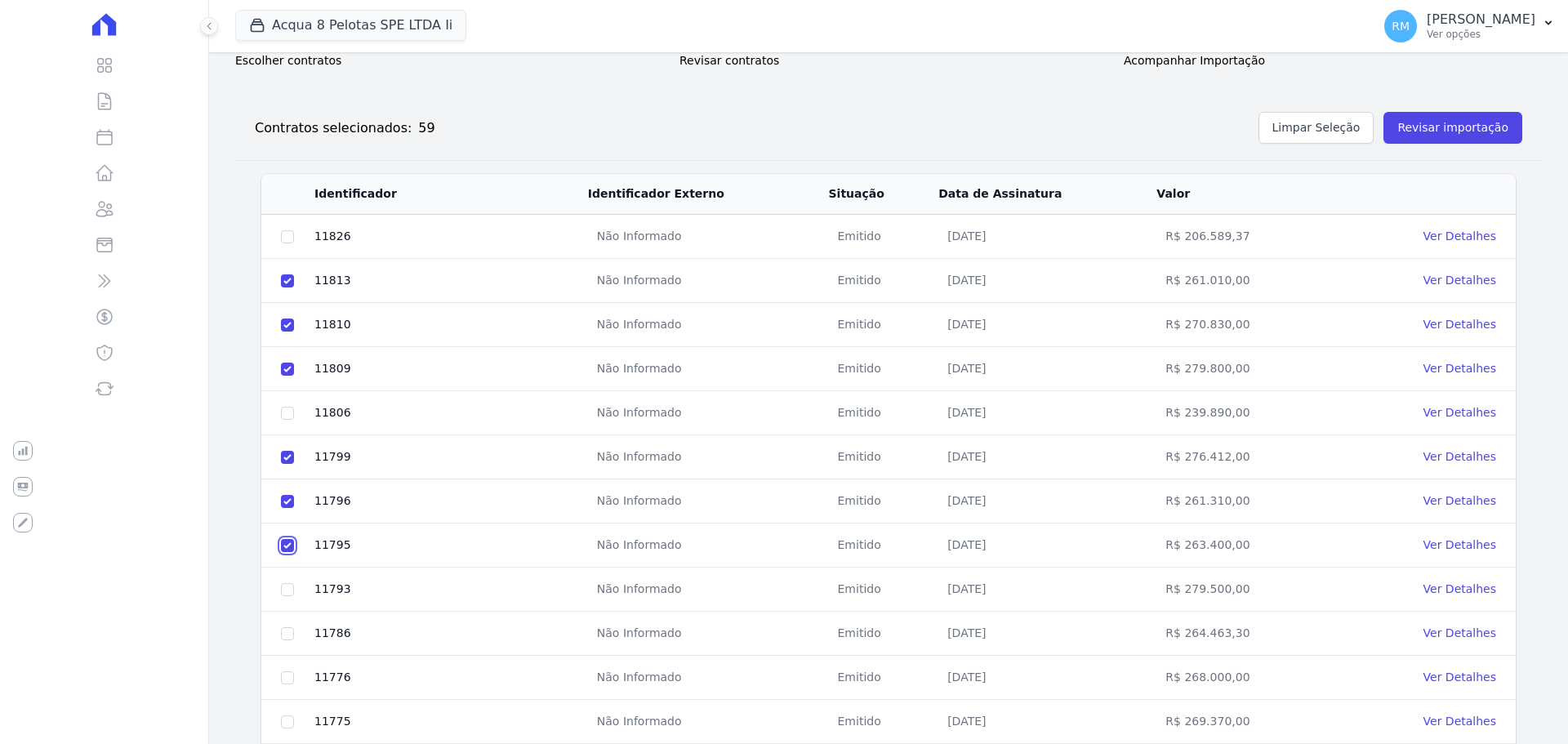
scroll to position [245, 0]
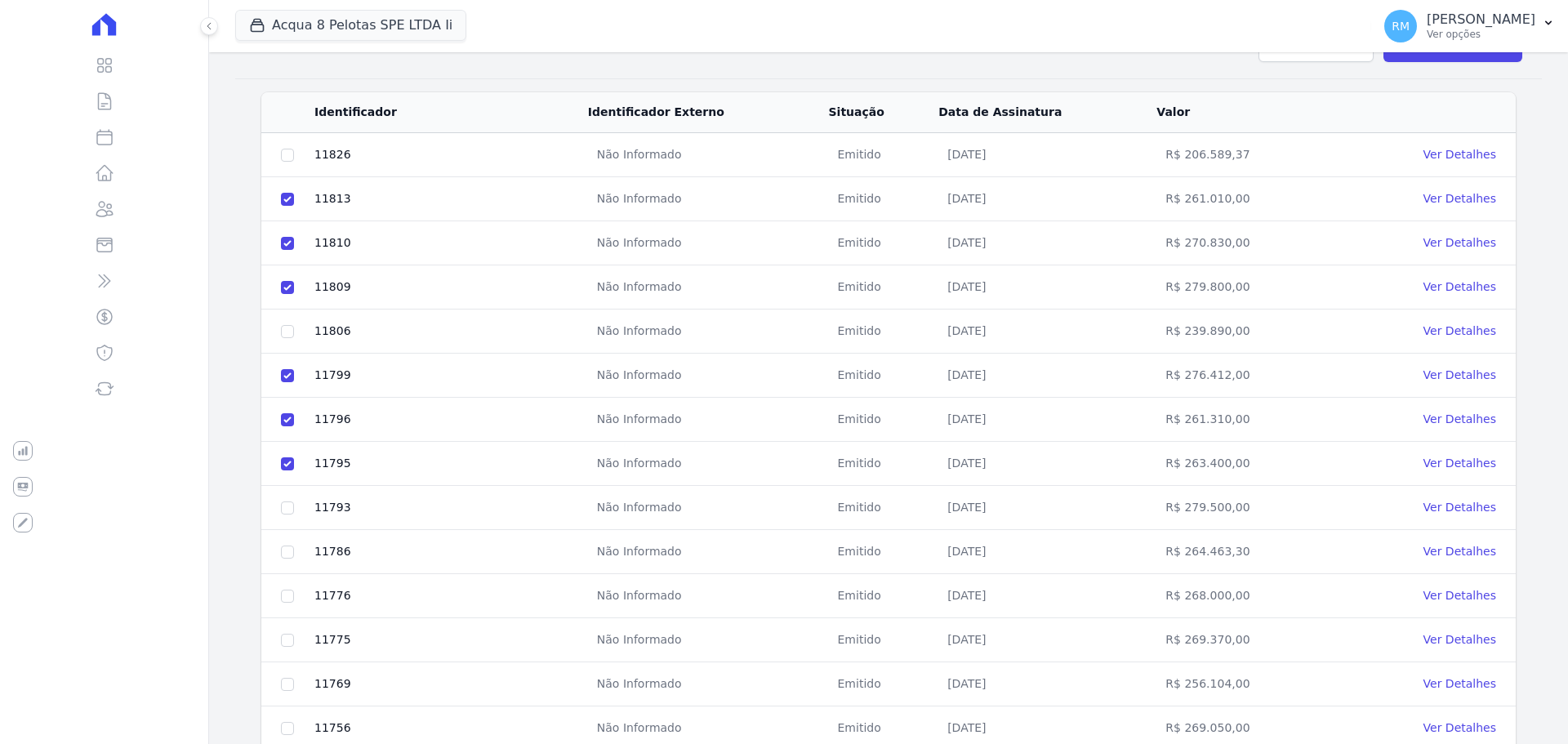
click at [294, 586] on td at bounding box center [287, 596] width 52 height 44
click at [293, 511] on input "checkbox" at bounding box center [287, 507] width 13 height 13
checkbox input "true"
click at [287, 551] on input "checkbox" at bounding box center [287, 552] width 13 height 13
checkbox input "true"
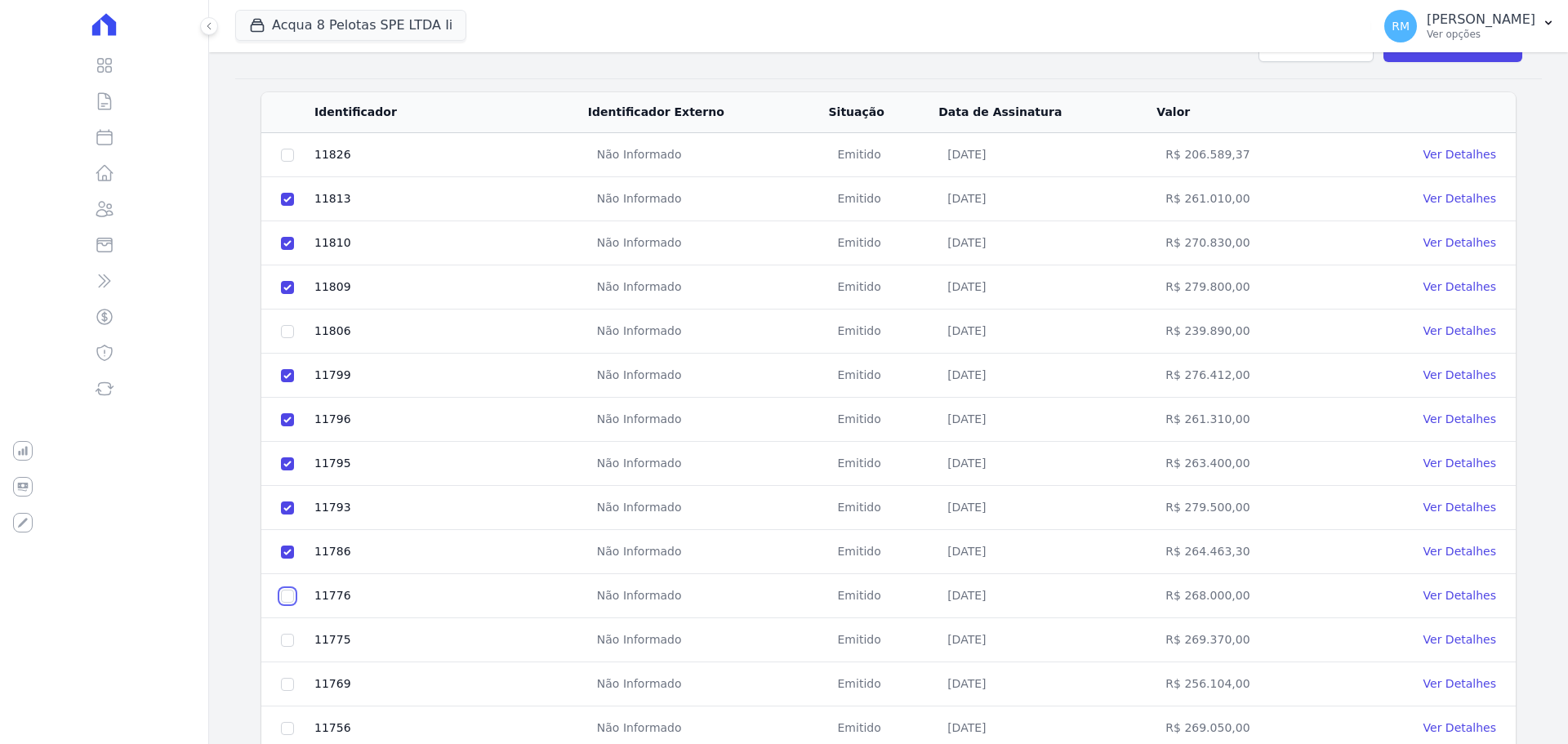
click at [283, 592] on input "checkbox" at bounding box center [287, 596] width 13 height 13
checkbox input "true"
click at [294, 632] on td at bounding box center [287, 639] width 52 height 44
click at [280, 640] on td at bounding box center [287, 639] width 52 height 44
click at [287, 638] on input "checkbox" at bounding box center [287, 640] width 13 height 13
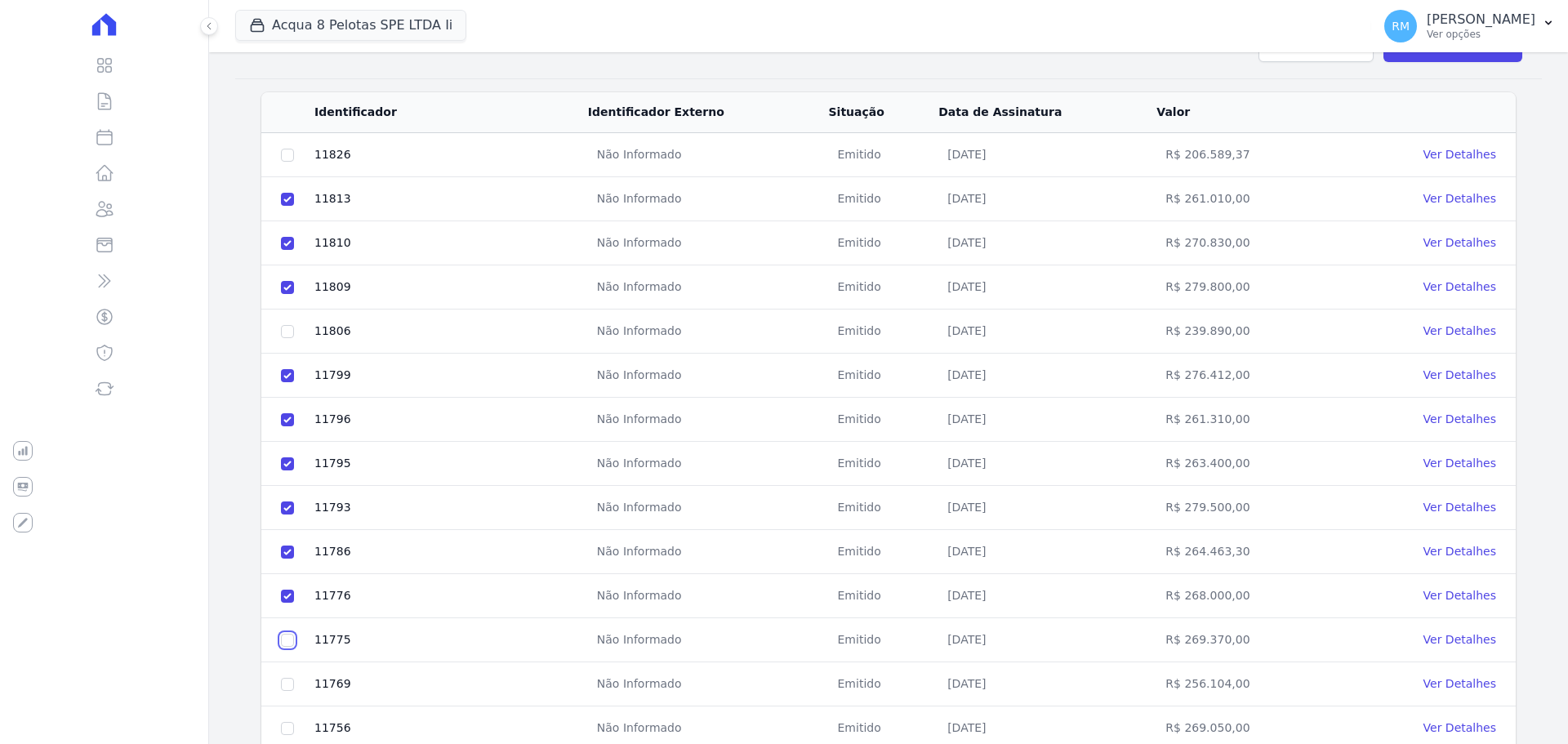
checkbox input "true"
click at [286, 683] on input "checkbox" at bounding box center [287, 684] width 13 height 13
checkbox input "true"
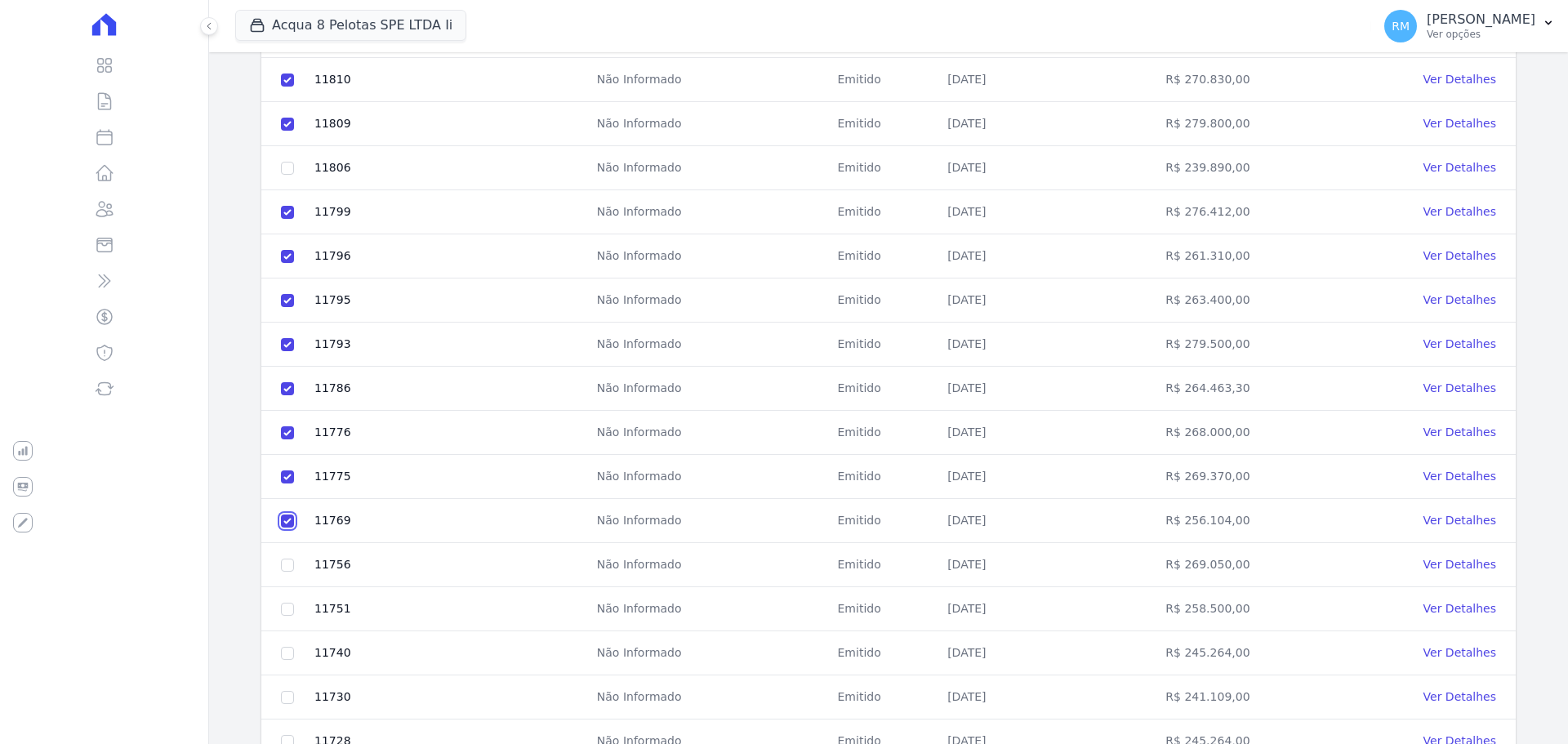
scroll to position [490, 0]
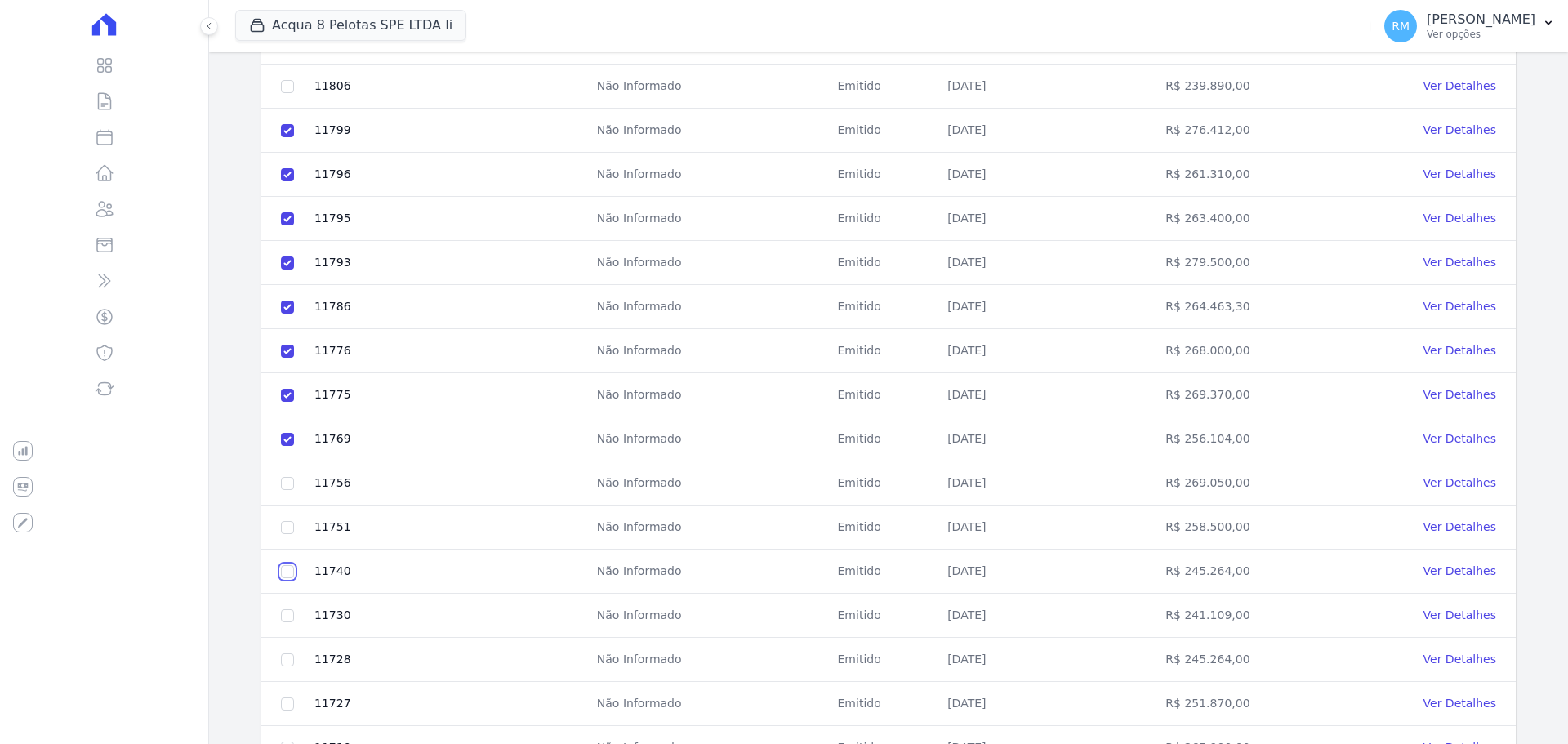
click at [289, 563] on td at bounding box center [287, 572] width 52 height 44
click at [285, 483] on input "checkbox" at bounding box center [287, 483] width 13 height 13
checkbox input "true"
drag, startPoint x: 292, startPoint y: 524, endPoint x: 285, endPoint y: 538, distance: 15.7
click at [291, 526] on input "checkbox" at bounding box center [287, 527] width 13 height 13
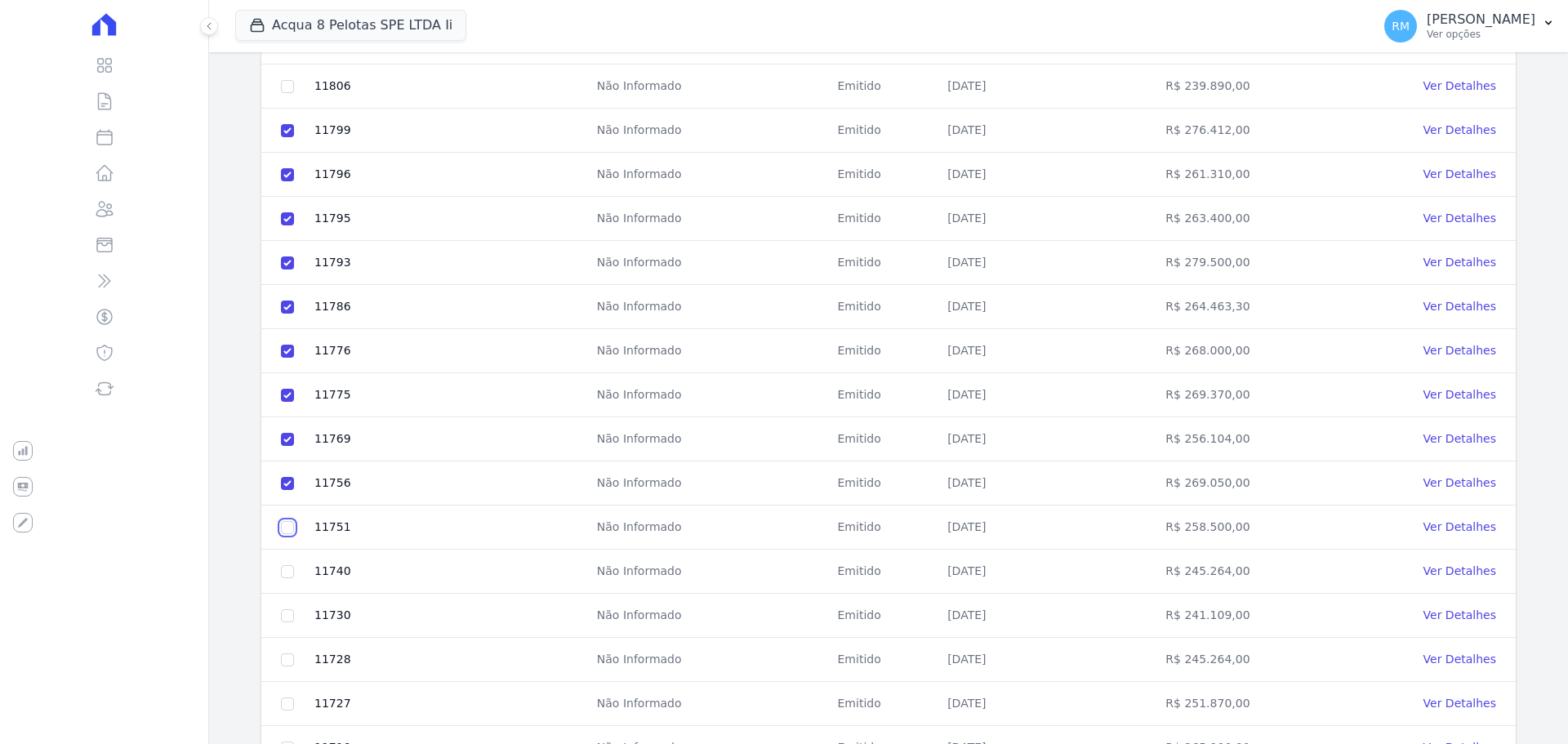
checkbox input "true"
click at [285, 568] on input "checkbox" at bounding box center [287, 572] width 13 height 13
checkbox input "true"
click at [290, 623] on td at bounding box center [287, 615] width 52 height 44
drag, startPoint x: 290, startPoint y: 611, endPoint x: 287, endPoint y: 657, distance: 46.1
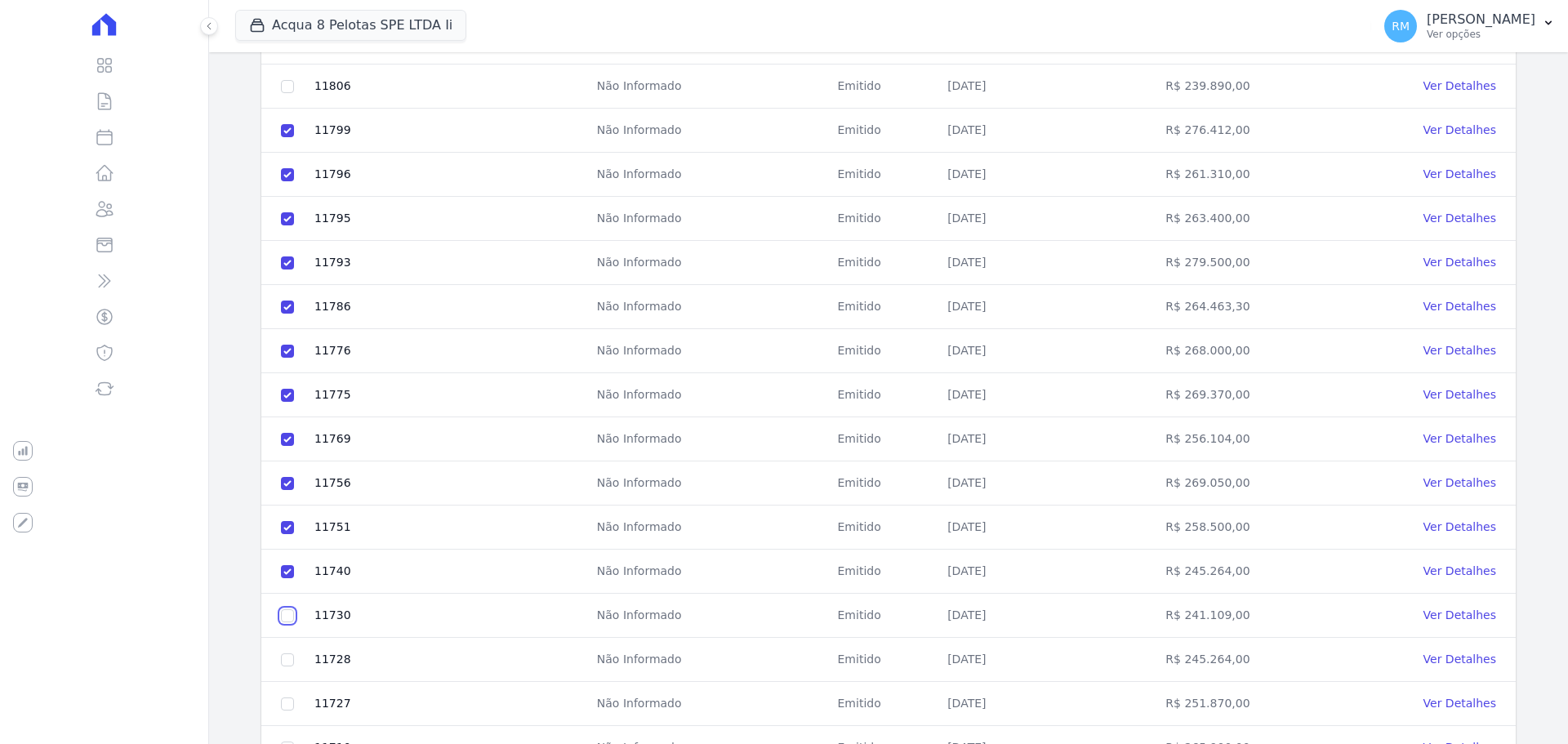
click at [291, 613] on input "checkbox" at bounding box center [287, 616] width 13 height 13
checkbox input "true"
click at [287, 657] on input "checkbox" at bounding box center [287, 659] width 13 height 13
checkbox input "true"
click at [285, 702] on input "checkbox" at bounding box center [287, 703] width 13 height 13
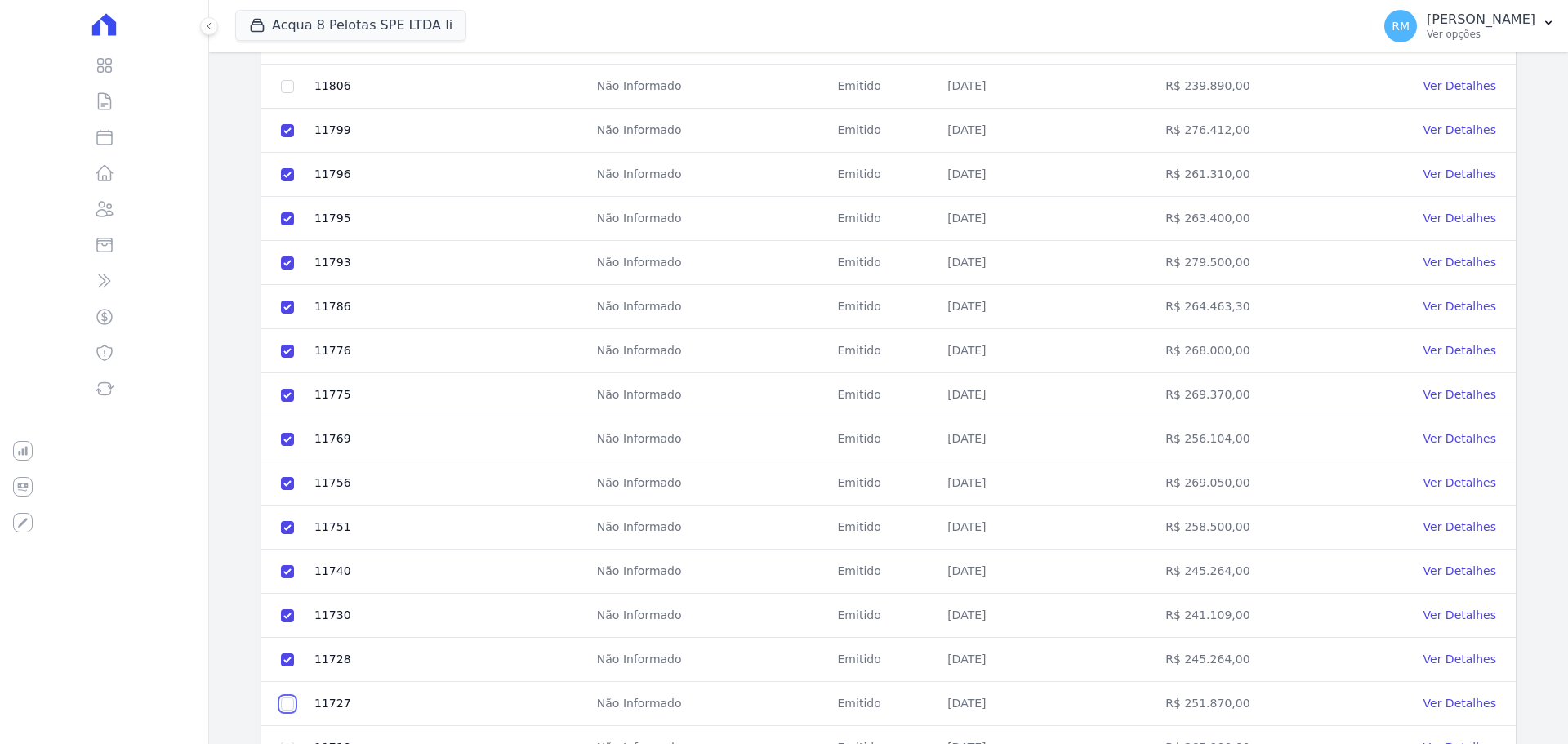
checkbox input "true"
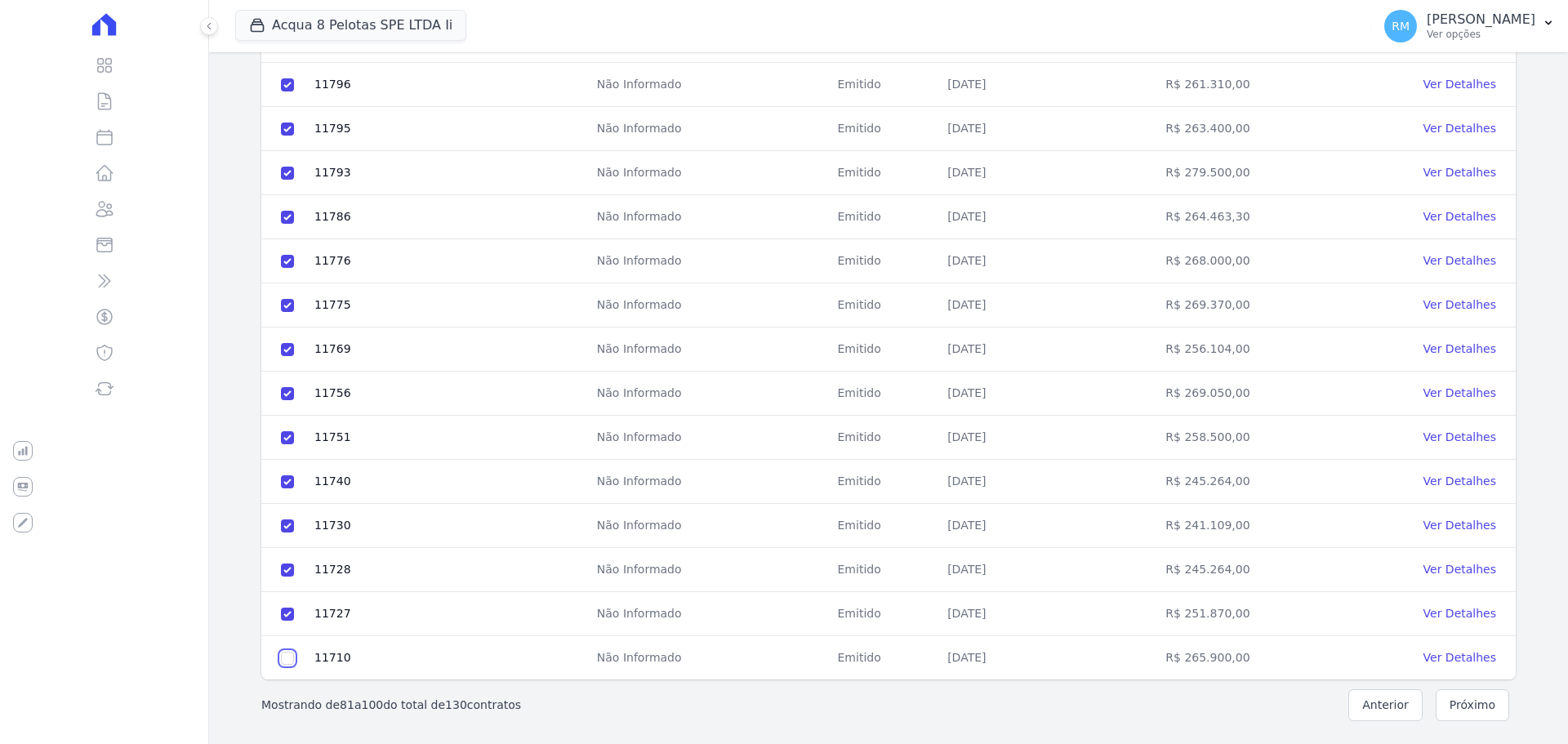
click at [282, 655] on input "checkbox" at bounding box center [287, 658] width 13 height 13
checkbox input "true"
click at [1468, 710] on button "Próximo" at bounding box center [1472, 704] width 73 height 32
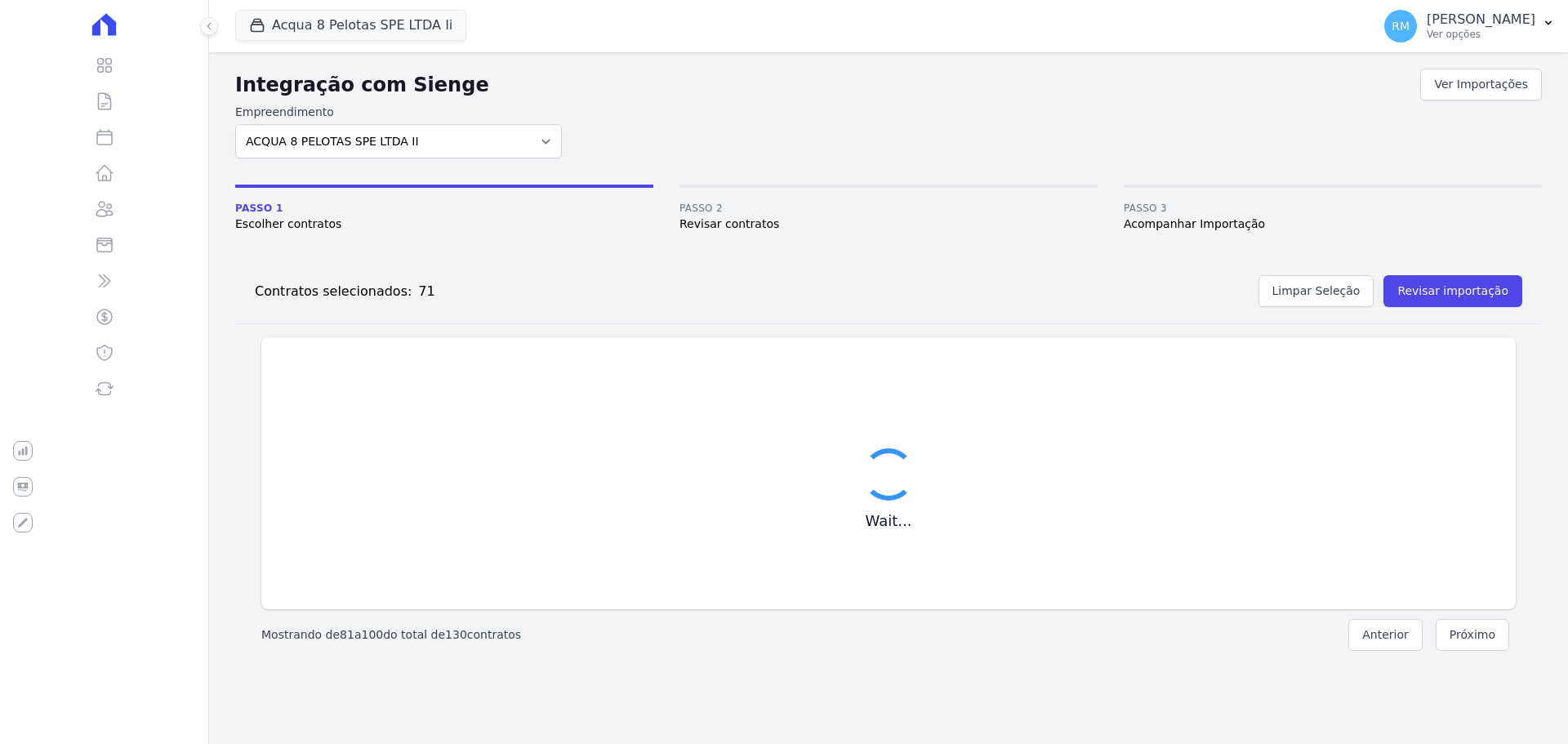
checkbox input "false"
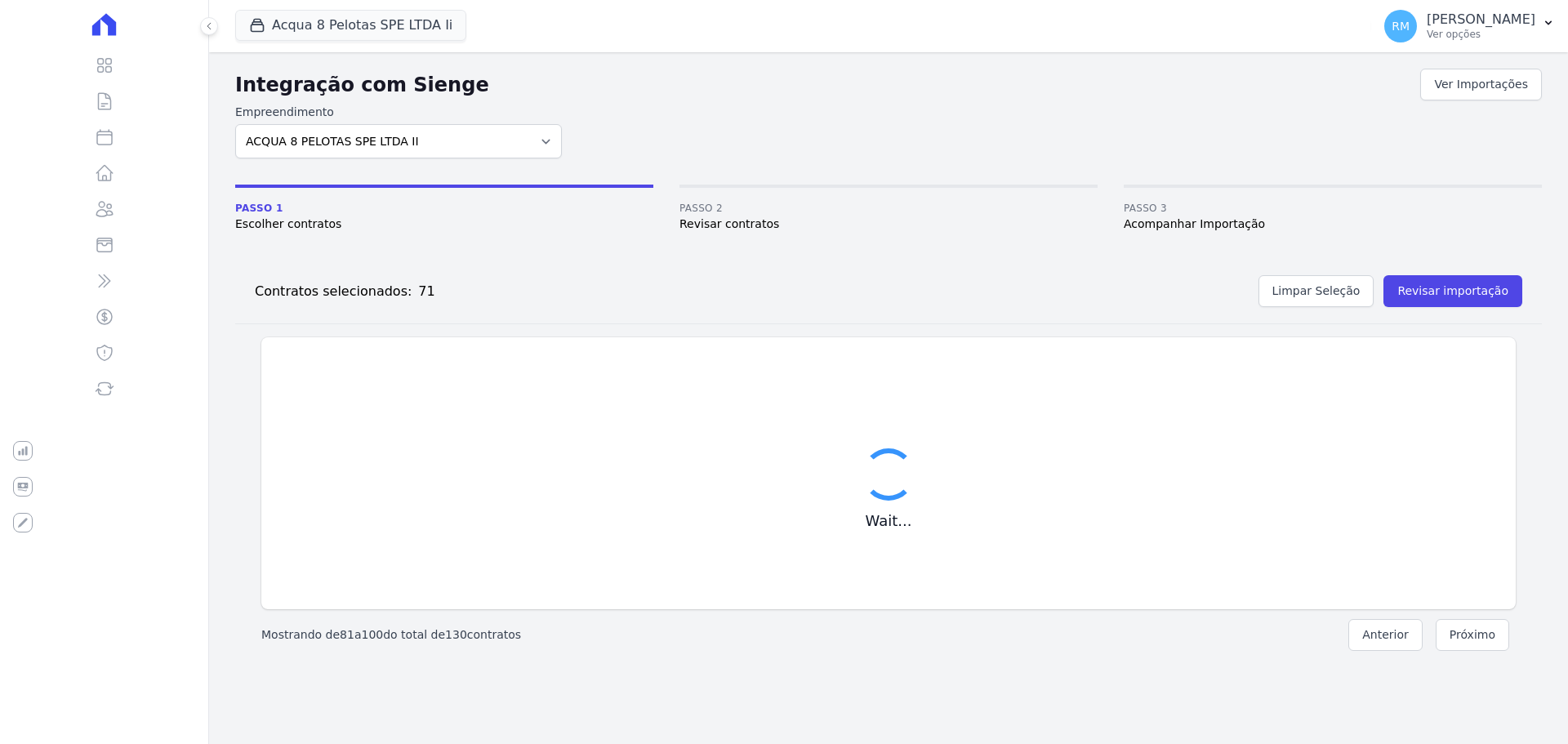
checkbox input "false"
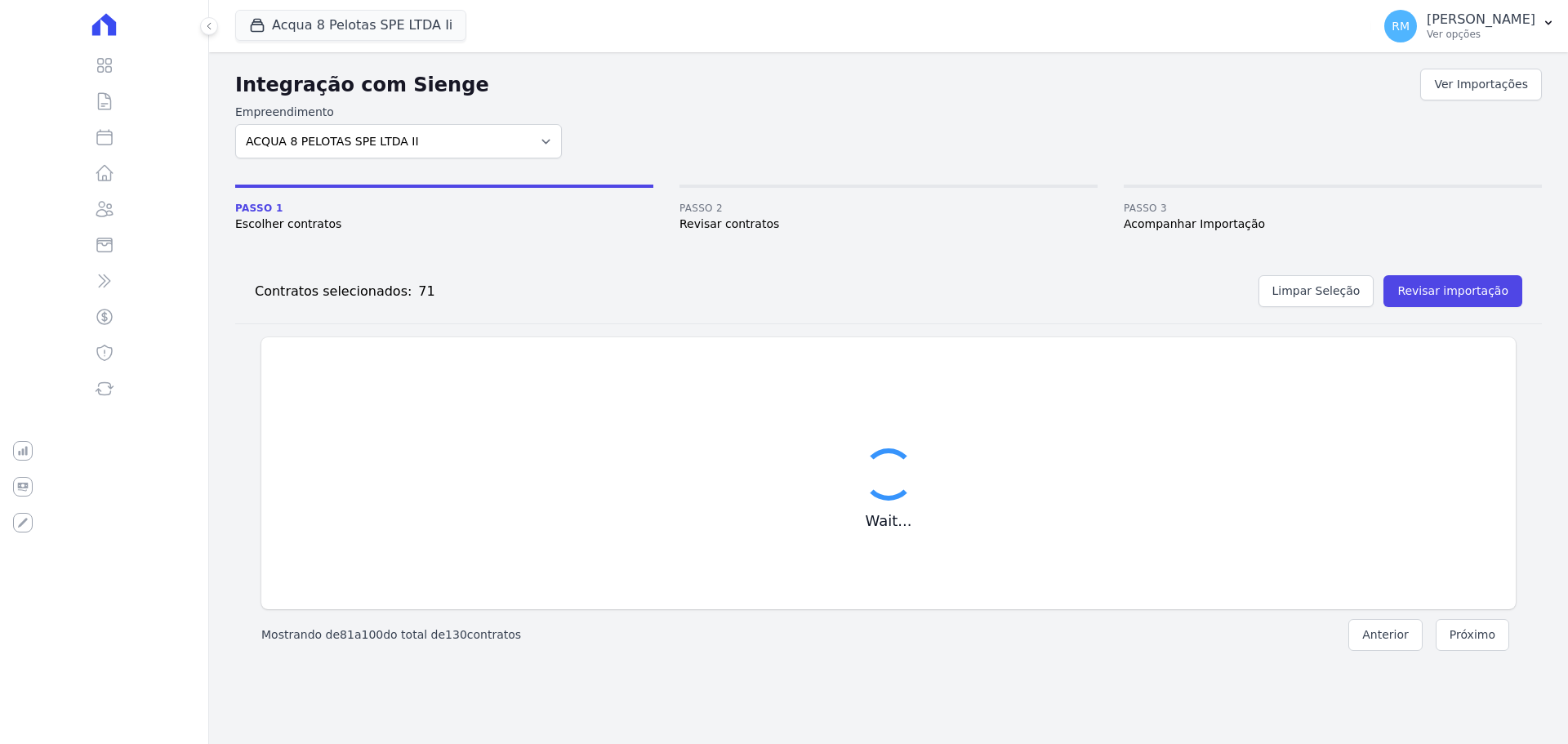
checkbox input "false"
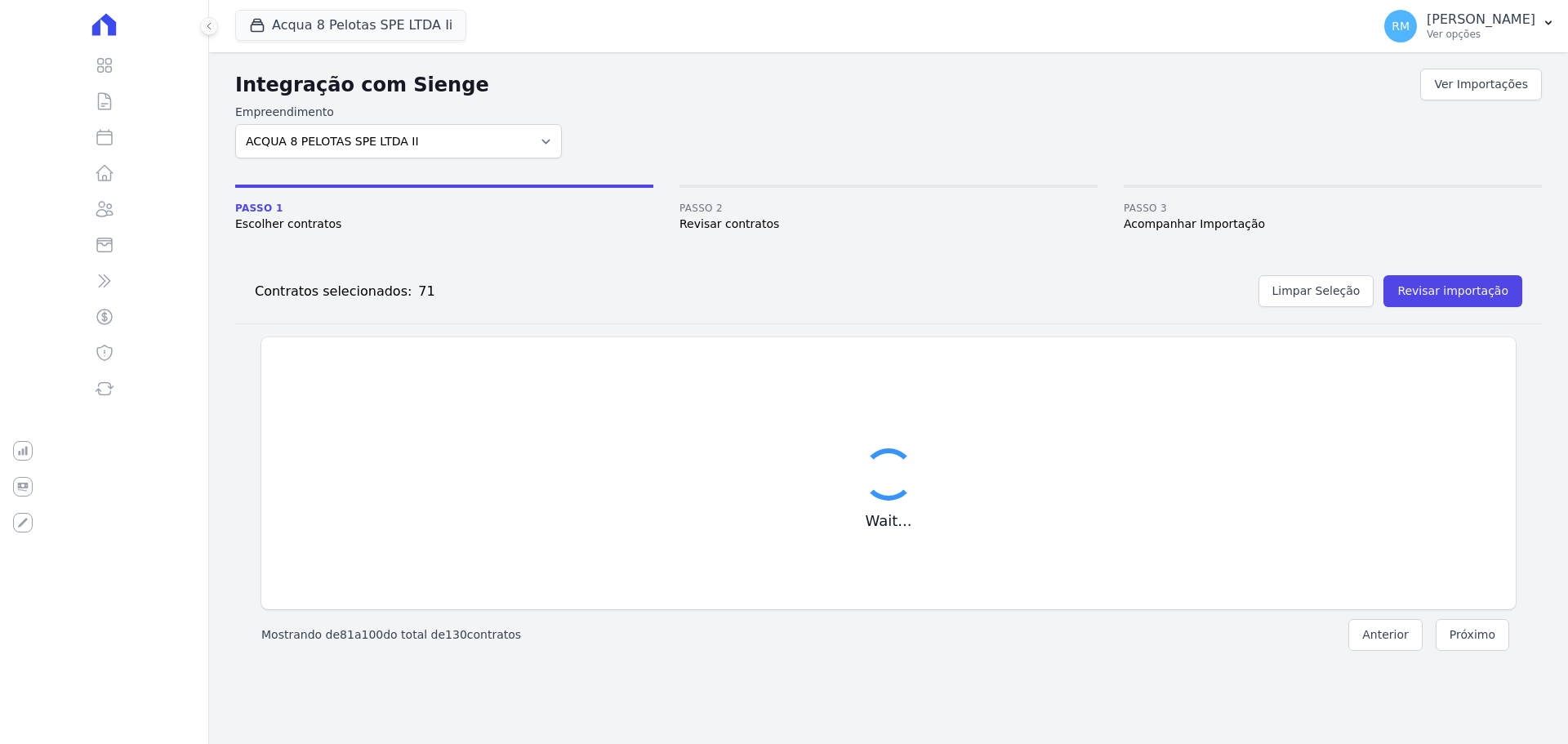
checkbox input "false"
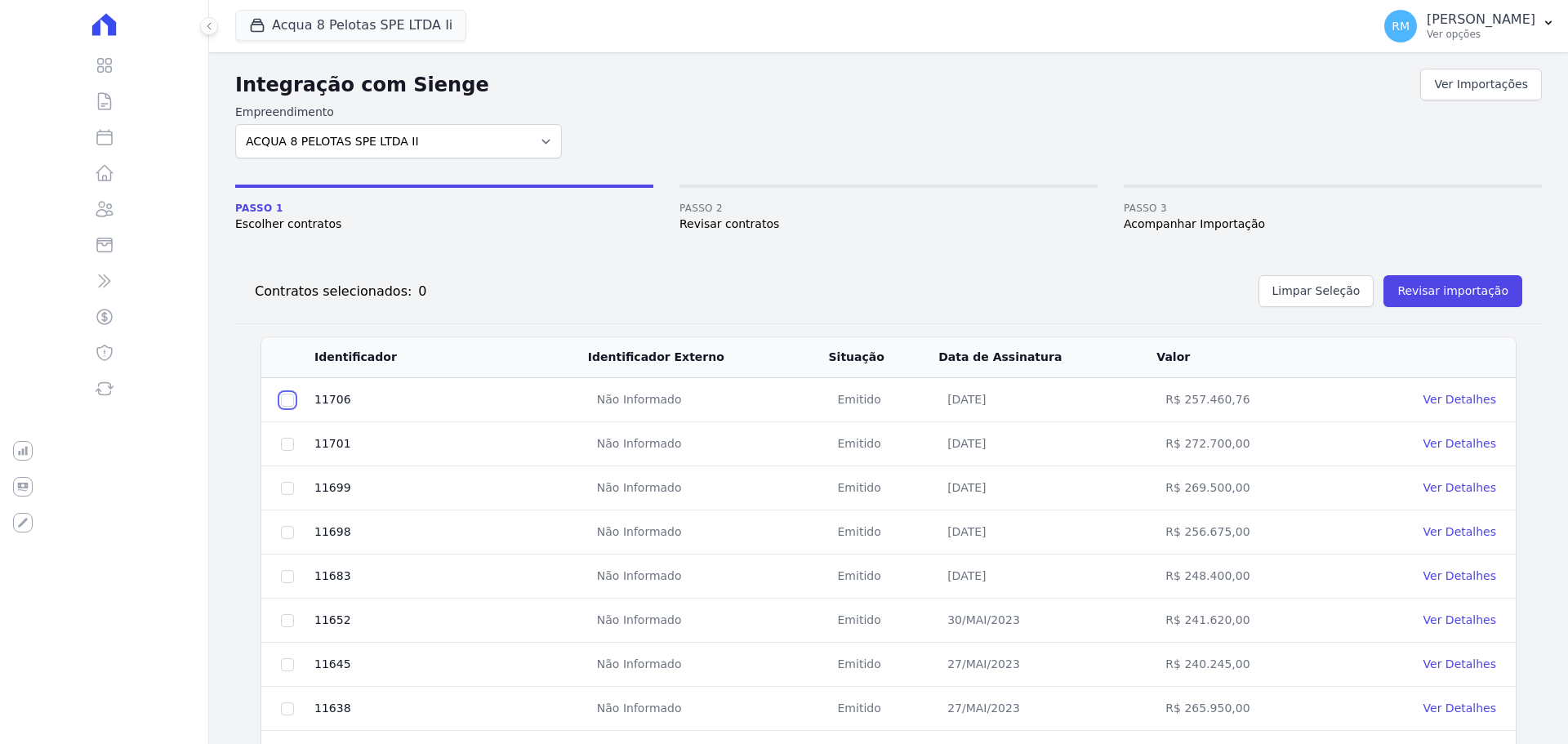
click at [286, 400] on input "checkbox" at bounding box center [287, 400] width 13 height 13
checkbox input "true"
click at [290, 444] on input "checkbox" at bounding box center [287, 444] width 13 height 13
checkbox input "true"
click at [285, 482] on input "checkbox" at bounding box center [287, 488] width 13 height 13
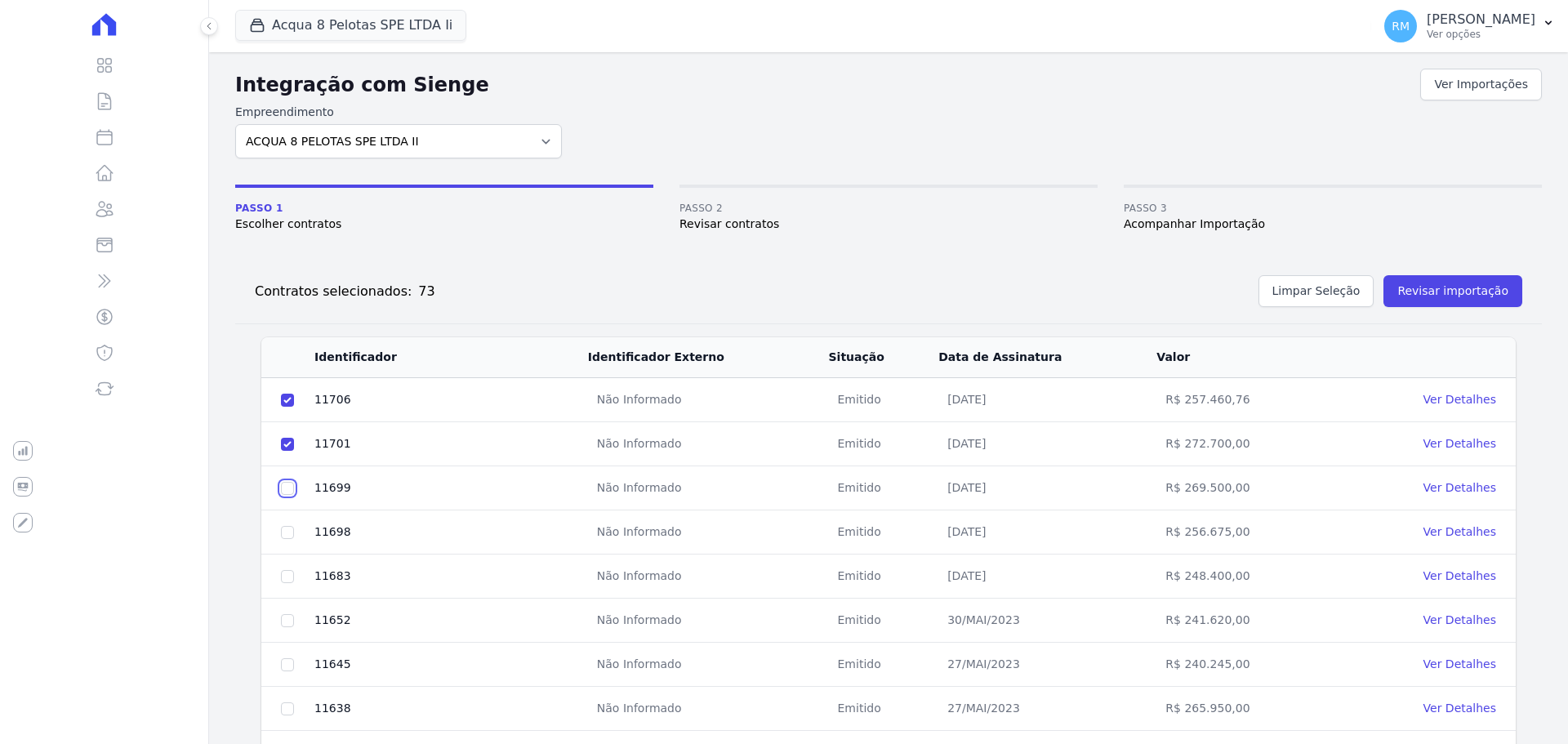
checkbox input "true"
click at [285, 528] on input "checkbox" at bounding box center [287, 532] width 13 height 13
checkbox input "true"
click at [286, 580] on input "checkbox" at bounding box center [287, 576] width 13 height 13
checkbox input "true"
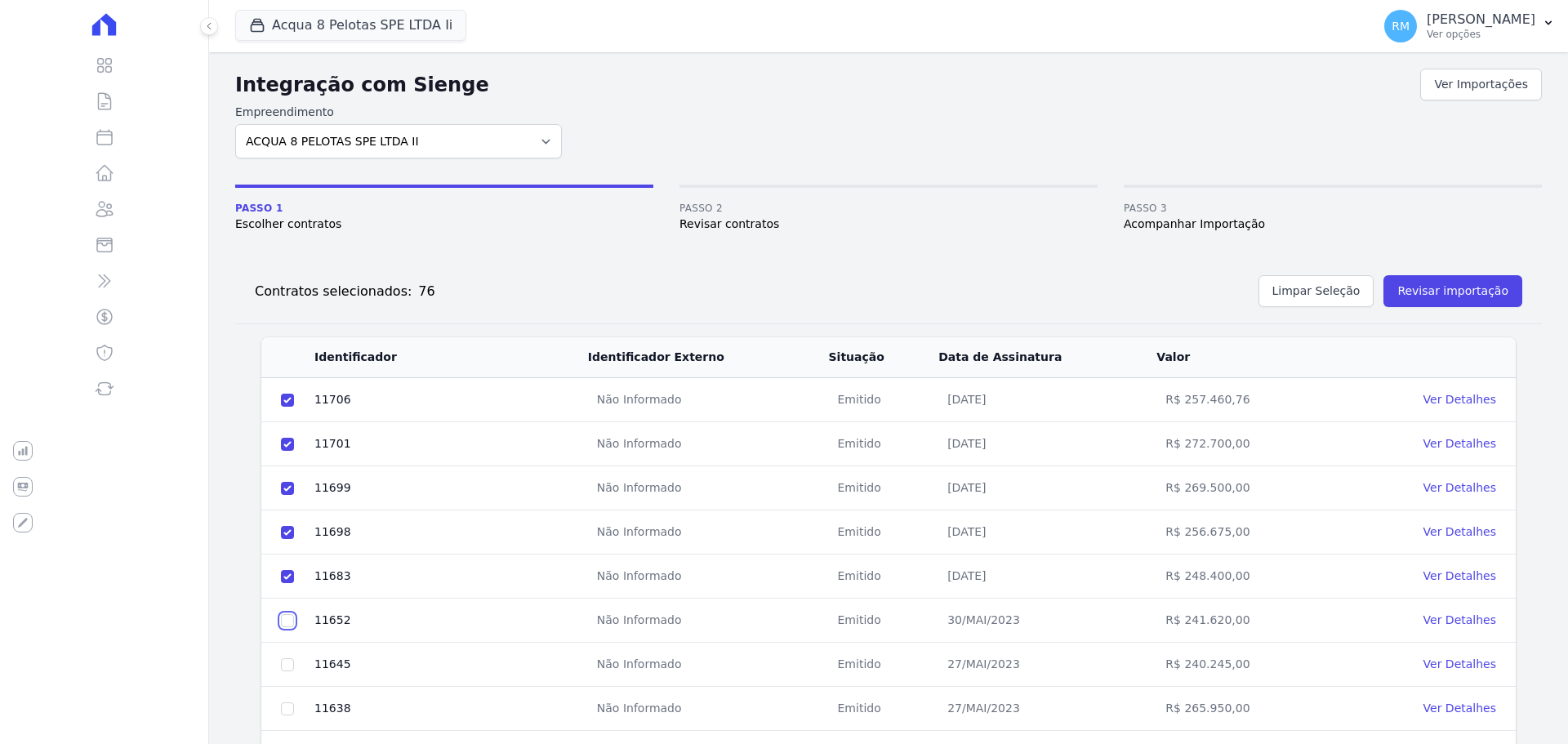
click at [287, 618] on input "checkbox" at bounding box center [287, 620] width 13 height 13
checkbox input "true"
click at [285, 665] on input "checkbox" at bounding box center [287, 665] width 13 height 13
checkbox input "true"
click at [285, 710] on input "checkbox" at bounding box center [287, 709] width 13 height 13
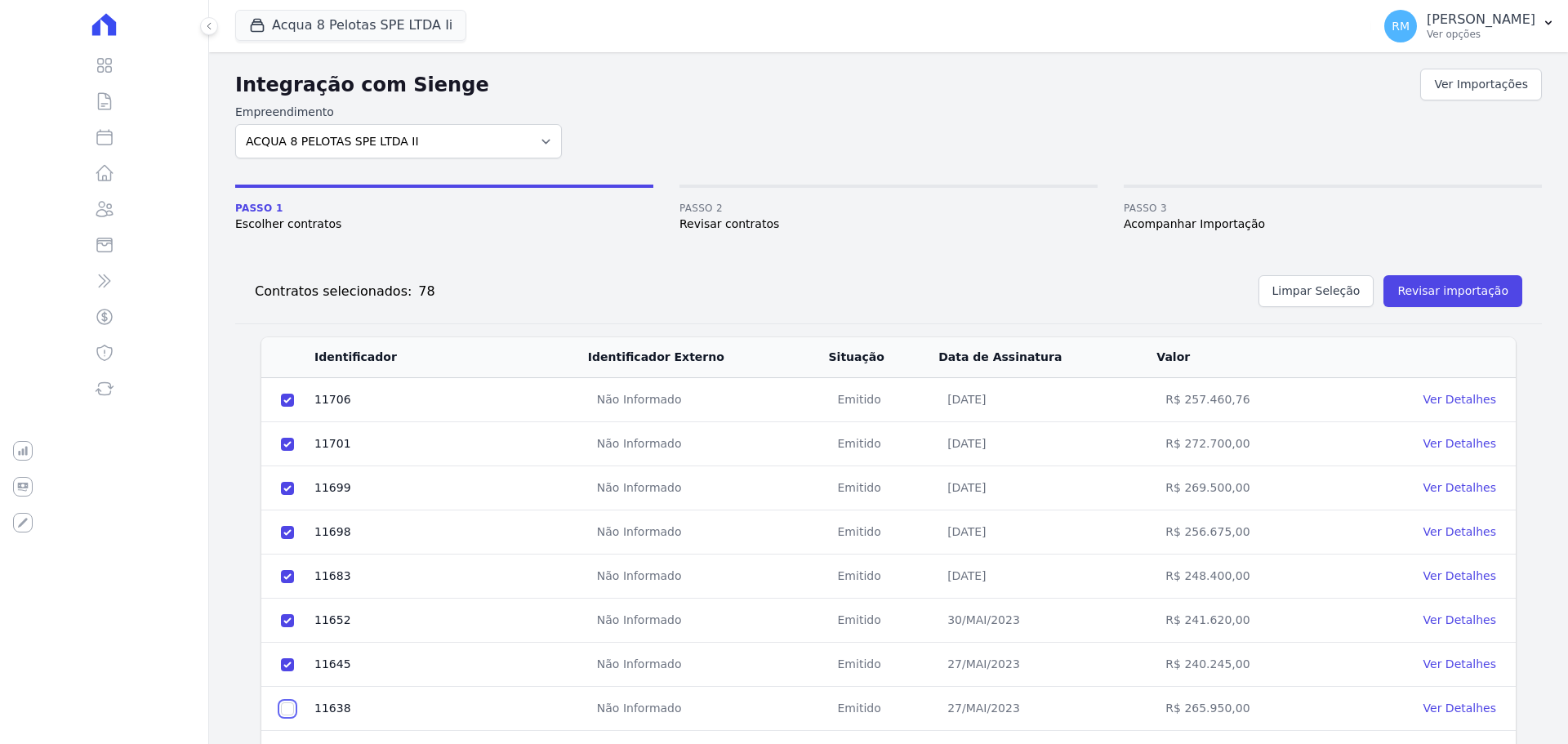
checkbox input "true"
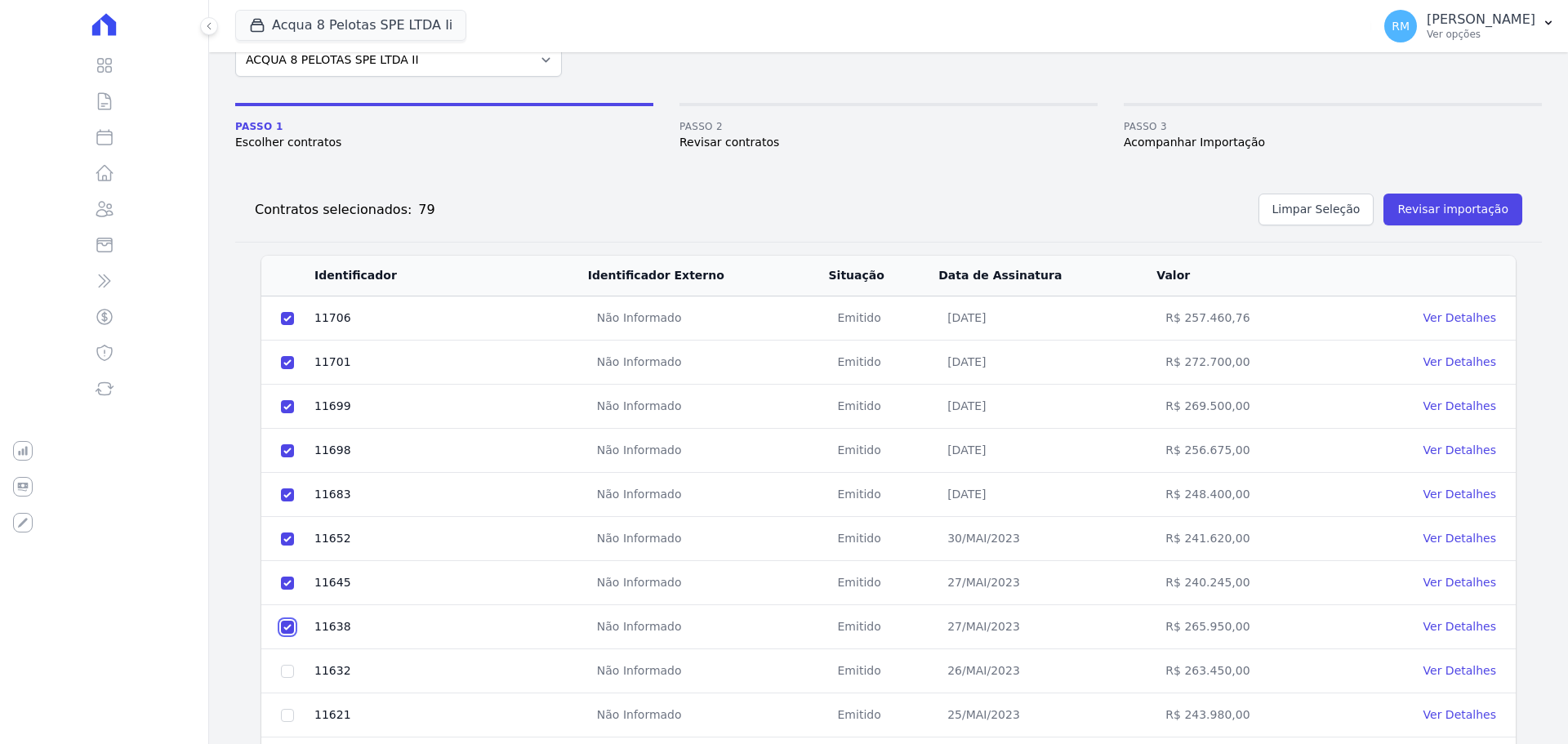
scroll to position [245, 0]
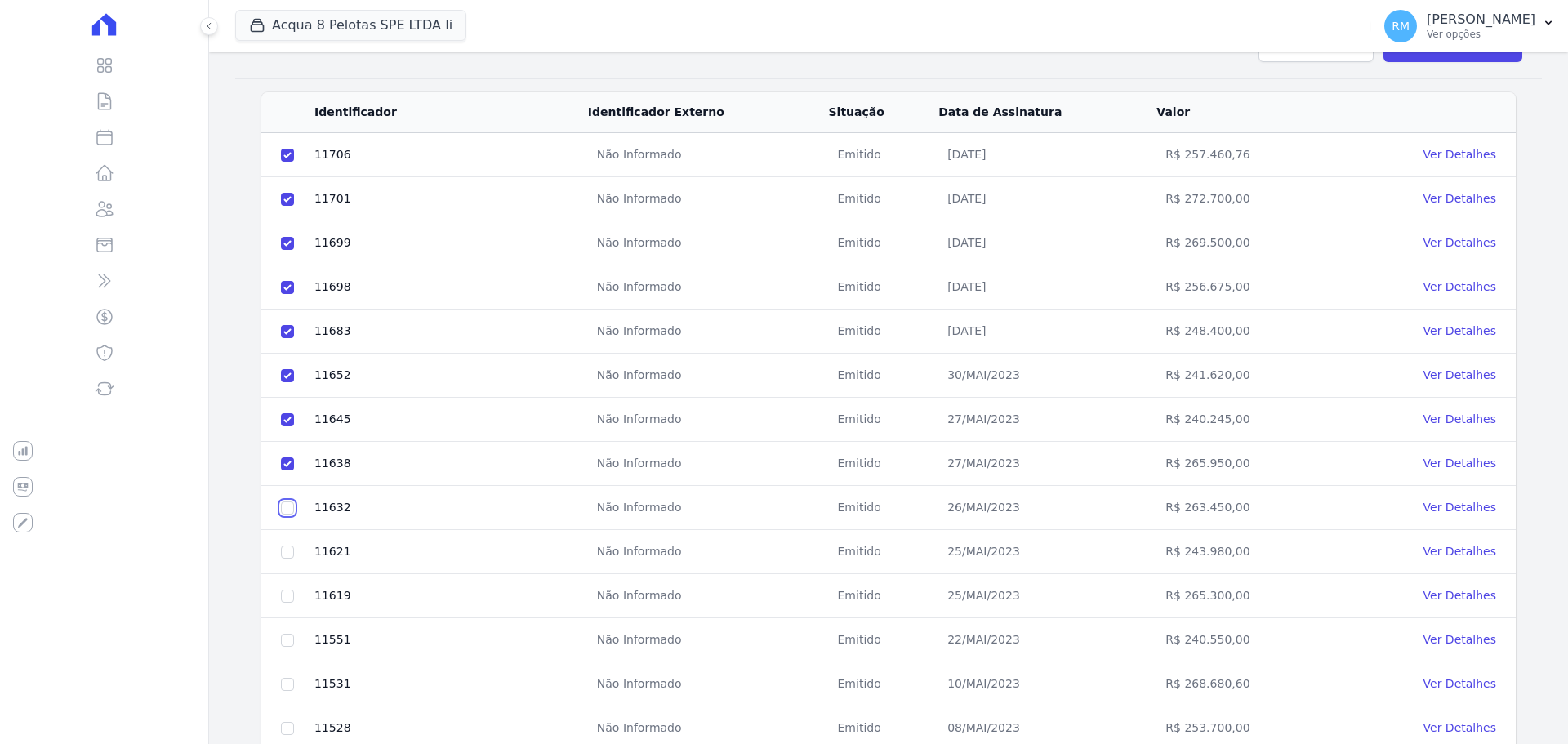
click at [290, 507] on input "checkbox" at bounding box center [287, 507] width 13 height 13
checkbox input "true"
click at [290, 550] on input "checkbox" at bounding box center [287, 552] width 13 height 13
checkbox input "true"
click at [292, 597] on input "checkbox" at bounding box center [287, 596] width 13 height 13
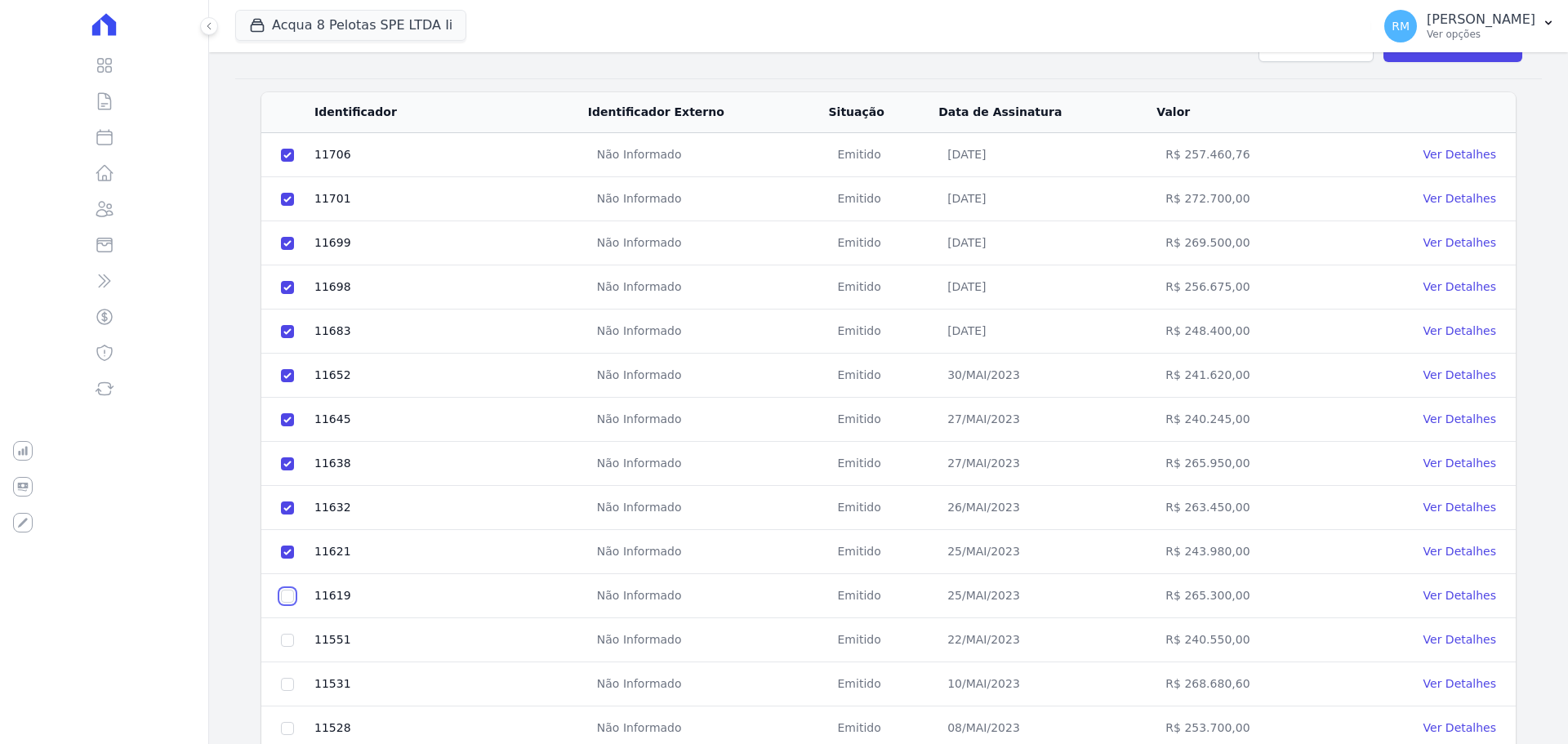
checkbox input "true"
click at [287, 639] on input "checkbox" at bounding box center [287, 640] width 13 height 13
checkbox input "true"
click at [286, 679] on input "checkbox" at bounding box center [287, 684] width 13 height 13
checkbox input "true"
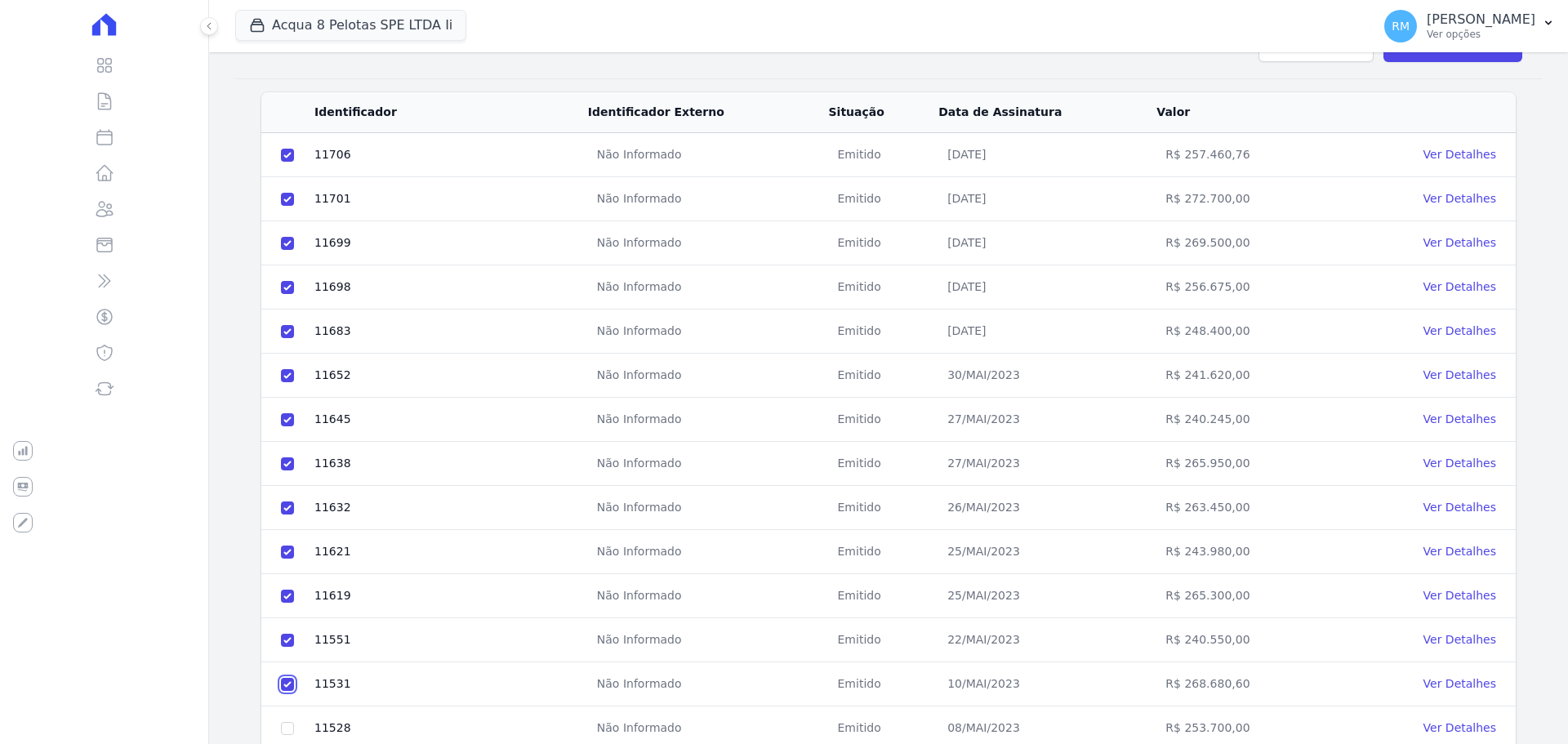
scroll to position [408, 0]
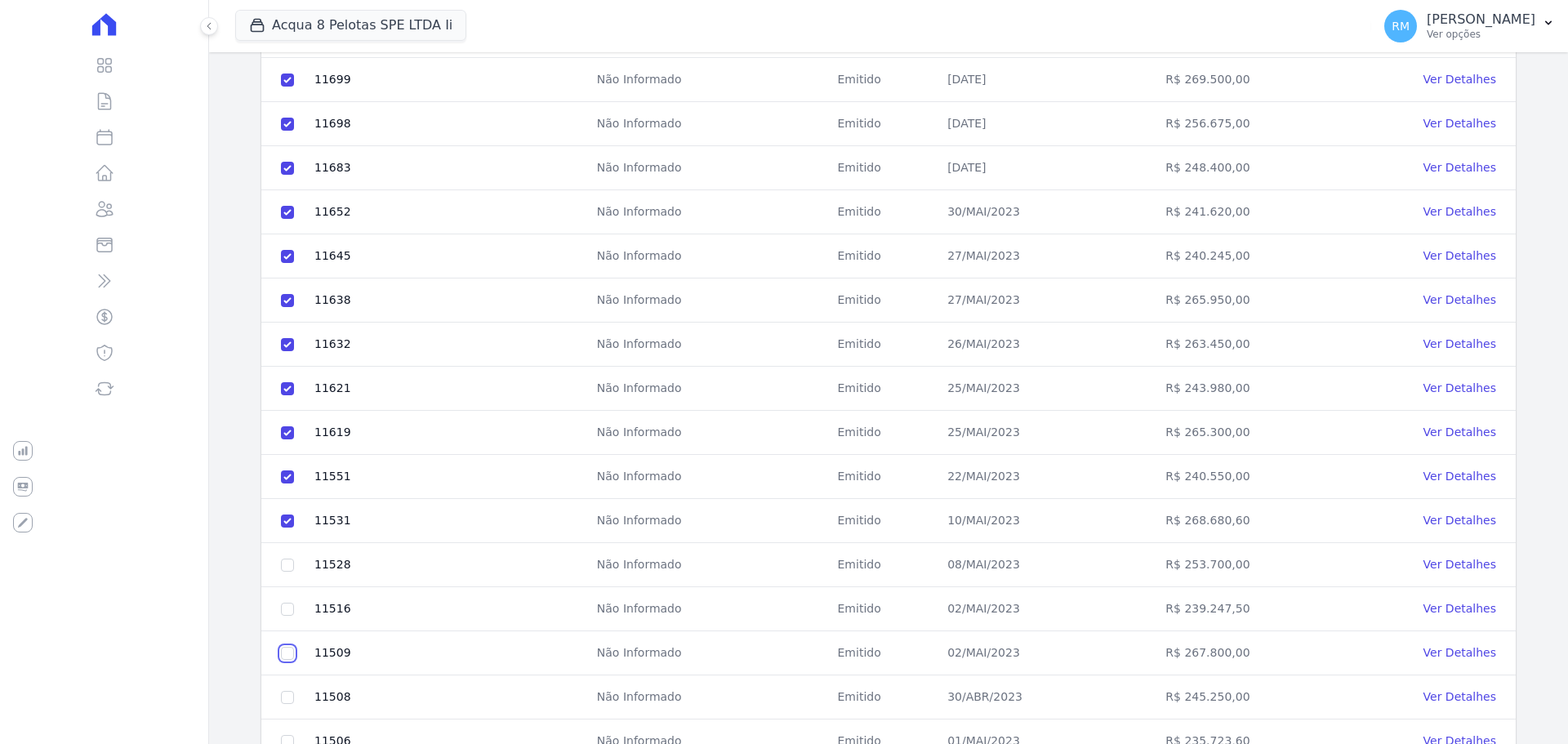
click at [292, 649] on input "checkbox" at bounding box center [287, 653] width 13 height 13
checkbox input "true"
click at [290, 563] on input "checkbox" at bounding box center [287, 564] width 13 height 13
checkbox input "true"
click at [287, 654] on input "checkbox" at bounding box center [287, 653] width 13 height 13
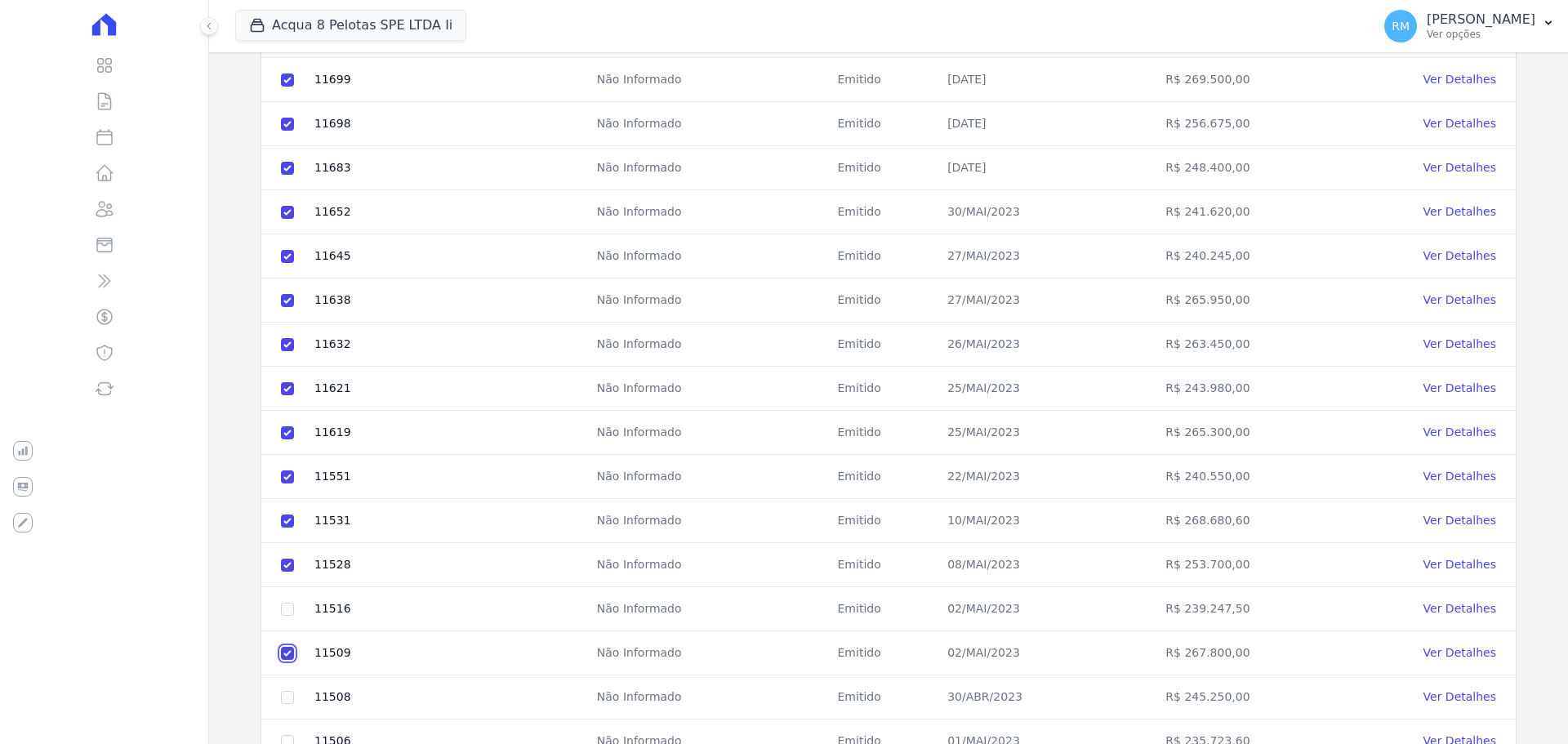
checkbox input "false"
click at [289, 608] on input "checkbox" at bounding box center [287, 609] width 13 height 13
checkbox input "true"
click at [285, 647] on input "checkbox" at bounding box center [287, 653] width 13 height 13
checkbox input "true"
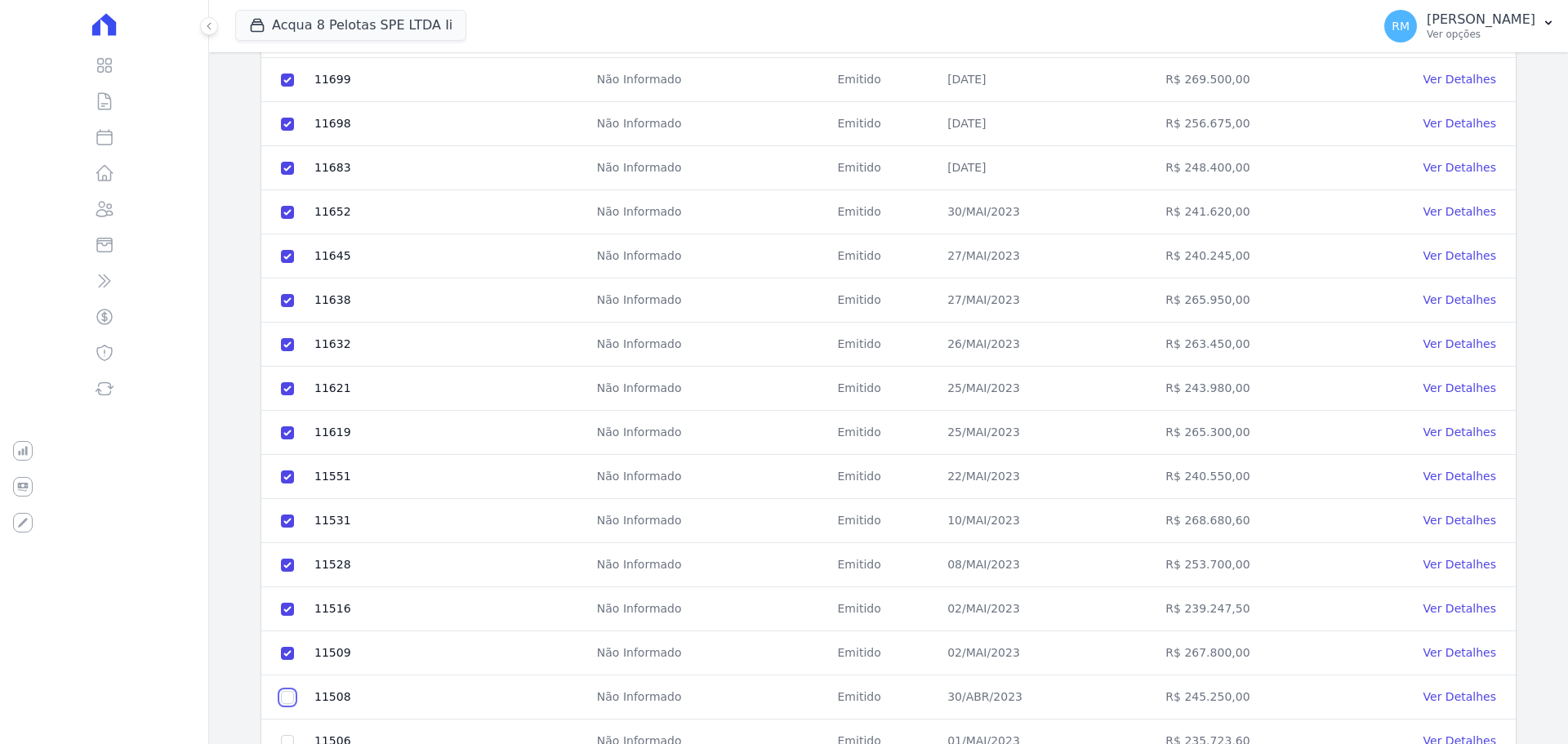
click at [288, 692] on input "checkbox" at bounding box center [287, 697] width 13 height 13
checkbox input "true"
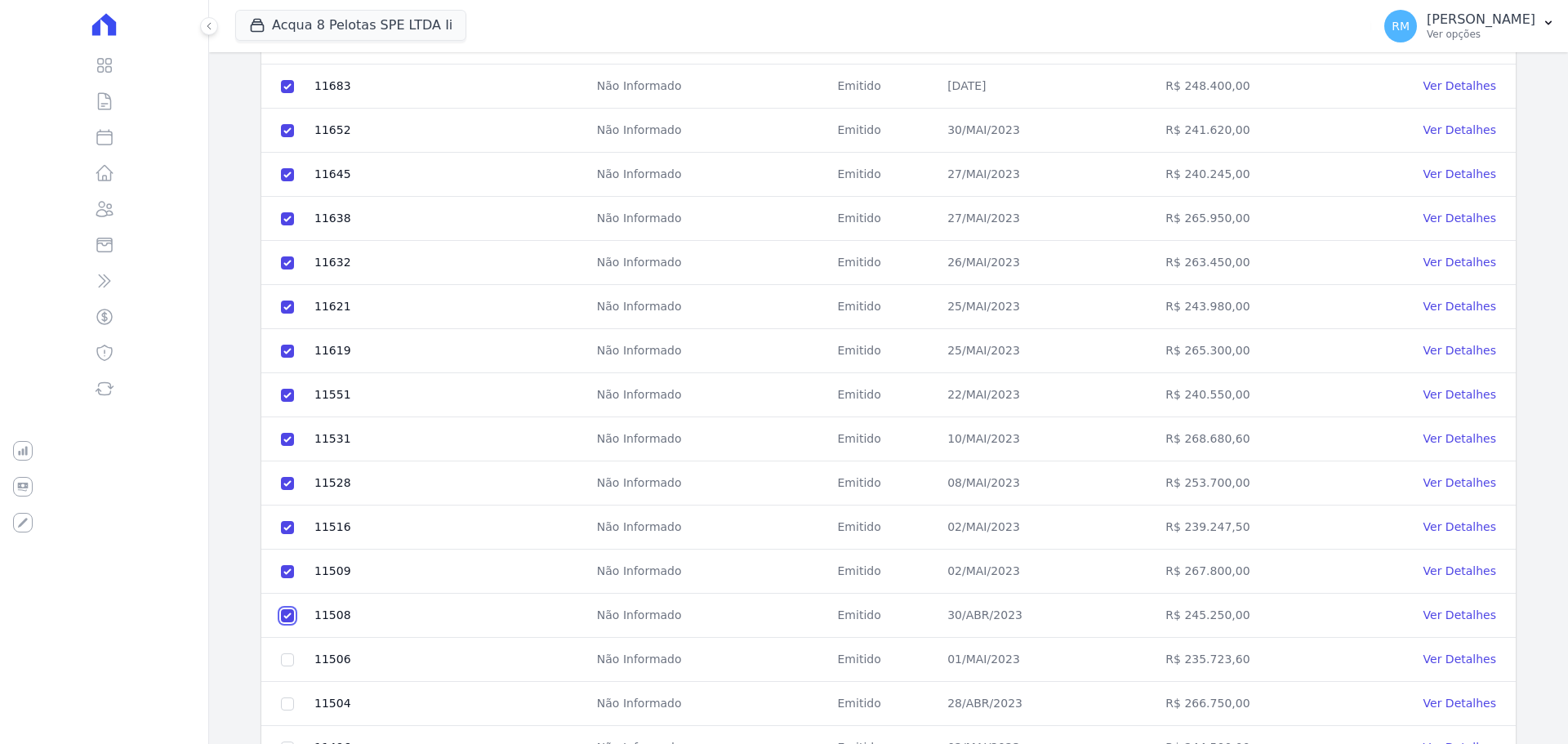
scroll to position [580, 0]
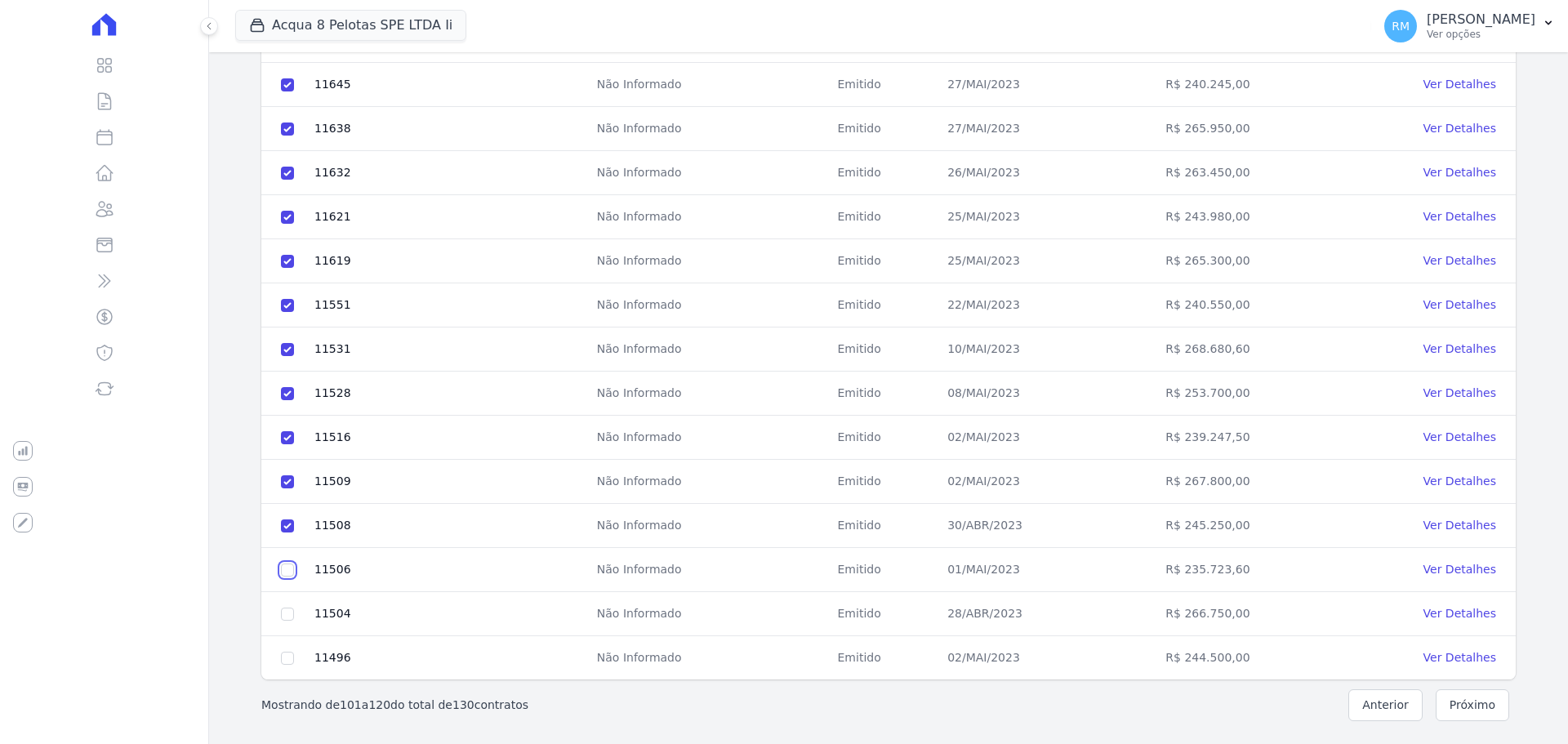
click at [291, 569] on input "checkbox" at bounding box center [287, 570] width 13 height 13
checkbox input "true"
click at [285, 609] on input "checkbox" at bounding box center [287, 614] width 13 height 13
checkbox input "true"
drag, startPoint x: 287, startPoint y: 657, endPoint x: 272, endPoint y: 656, distance: 15.0
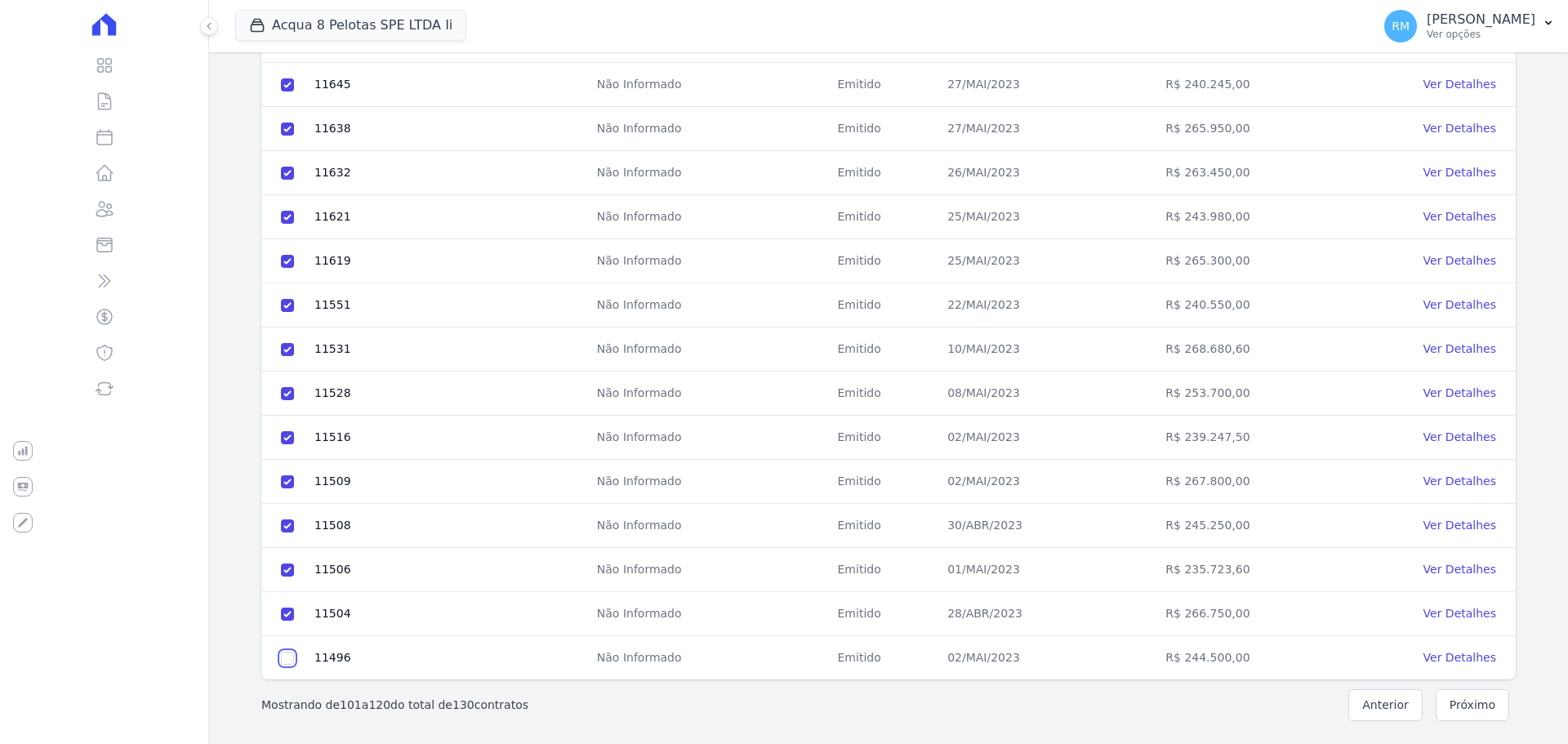
click at [286, 656] on input "checkbox" at bounding box center [287, 658] width 13 height 13
checkbox input "true"
click at [1479, 703] on button "Próximo" at bounding box center [1472, 704] width 73 height 32
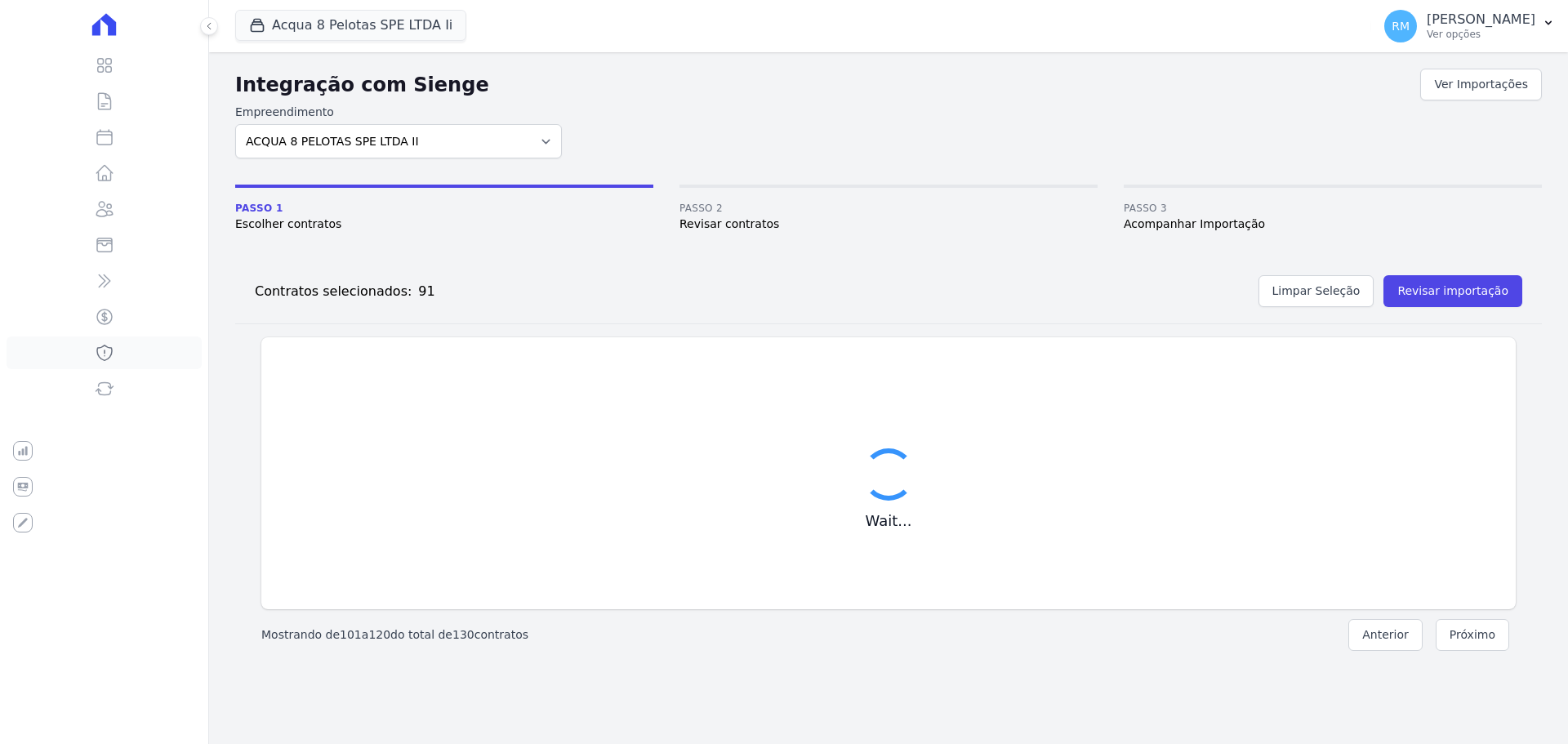
checkbox input "false"
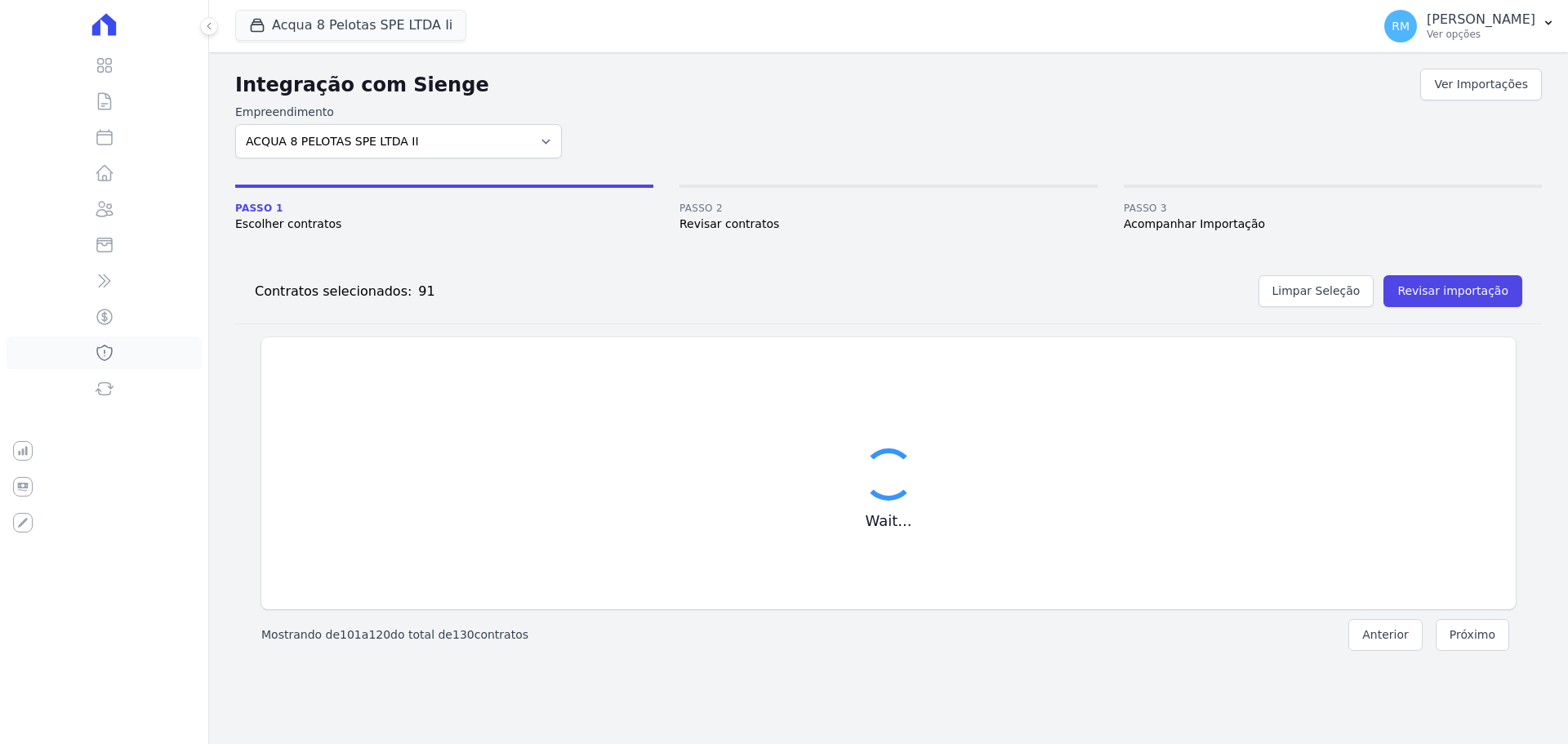
checkbox input "false"
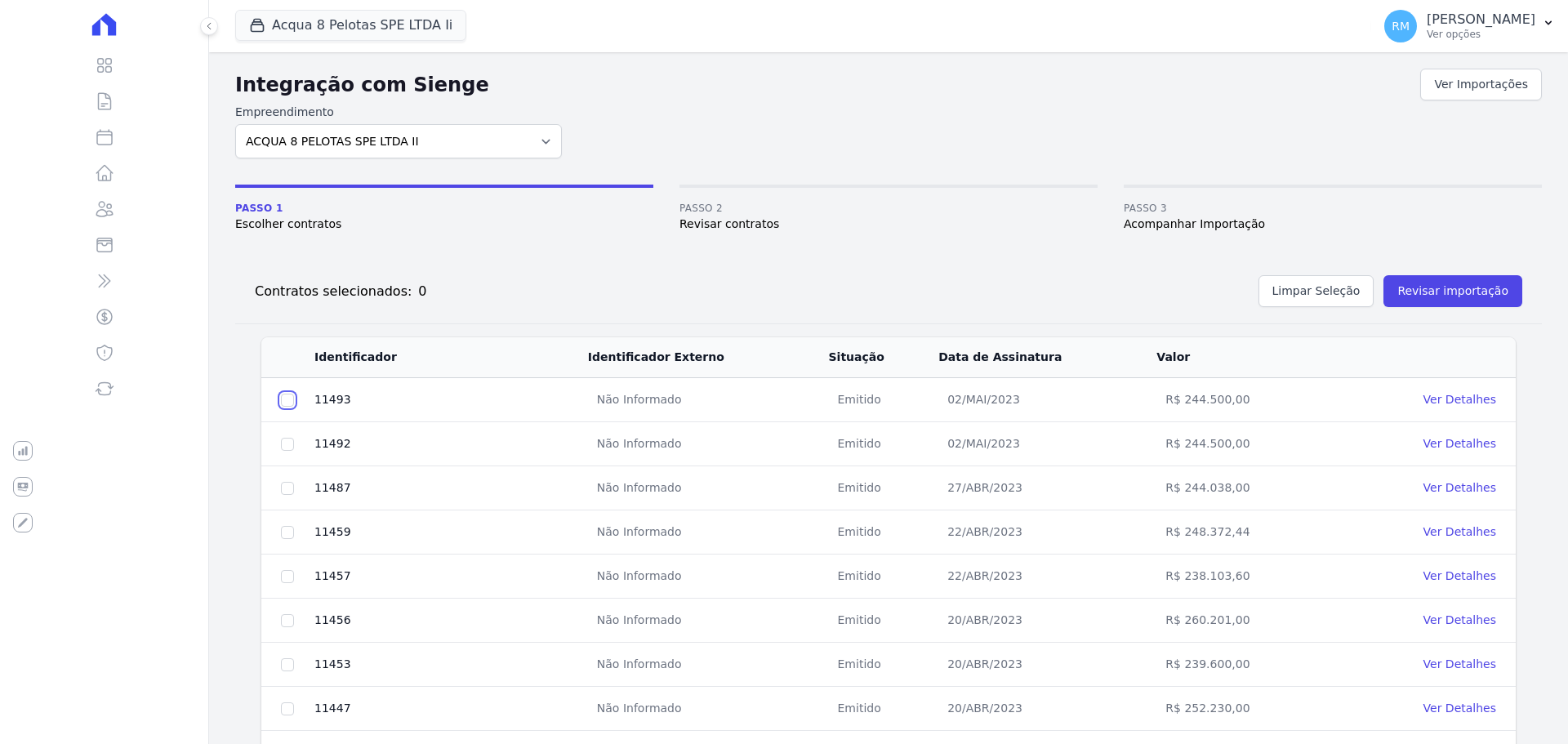
drag, startPoint x: 293, startPoint y: 397, endPoint x: 294, endPoint y: 411, distance: 14.0
click at [293, 399] on input "checkbox" at bounding box center [287, 400] width 13 height 13
checkbox input "true"
click at [285, 447] on input "checkbox" at bounding box center [287, 444] width 13 height 13
checkbox input "true"
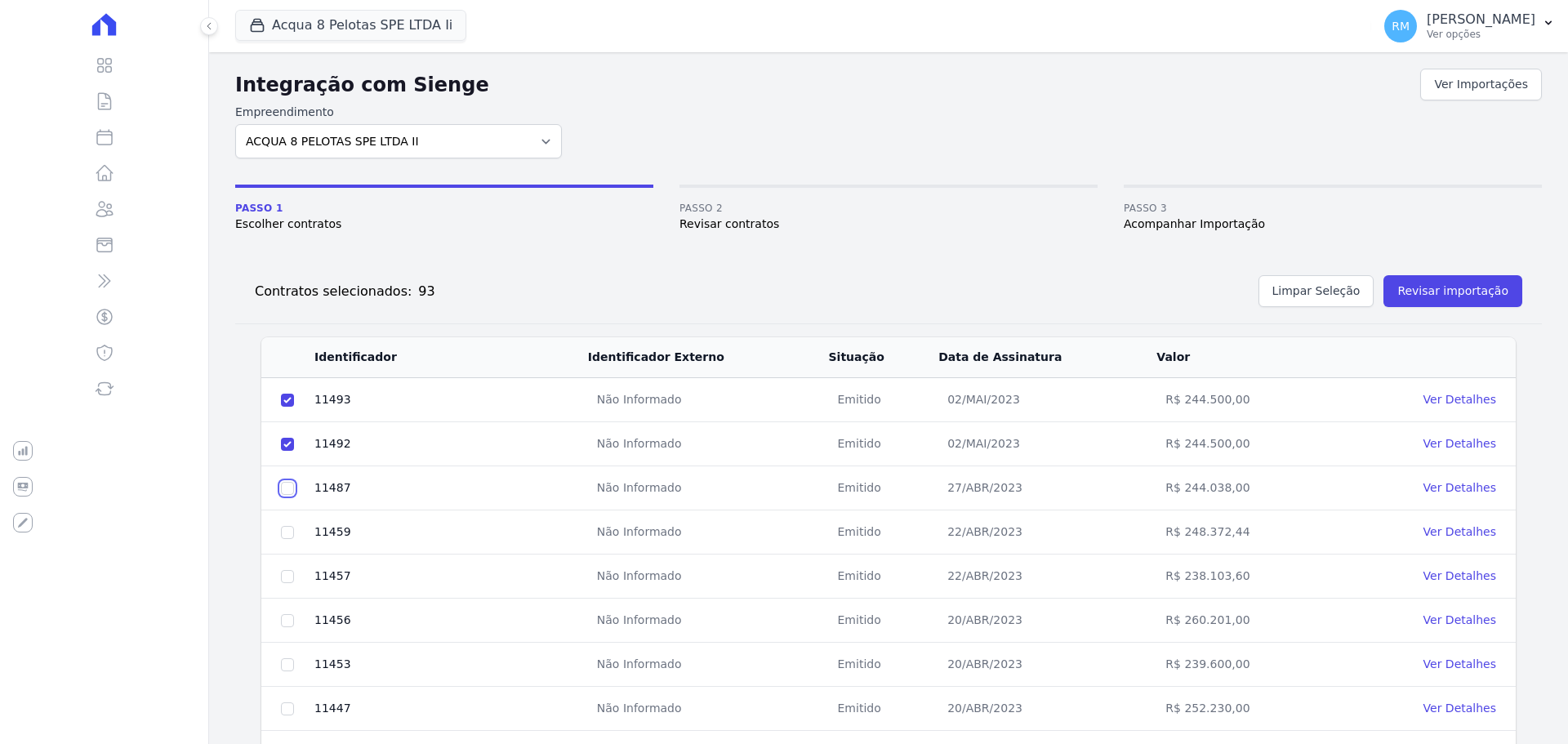
click at [291, 489] on input "checkbox" at bounding box center [287, 488] width 13 height 13
checkbox input "true"
click at [288, 532] on input "checkbox" at bounding box center [287, 532] width 13 height 13
checkbox input "true"
click at [285, 572] on input "checkbox" at bounding box center [287, 576] width 13 height 13
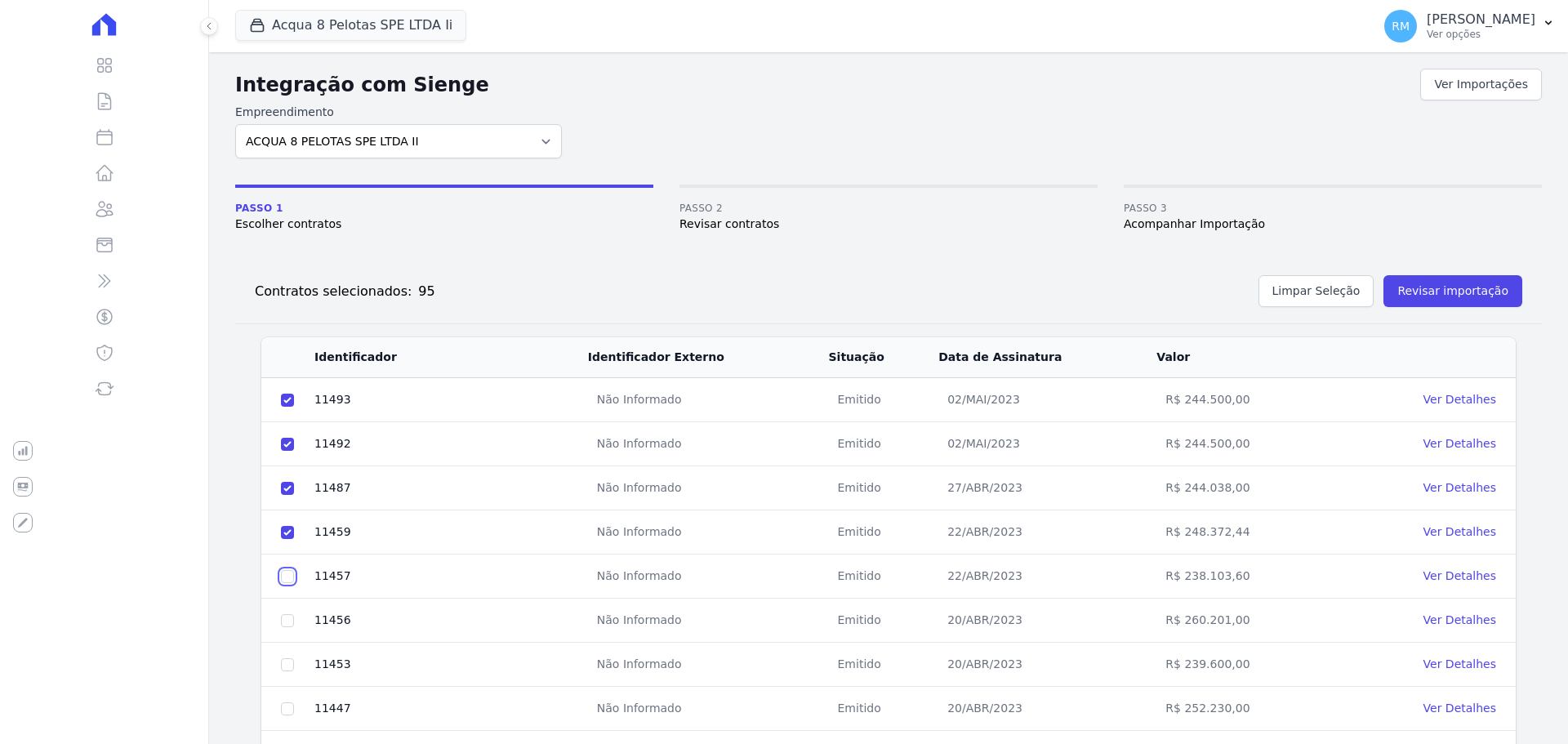
checkbox input "true"
click at [286, 618] on input "checkbox" at bounding box center [287, 620] width 13 height 13
checkbox input "true"
click at [289, 663] on input "checkbox" at bounding box center [287, 665] width 13 height 13
checkbox input "true"
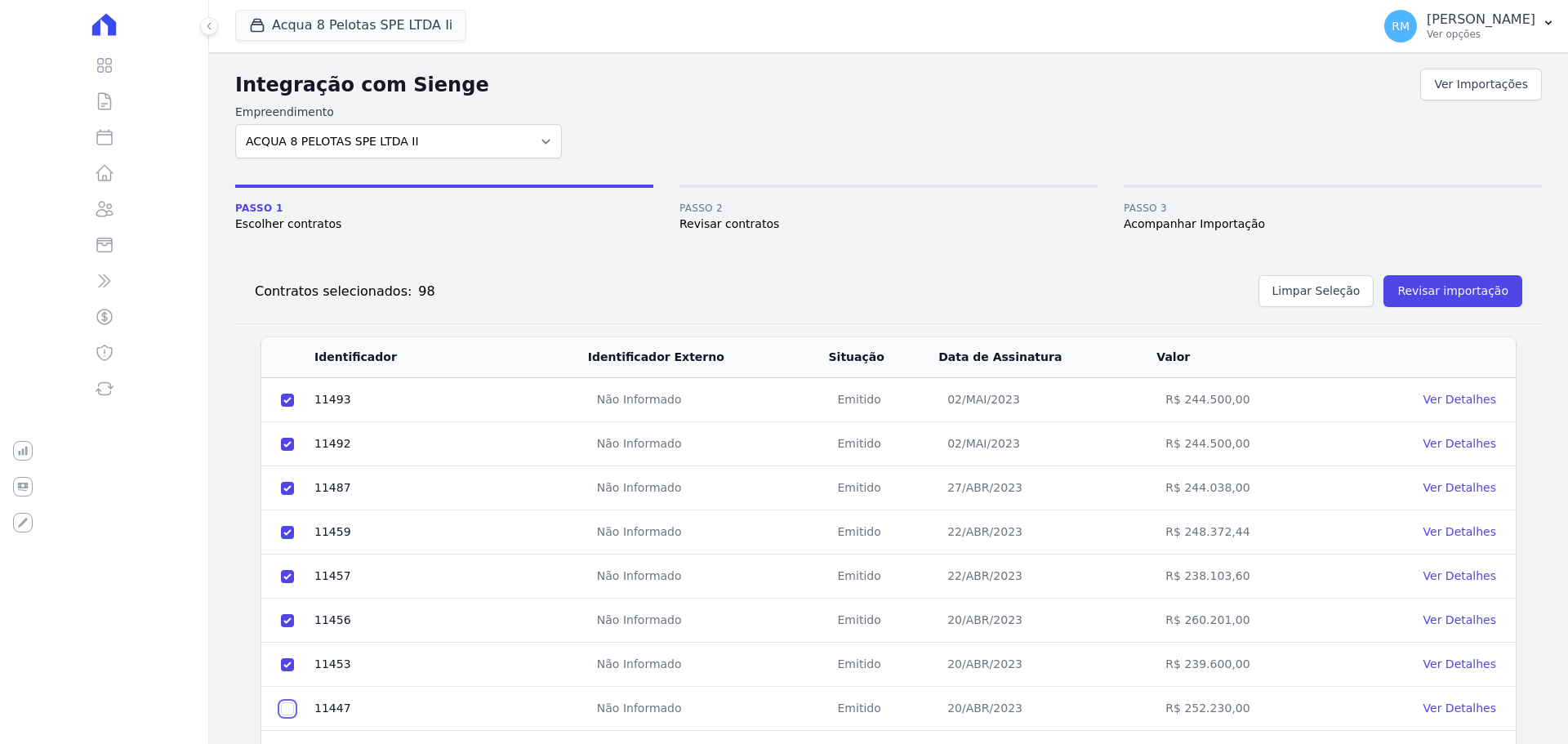
click at [286, 705] on input "checkbox" at bounding box center [287, 709] width 13 height 13
click at [286, 702] on input "checkbox" at bounding box center [287, 709] width 13 height 13
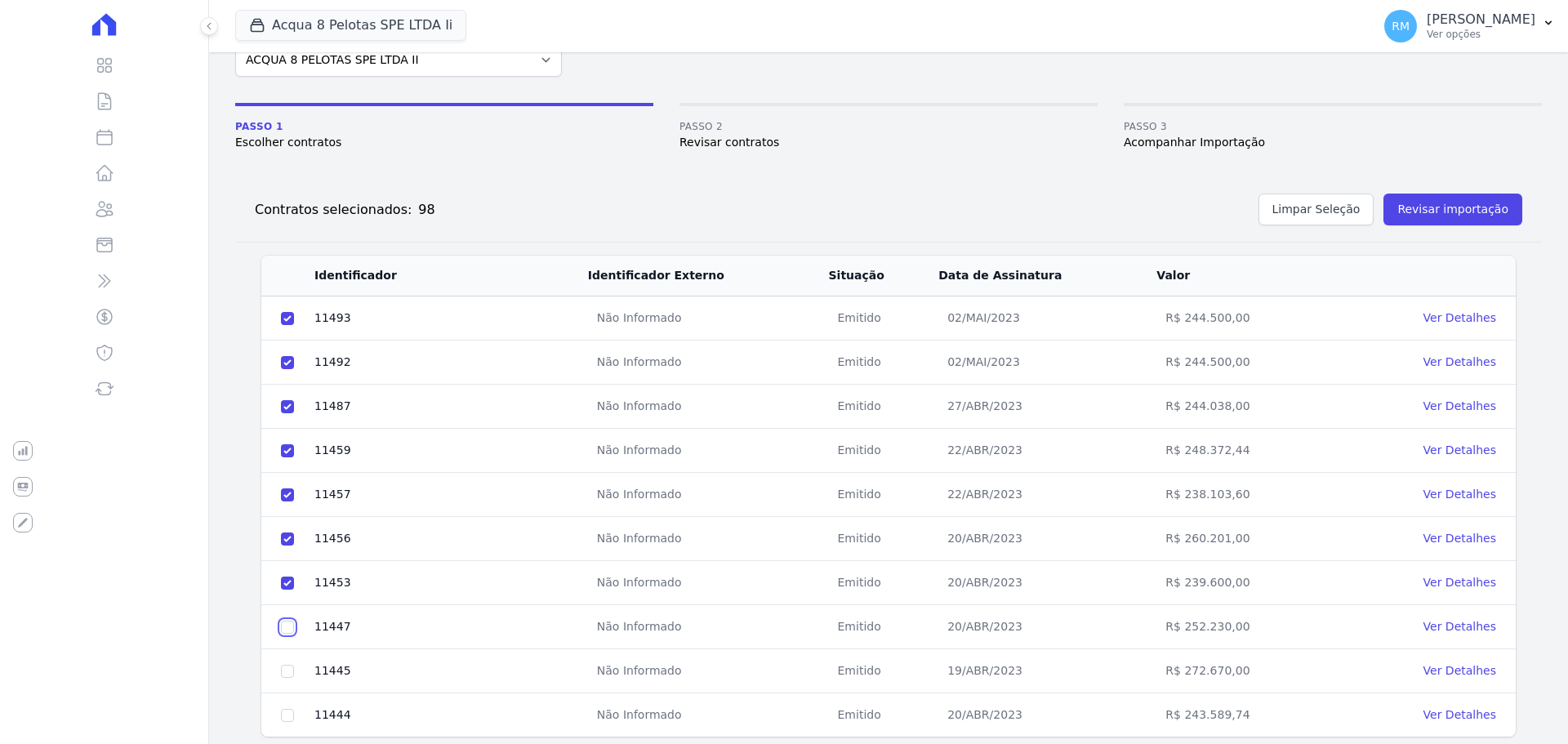
scroll to position [139, 0]
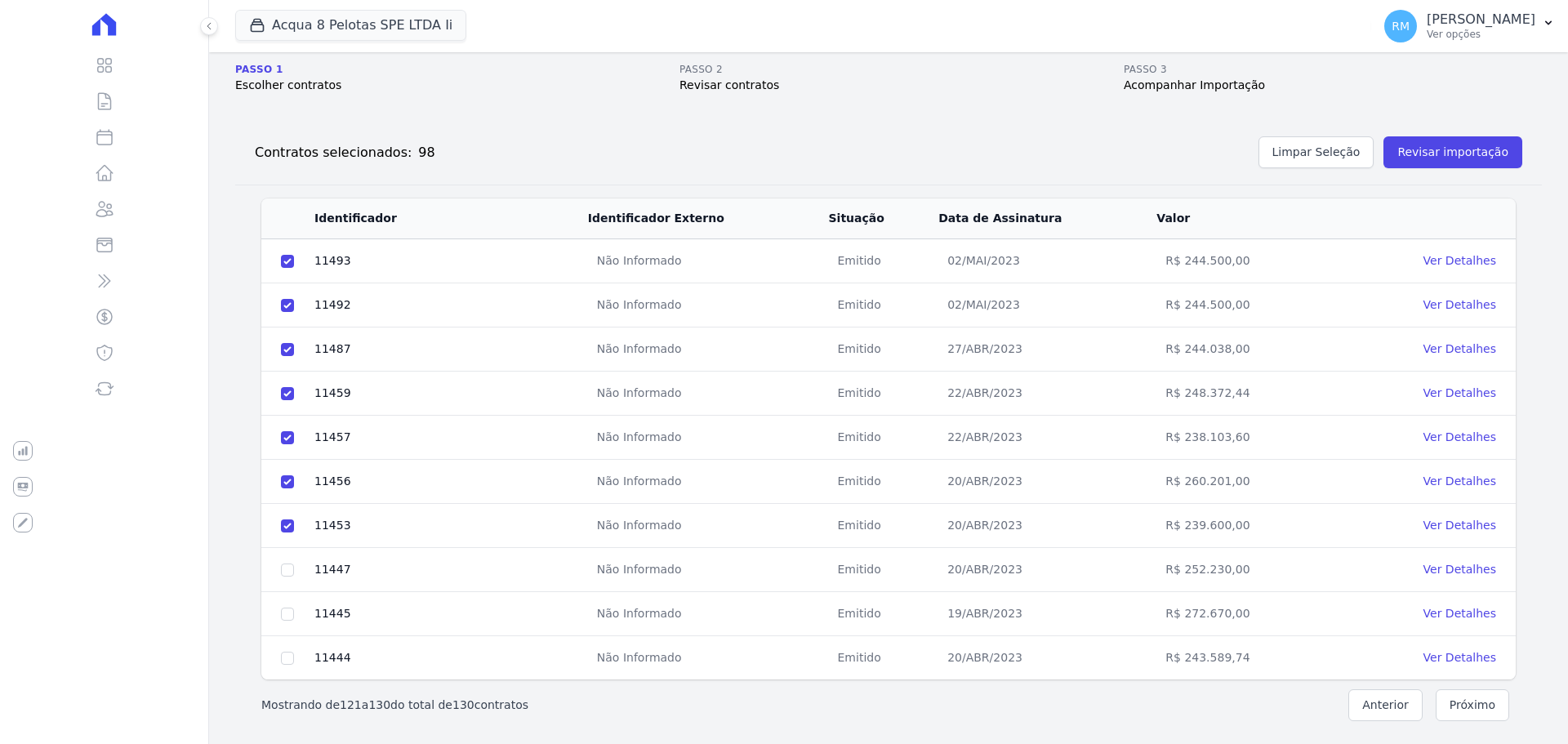
drag, startPoint x: 289, startPoint y: 556, endPoint x: 298, endPoint y: 565, distance: 12.7
click at [293, 561] on td at bounding box center [287, 570] width 52 height 44
click at [285, 571] on input "checkbox" at bounding box center [287, 570] width 13 height 13
checkbox input "true"
drag, startPoint x: 294, startPoint y: 618, endPoint x: 284, endPoint y: 630, distance: 15.6
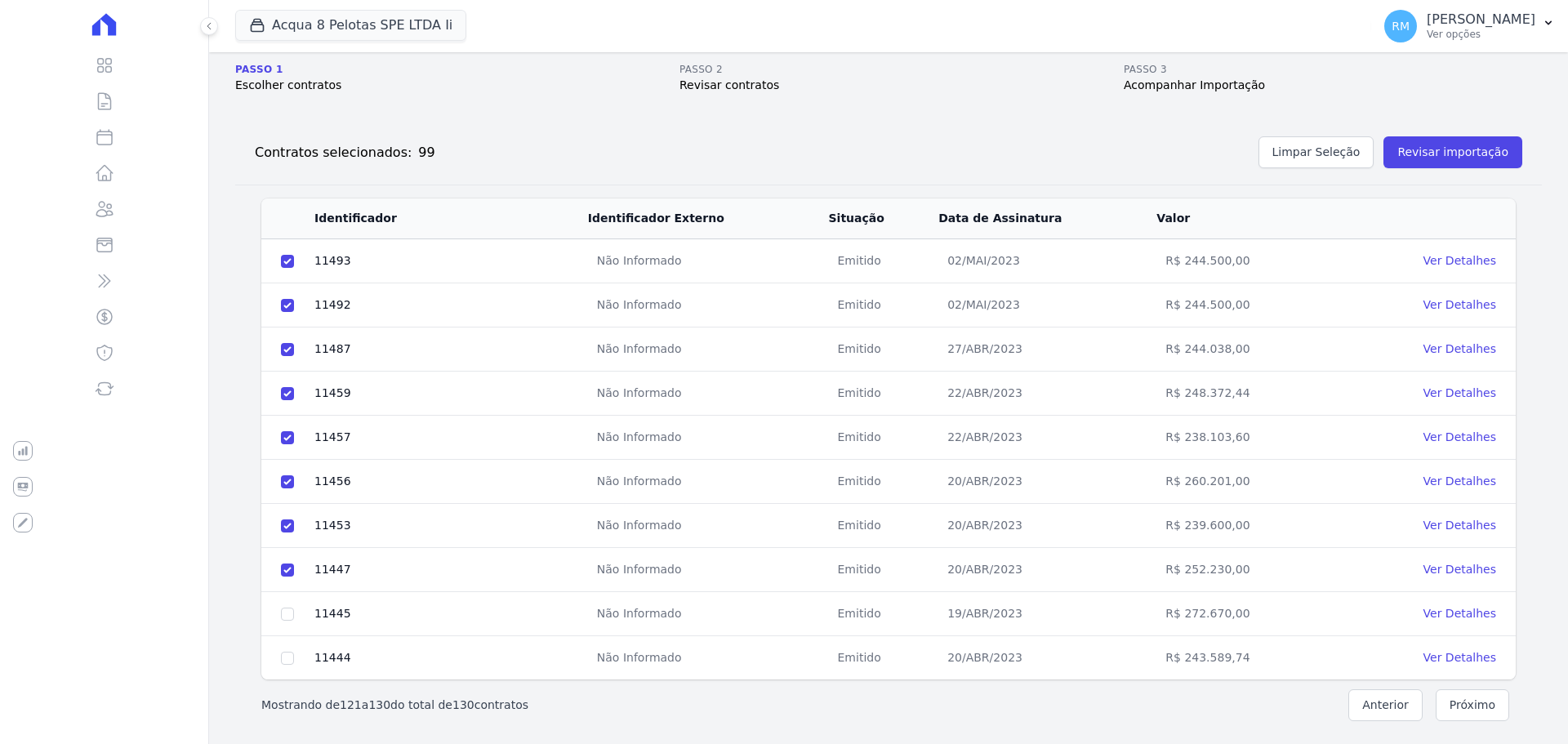
click at [289, 621] on td at bounding box center [287, 614] width 52 height 44
click at [287, 610] on input "checkbox" at bounding box center [287, 614] width 13 height 13
checkbox input "true"
click at [288, 654] on input "checkbox" at bounding box center [287, 658] width 13 height 13
checkbox input "true"
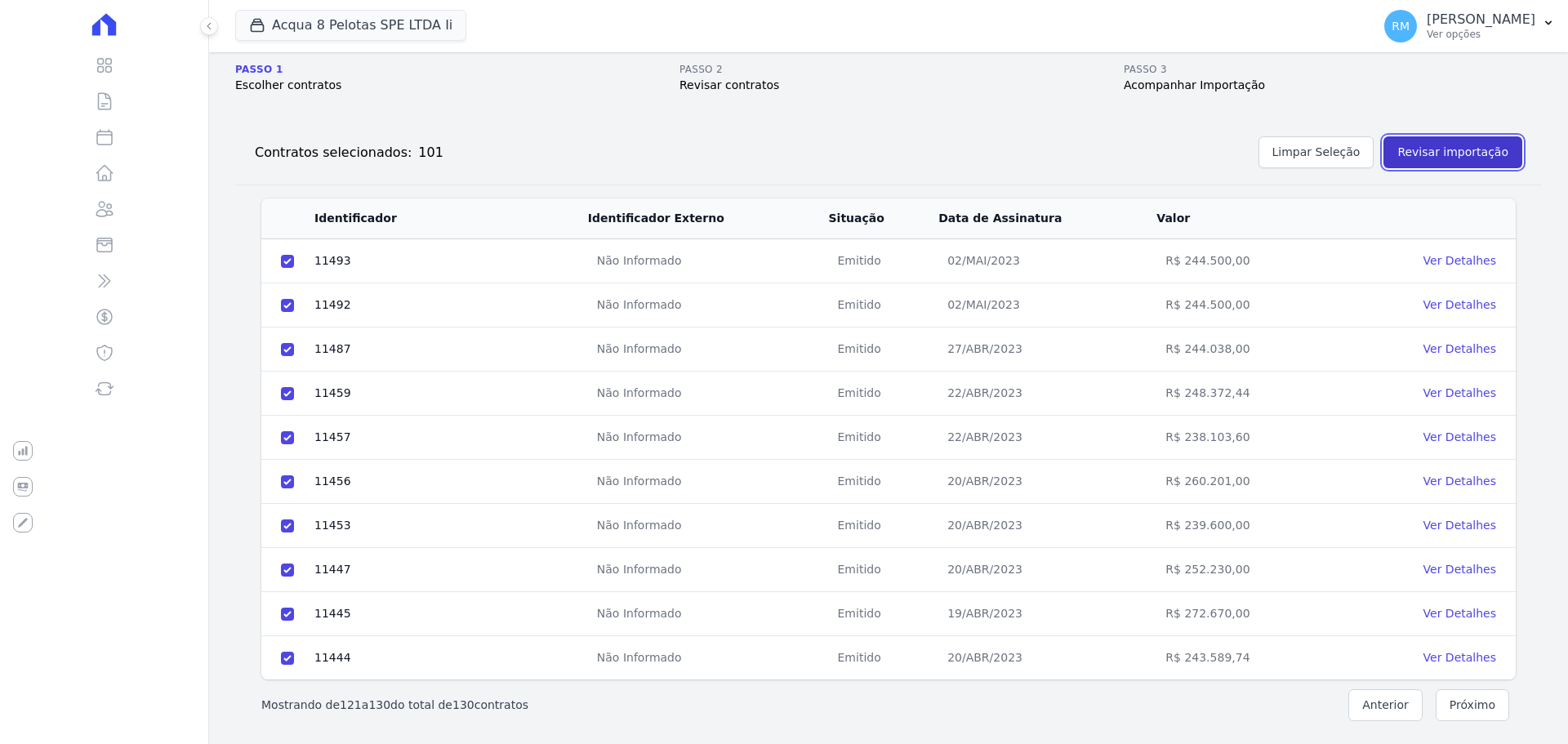
click at [1433, 139] on button "Revisar importação" at bounding box center [1453, 152] width 139 height 32
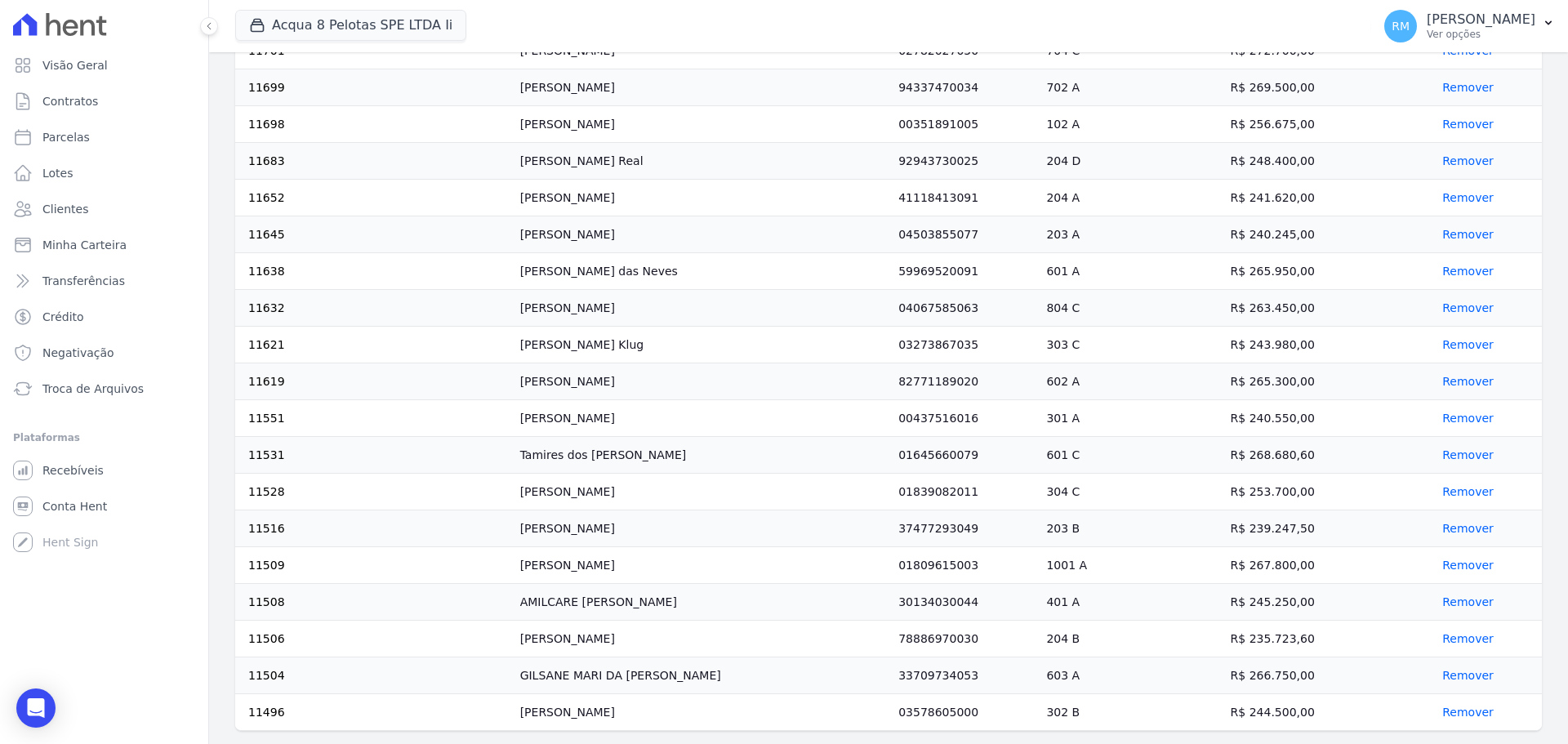
drag, startPoint x: 536, startPoint y: 411, endPoint x: 583, endPoint y: 715, distance: 307.6
click at [576, 743] on html "Visão Geral Contratos [GEOGRAPHIC_DATA] Lotes Clientes Minha Carteira Transferê…" at bounding box center [784, 372] width 1568 height 744
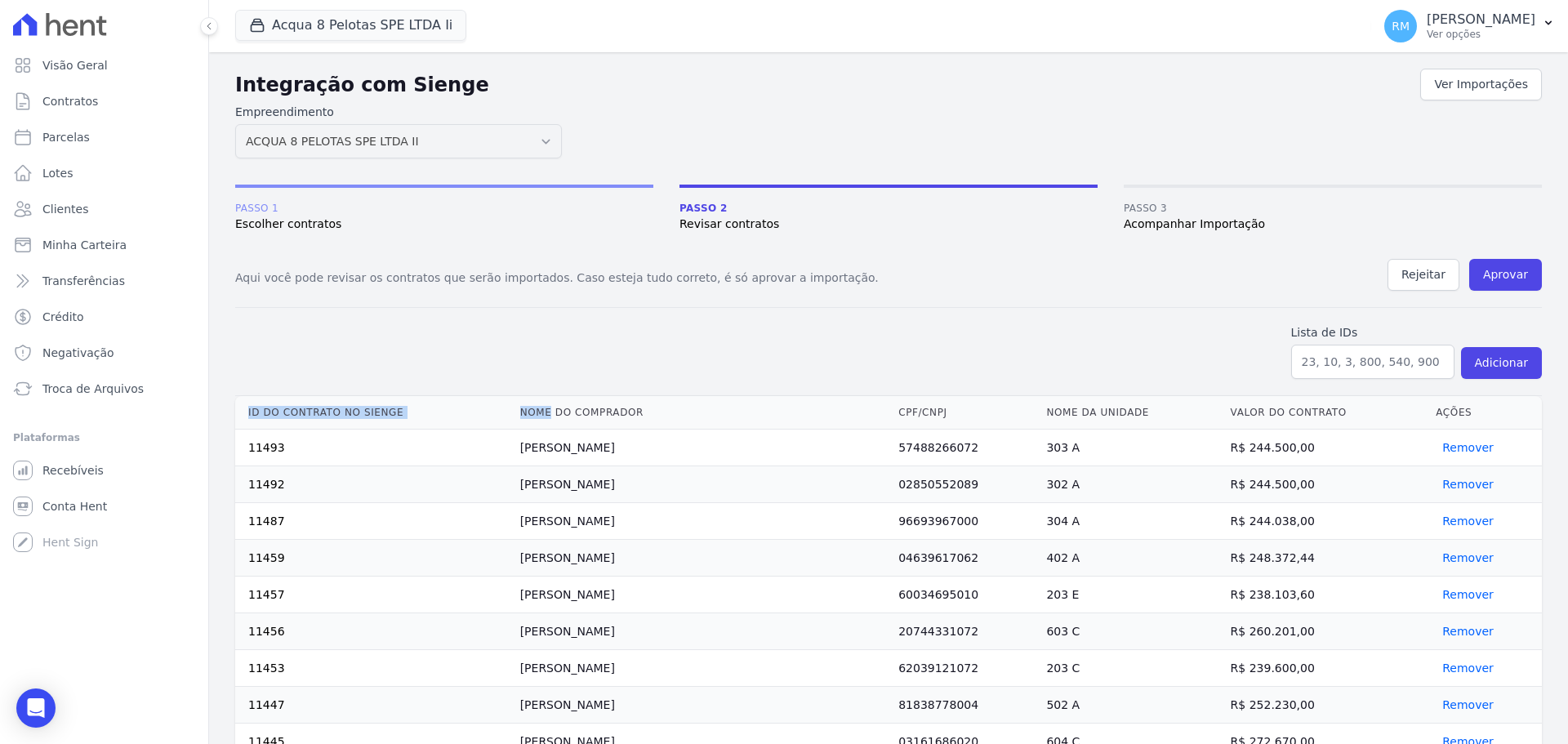
click at [481, 455] on td "11493" at bounding box center [374, 448] width 278 height 36
click at [509, 375] on form "Lista de IDs Adicionar" at bounding box center [888, 352] width 1307 height 88
drag, startPoint x: 509, startPoint y: 446, endPoint x: 562, endPoint y: 635, distance: 196.3
click at [383, 497] on td "11492" at bounding box center [374, 484] width 278 height 36
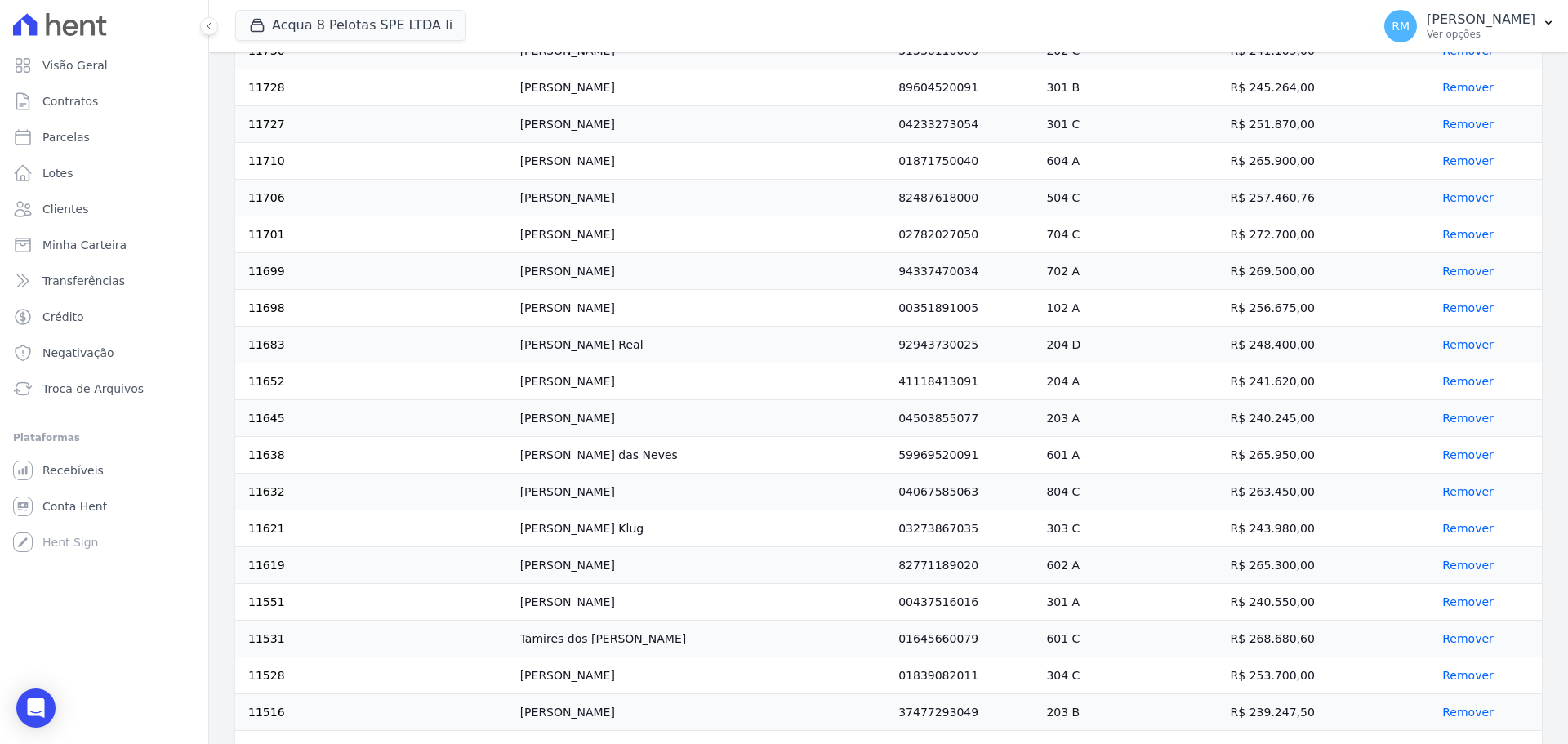
scroll to position [3409, 0]
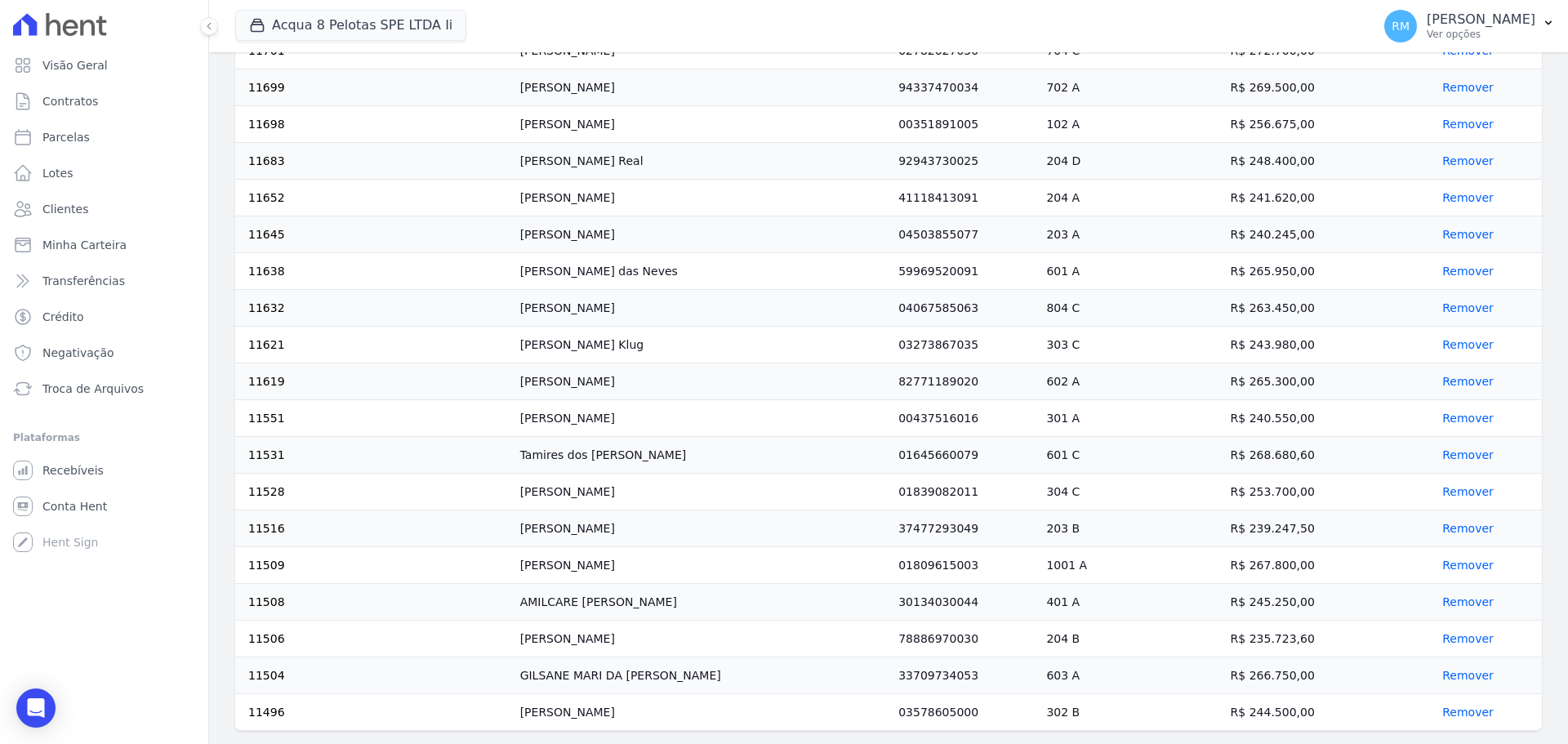
drag, startPoint x: 245, startPoint y: 447, endPoint x: 628, endPoint y: 779, distance: 506.9
click at [628, 743] on html "Visão Geral Contratos [GEOGRAPHIC_DATA] Lotes Clientes Minha Carteira Transferê…" at bounding box center [784, 372] width 1568 height 744
copy table "Id do contrato no Sienge Nome do comprador CPF/CNPJ Nome da unidade Valor do co…"
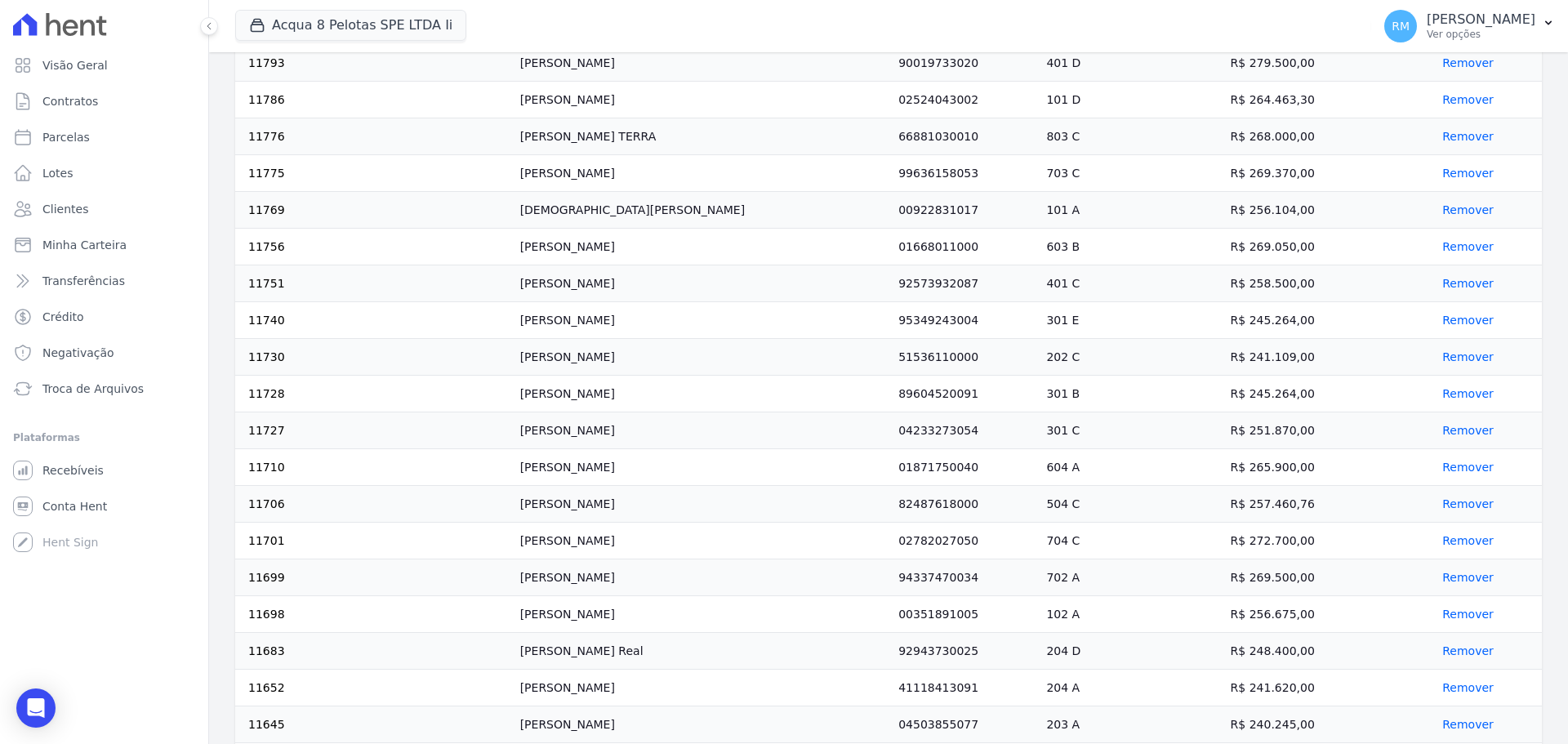
click at [892, 293] on td "[PERSON_NAME]" at bounding box center [704, 284] width 379 height 37
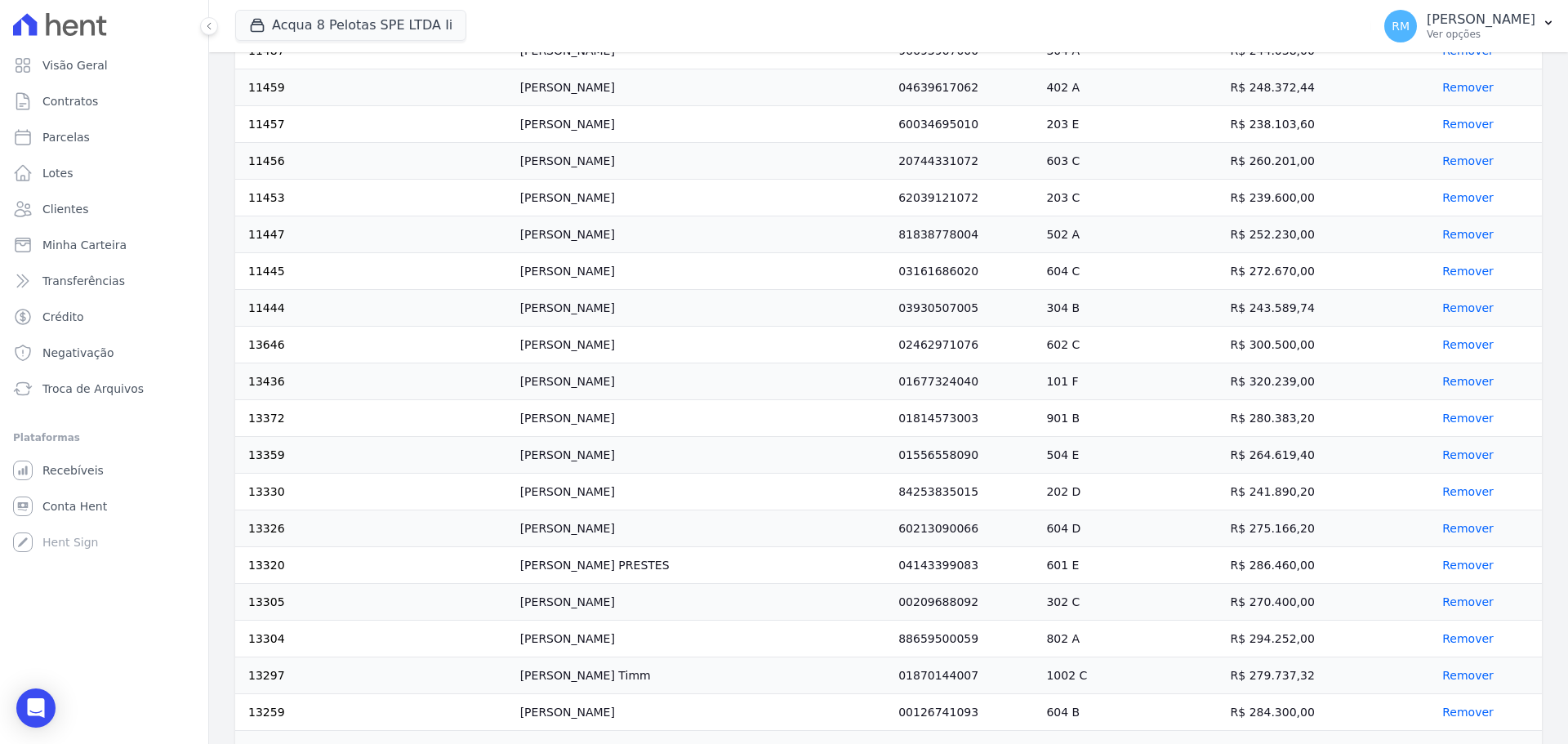
scroll to position [0, 0]
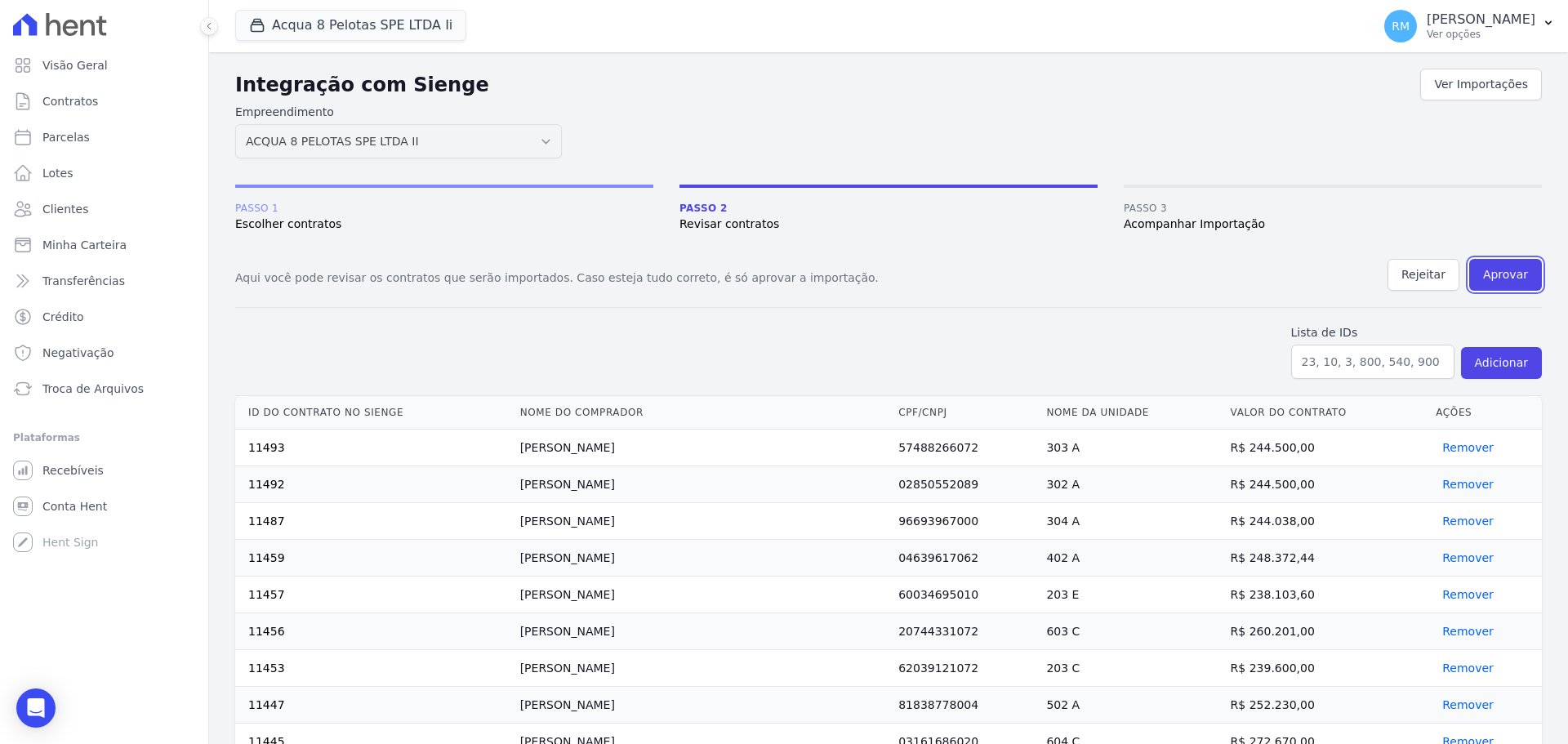
drag, startPoint x: 1500, startPoint y: 277, endPoint x: 929, endPoint y: 78, distance: 604.7
click at [1500, 277] on button "Aprovar" at bounding box center [1506, 274] width 72 height 32
click at [1391, 373] on input "text" at bounding box center [1373, 362] width 163 height 34
drag, startPoint x: 1517, startPoint y: 282, endPoint x: 839, endPoint y: 70, distance: 710.4
click at [1517, 282] on button "Aprovar" at bounding box center [1506, 274] width 72 height 32
